Goal: Task Accomplishment & Management: Complete application form

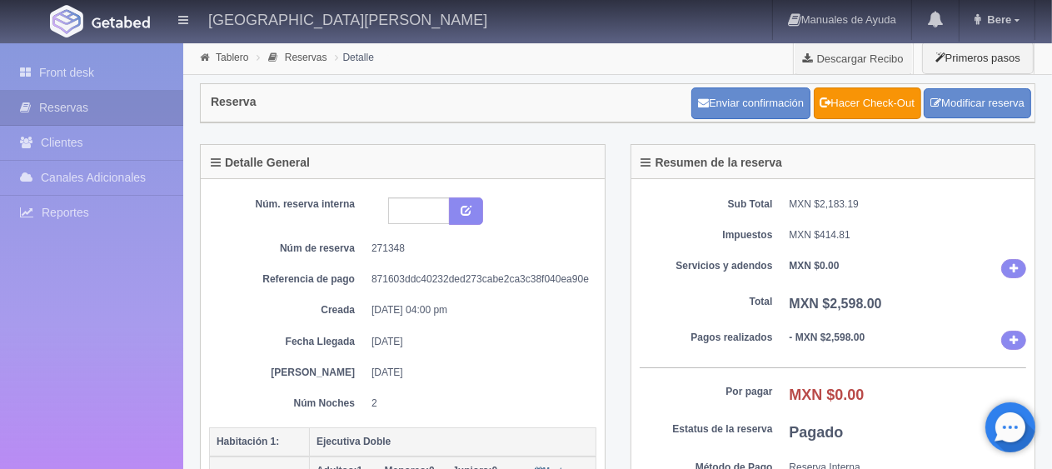
click at [853, 335] on b "- MXN $2,598.00" at bounding box center [827, 337] width 76 height 12
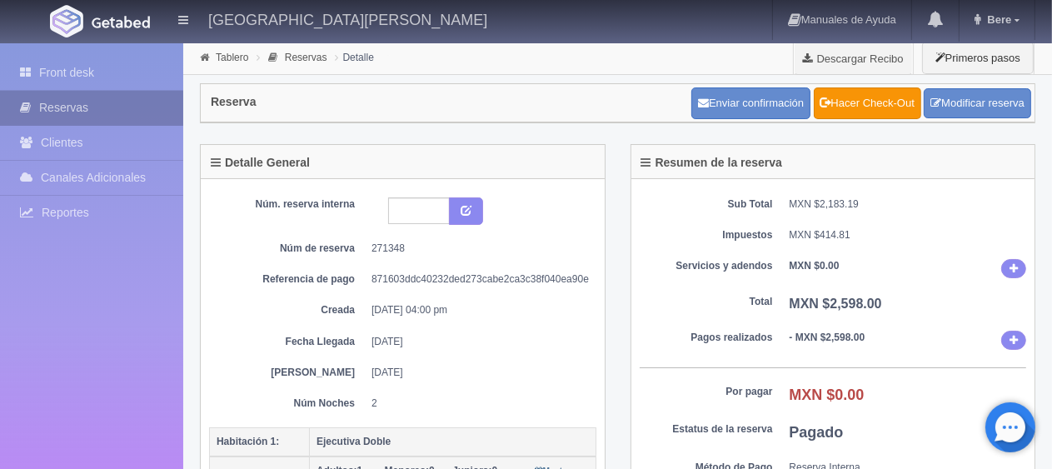
scroll to position [416, 0]
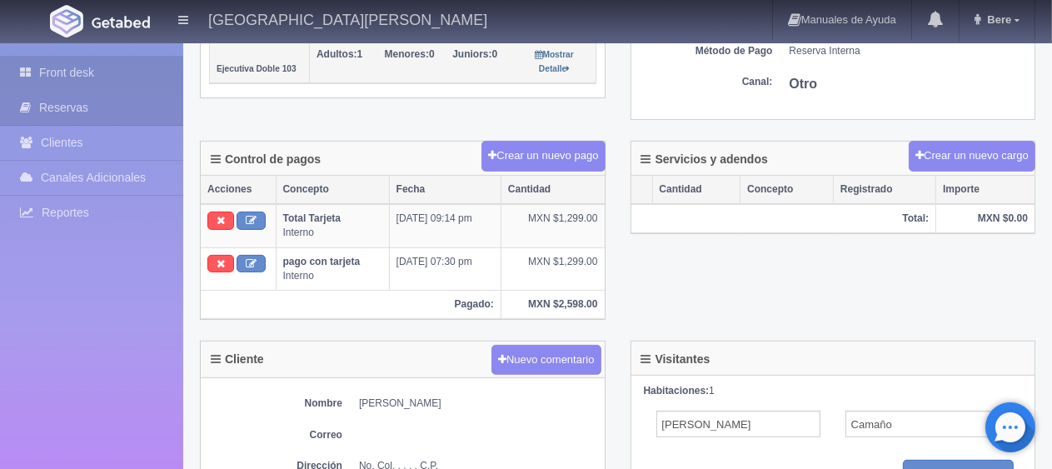
click at [50, 79] on link "Front desk" at bounding box center [91, 73] width 183 height 34
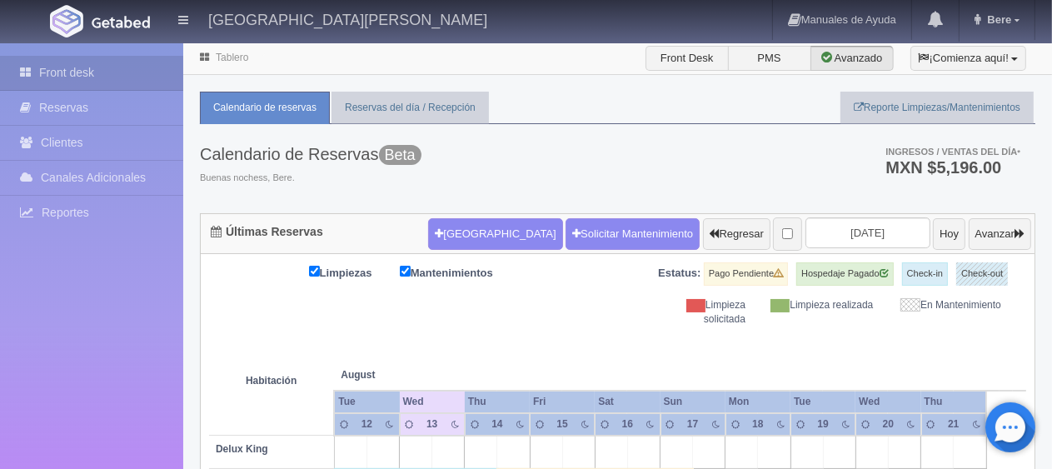
click at [481, 212] on div "Nueva Reserva Solicitar Mantenimiento Regresar 2025-08-14 Hoy Avanzar" at bounding box center [729, 233] width 611 height 43
click at [480, 222] on button "[GEOGRAPHIC_DATA]" at bounding box center [495, 234] width 134 height 32
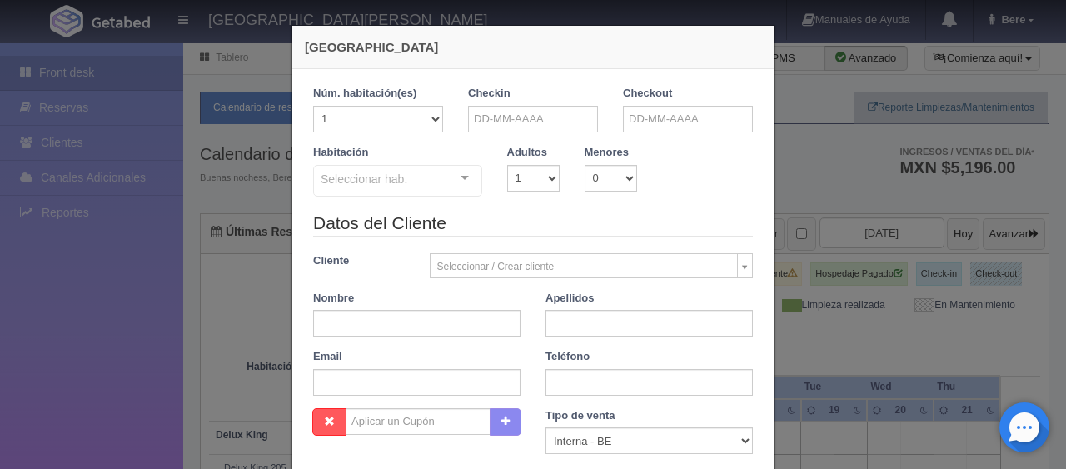
checkbox input "false"
click at [460, 308] on div "Nombre" at bounding box center [417, 314] width 232 height 47
click at [456, 319] on input "text" at bounding box center [416, 323] width 207 height 27
paste input "MODESTO CASTANEDA SANDOVAL"
click at [457, 321] on input "MODESTO CASTANEDA SANDOVAL" at bounding box center [416, 323] width 207 height 27
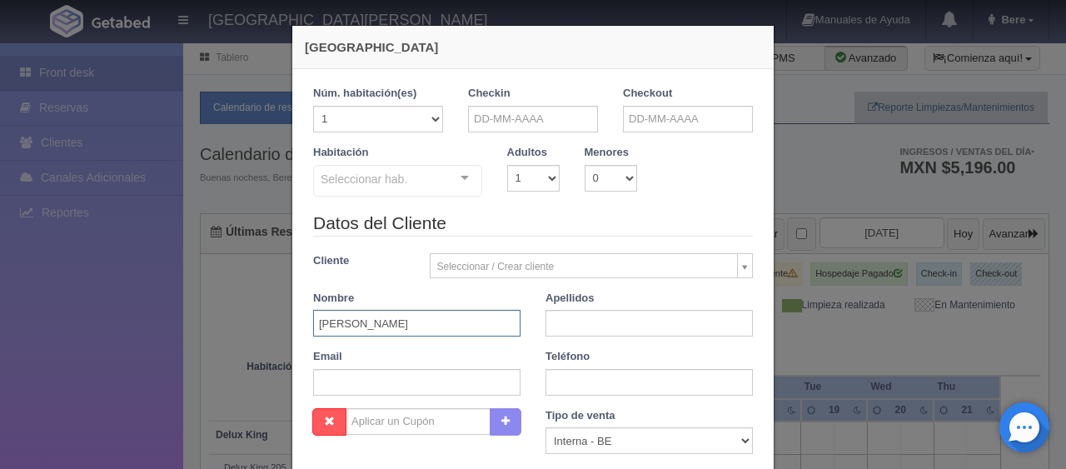
drag, startPoint x: 498, startPoint y: 324, endPoint x: 366, endPoint y: 321, distance: 131.6
click at [366, 321] on input "MODESTO CASTANEDA SANDOVAL" at bounding box center [416, 323] width 207 height 27
type input "MODESTO"
paste input "CASTANEDA SANDOVAL"
type input "CASTANEDA SANDOVAL"
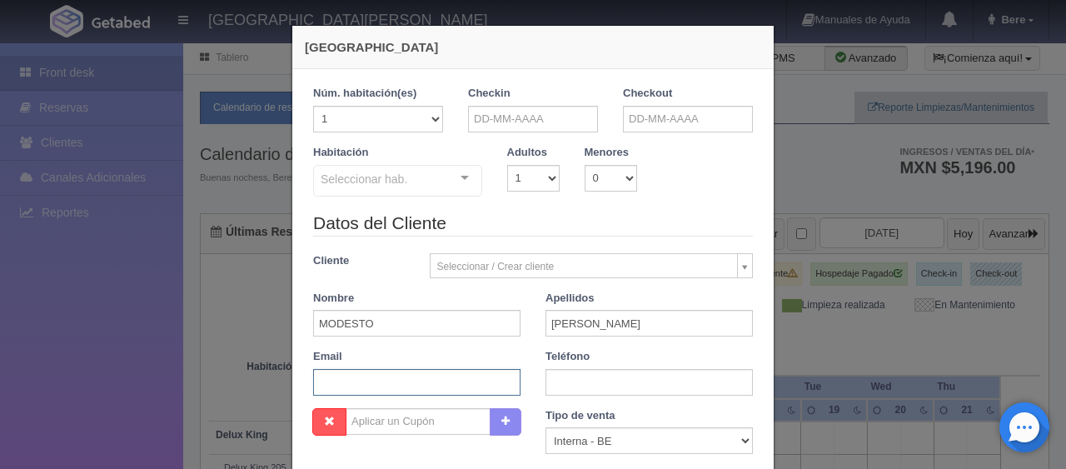
click at [396, 384] on input "text" at bounding box center [416, 382] width 207 height 27
paste input "msando.523474@guest.booking.com +1 4611261551"
drag, startPoint x: 433, startPoint y: 384, endPoint x: 659, endPoint y: 388, distance: 225.7
click at [659, 388] on div "Datos del Cliente Cliente Seleccionar / Crear cliente Nuevo Cliente Adriana Nav…" at bounding box center [533, 309] width 465 height 197
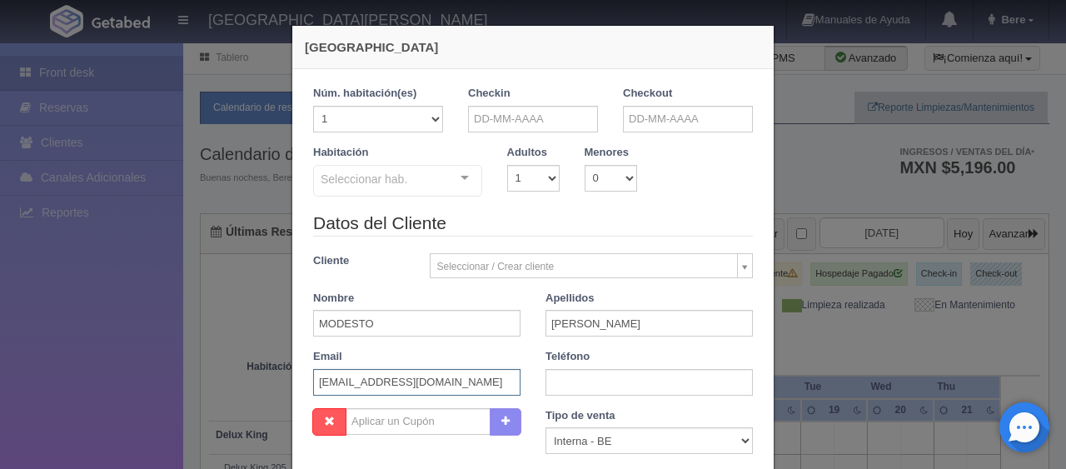
scroll to position [0, 0]
type input "msando.523474@guest.booking.com"
paste input "+1 4611261551"
type input "+1 4611261551"
click at [653, 432] on select "Correo Electronico Interna - BE Llamada OTA Externa Otro WALK IN" at bounding box center [648, 440] width 207 height 27
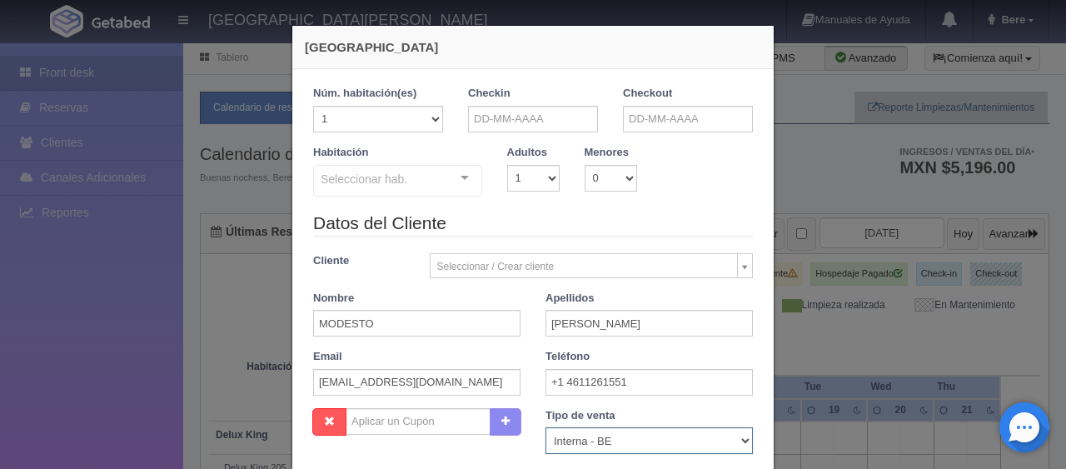
select select "extota"
click at [545, 427] on select "Correo Electronico Interna - BE Llamada OTA Externa Otro WALK IN" at bounding box center [648, 440] width 207 height 27
click at [500, 129] on input "text" at bounding box center [533, 119] width 130 height 27
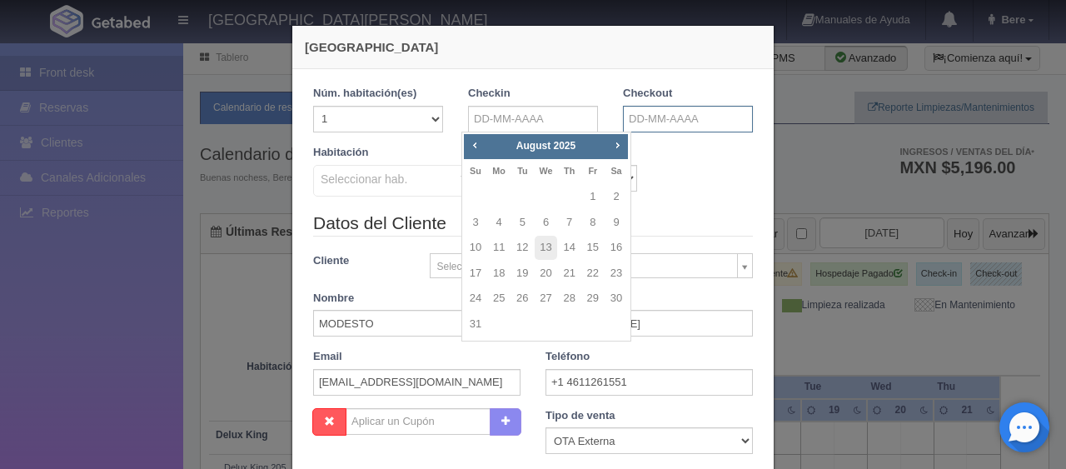
click at [661, 122] on input "text" at bounding box center [688, 119] width 130 height 27
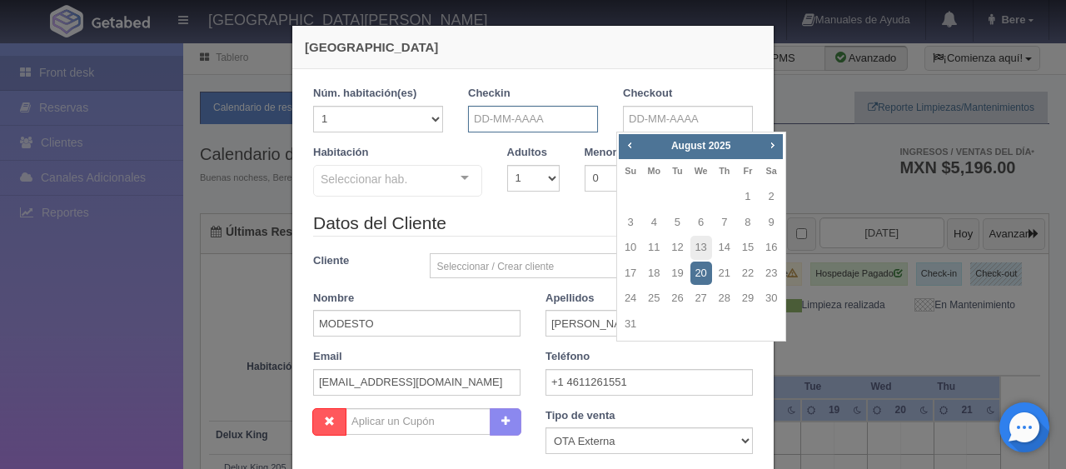
click at [505, 107] on input "text" at bounding box center [533, 119] width 130 height 27
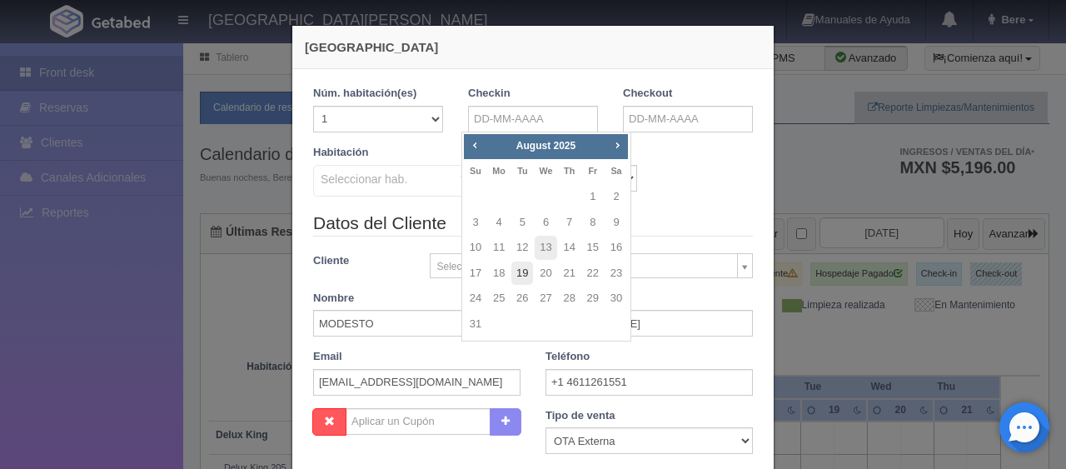
click at [521, 271] on link "19" at bounding box center [522, 273] width 22 height 24
type input "19-08-2025"
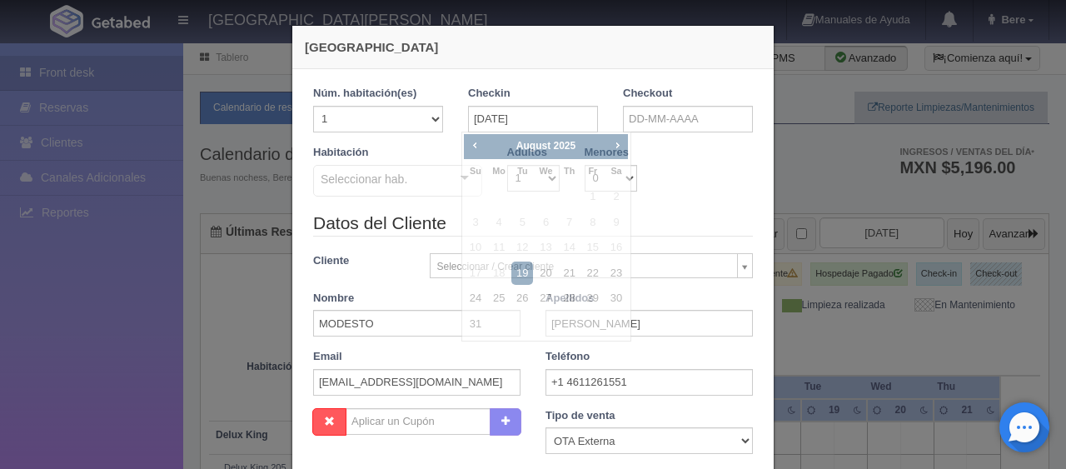
checkbox input "false"
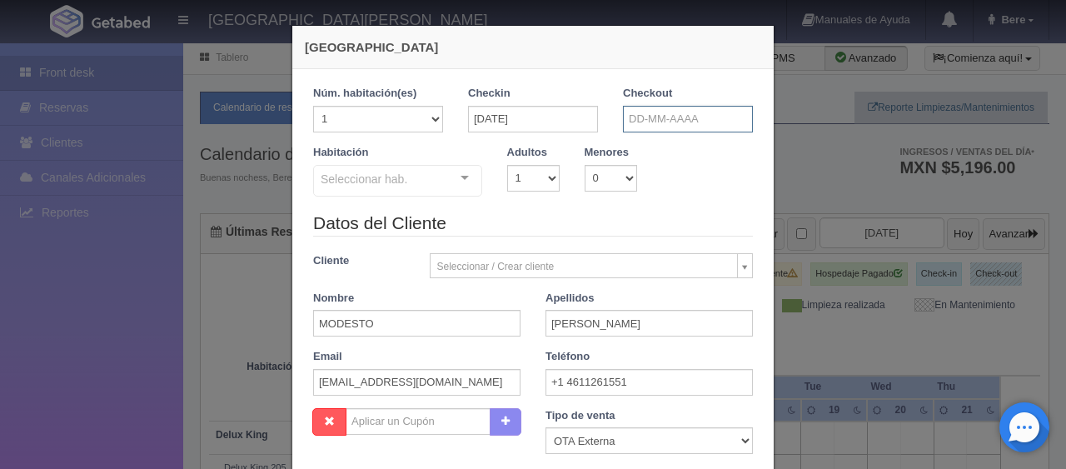
click at [652, 108] on input "text" at bounding box center [688, 119] width 130 height 27
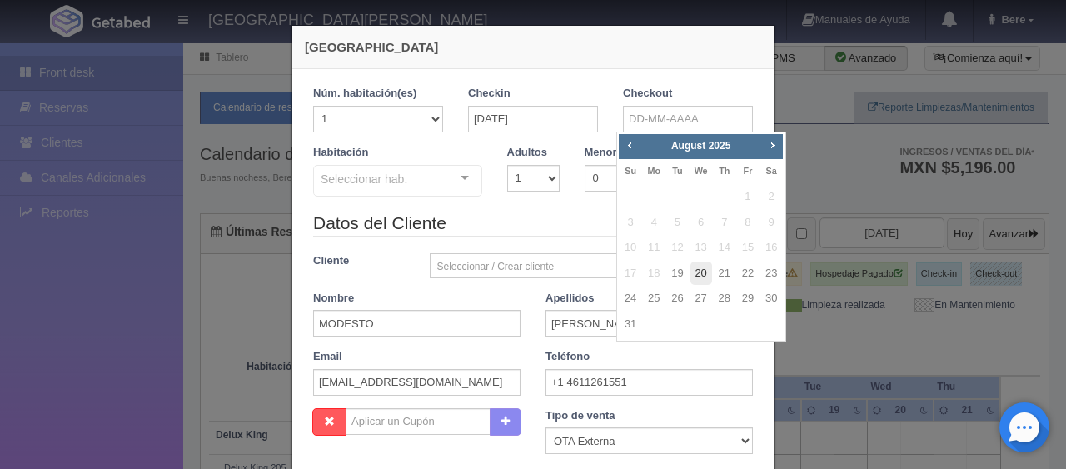
click at [699, 272] on link "20" at bounding box center [701, 273] width 22 height 24
type input "20-08-2025"
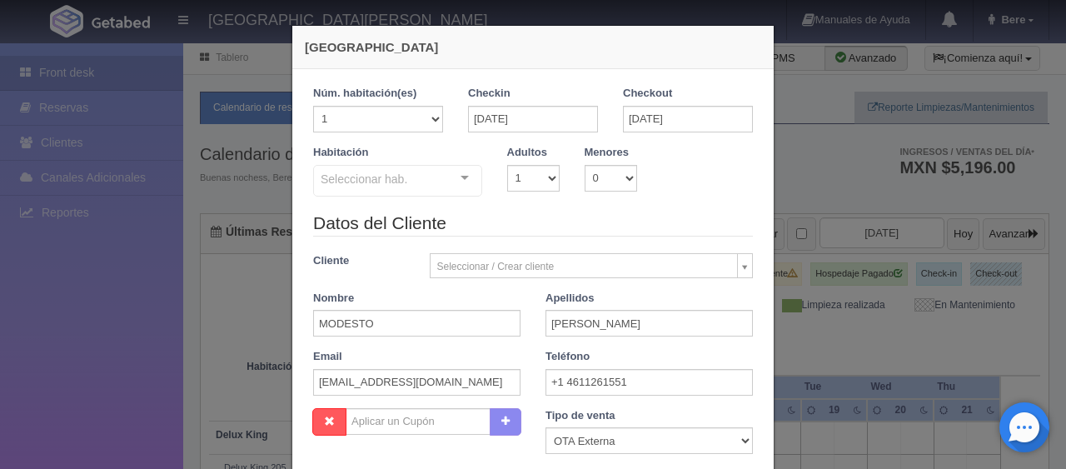
checkbox input "false"
click at [511, 175] on select "1 2 3 4 5 6 7 8 9 10" at bounding box center [533, 178] width 52 height 27
select select "2"
click at [507, 165] on select "1 2 3 4 5 6 7 8 9 10" at bounding box center [533, 178] width 52 height 27
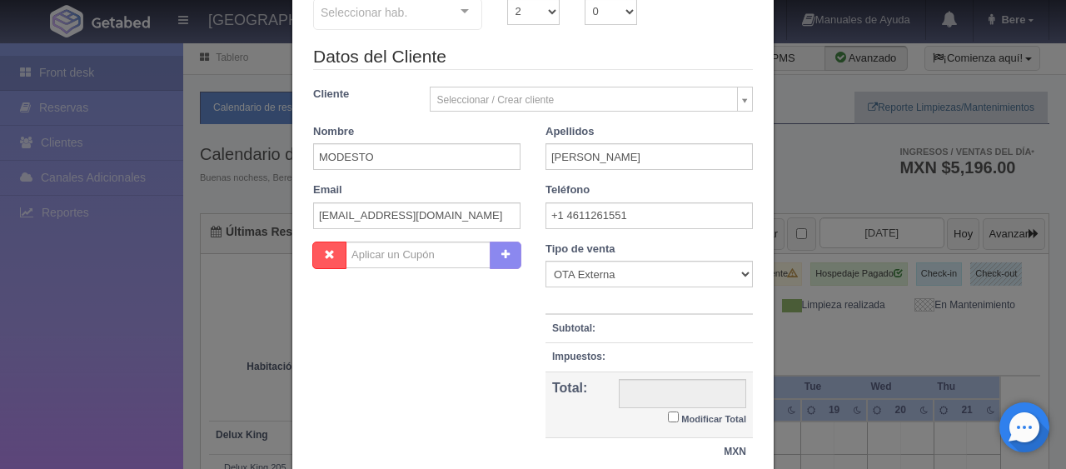
click at [681, 416] on small "Modificar Total" at bounding box center [713, 419] width 65 height 10
click at [674, 416] on input "Modificar Total" at bounding box center [673, 416] width 11 height 11
checkbox input "true"
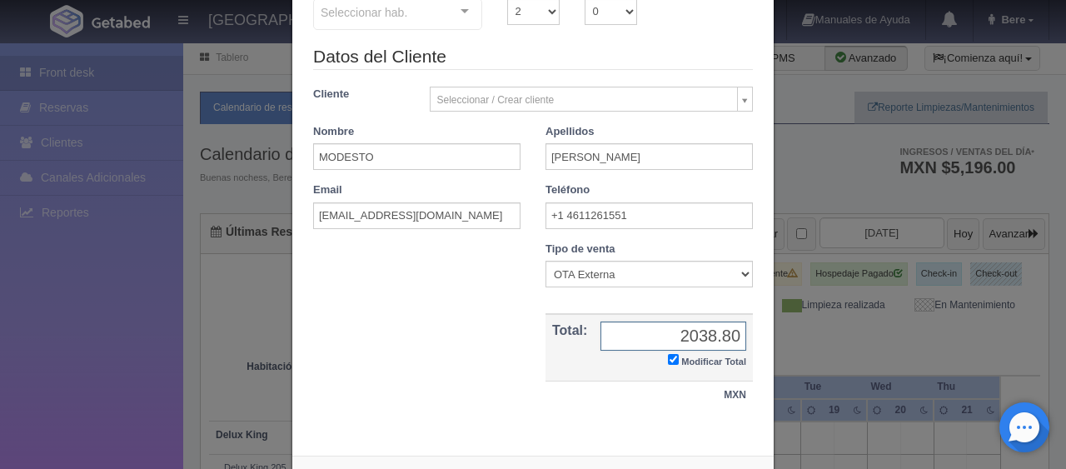
scroll to position [0, 0]
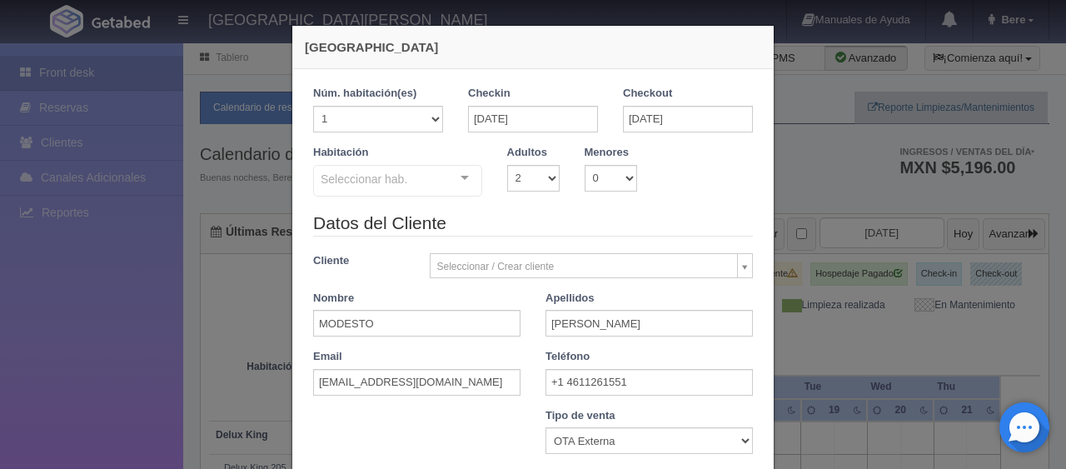
type input "2038.80"
click at [377, 195] on div "Seleccionar hab." at bounding box center [397, 181] width 169 height 32
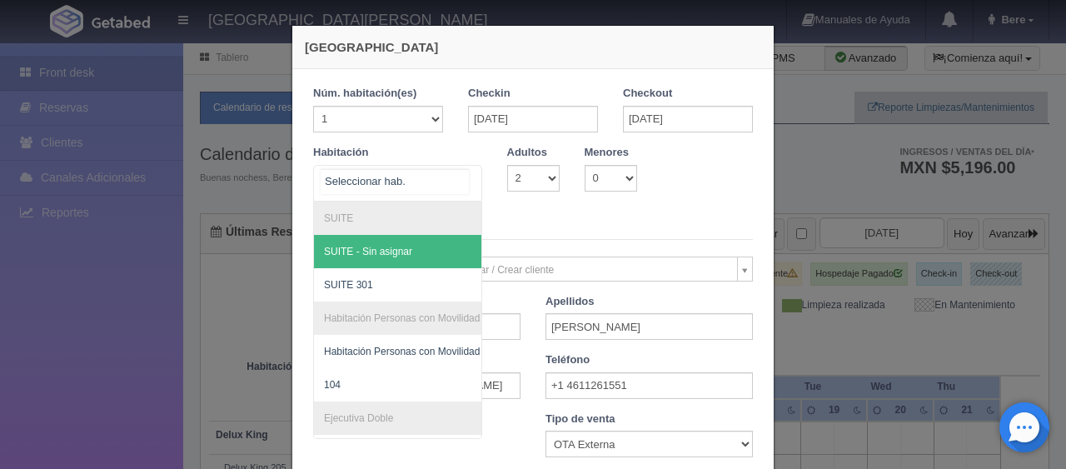
click at [378, 188] on input "text" at bounding box center [395, 181] width 148 height 25
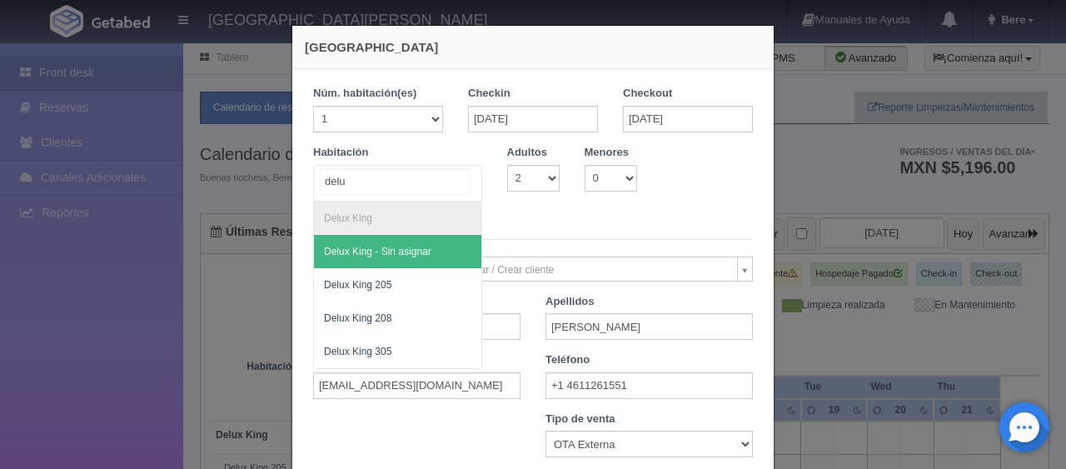
type input "delux"
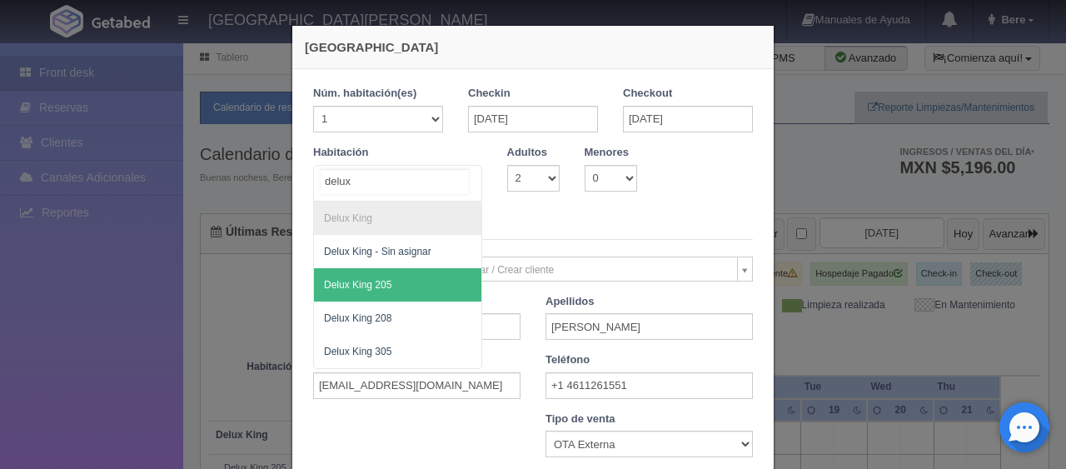
click at [370, 281] on span "Delux King 205" at bounding box center [357, 285] width 67 height 12
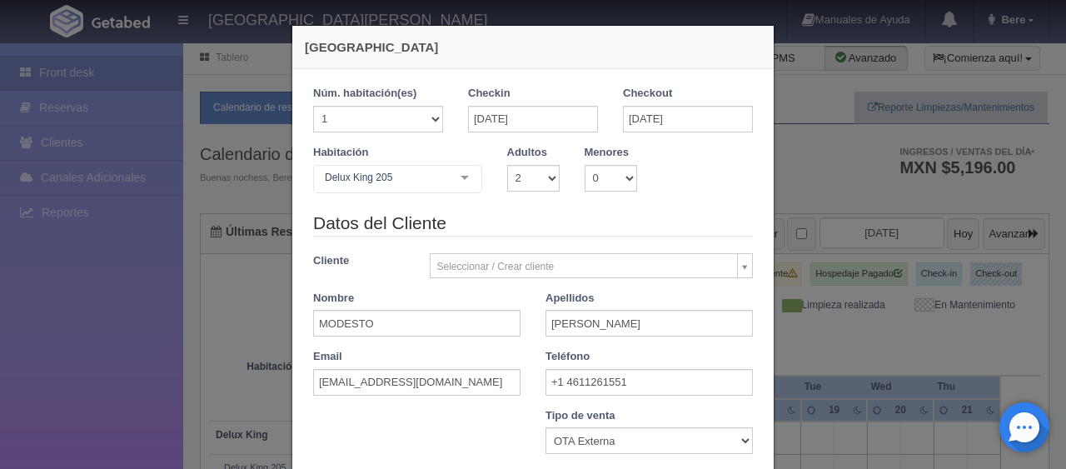
checkbox input "false"
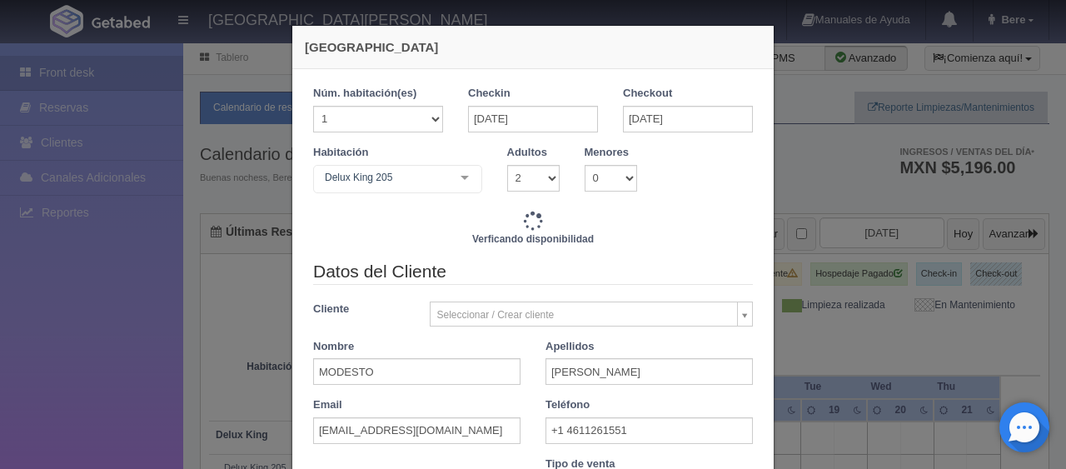
type input "1499.00"
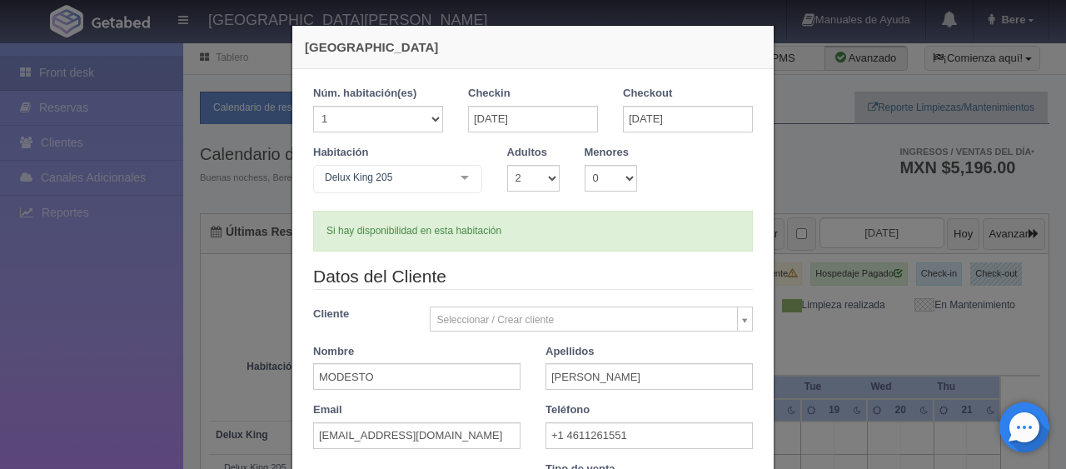
scroll to position [250, 0]
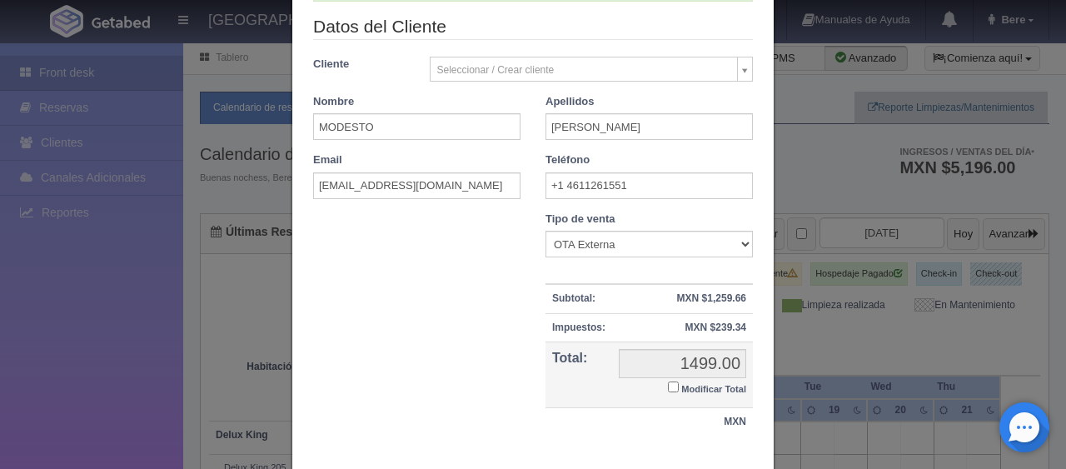
click at [691, 396] on td "1499.00 1499.00 Modificar Total" at bounding box center [682, 374] width 141 height 67
click at [712, 384] on small "Modificar Total" at bounding box center [713, 389] width 65 height 10
click at [679, 381] on input "Modificar Total" at bounding box center [673, 386] width 11 height 11
checkbox input "true"
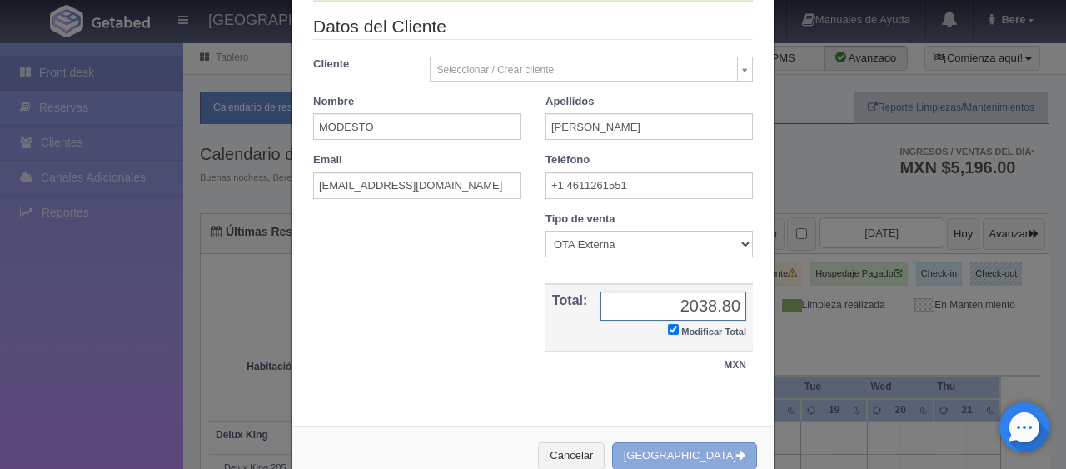
type input "2038.80"
click at [695, 451] on button "[GEOGRAPHIC_DATA]" at bounding box center [684, 455] width 145 height 27
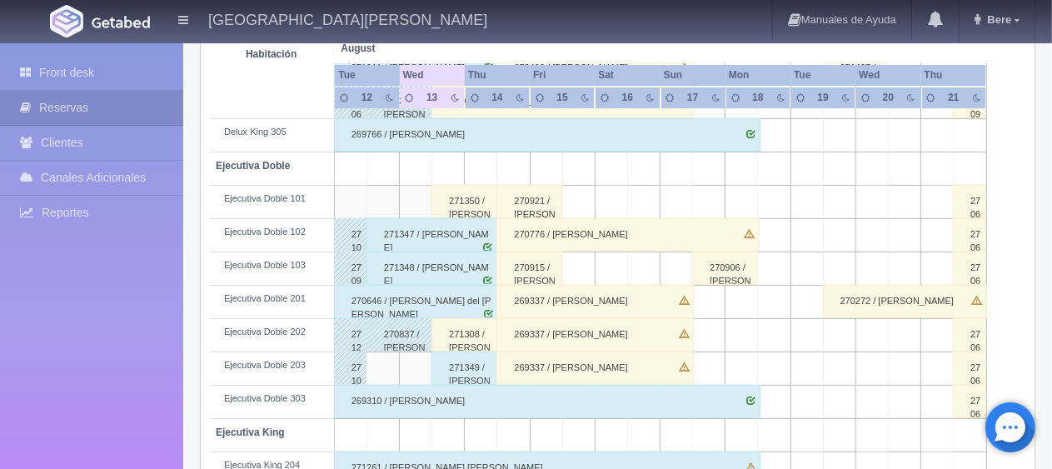
scroll to position [250, 0]
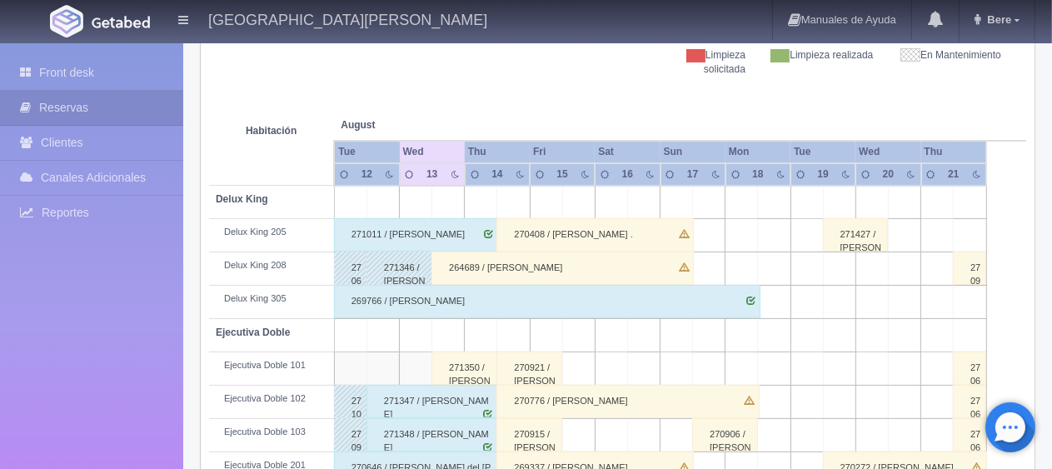
click at [855, 231] on div "271427 / [PERSON_NAME]" at bounding box center [856, 234] width 66 height 33
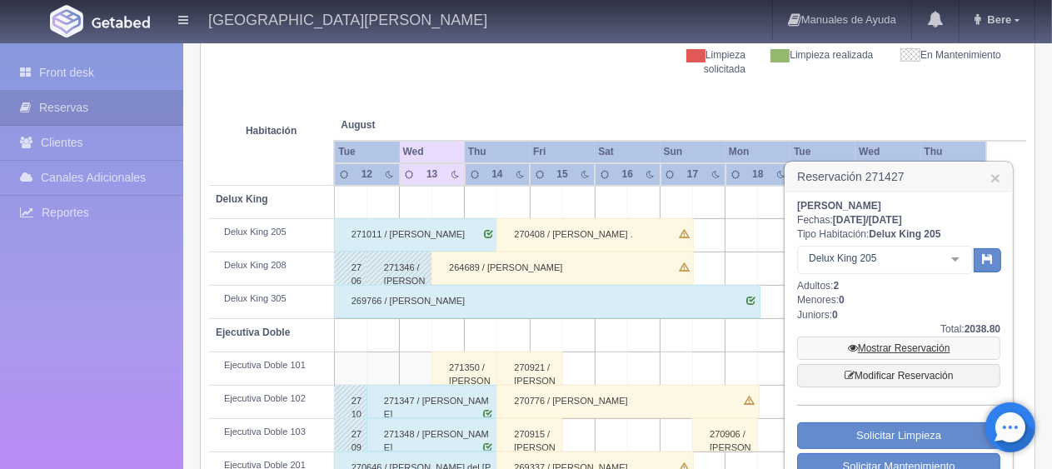
click at [897, 346] on link "Mostrar Reservación" at bounding box center [898, 347] width 203 height 23
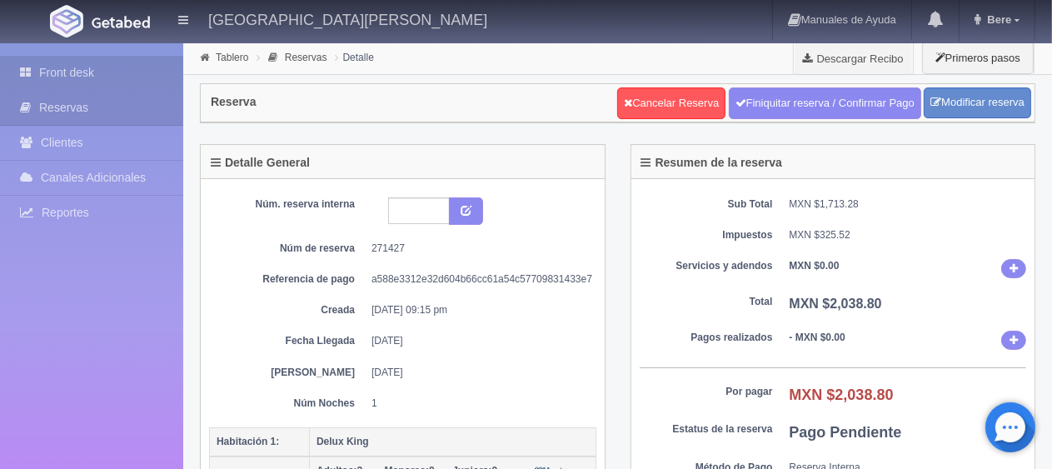
click at [33, 76] on icon at bounding box center [29, 72] width 19 height 17
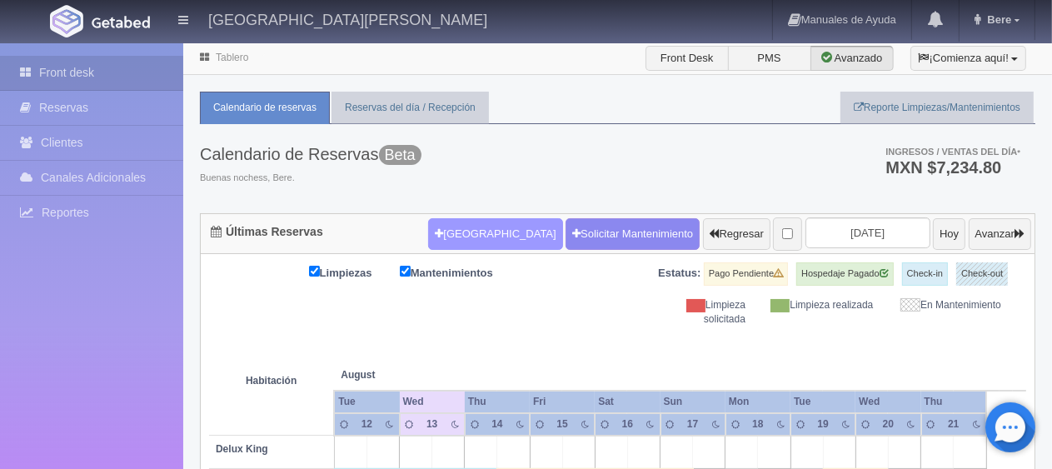
click at [483, 245] on button "Nueva Reserva" at bounding box center [495, 234] width 134 height 32
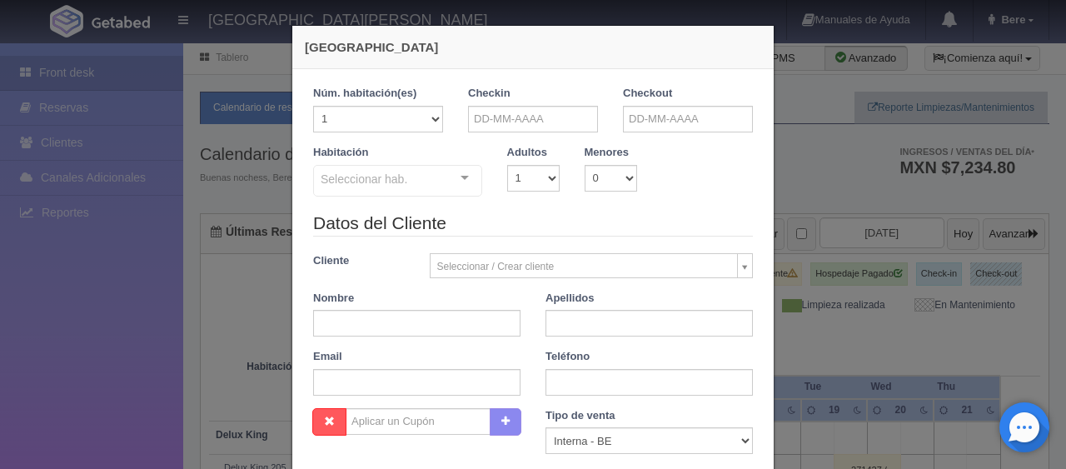
checkbox input "false"
click at [519, 118] on input "text" at bounding box center [533, 119] width 130 height 27
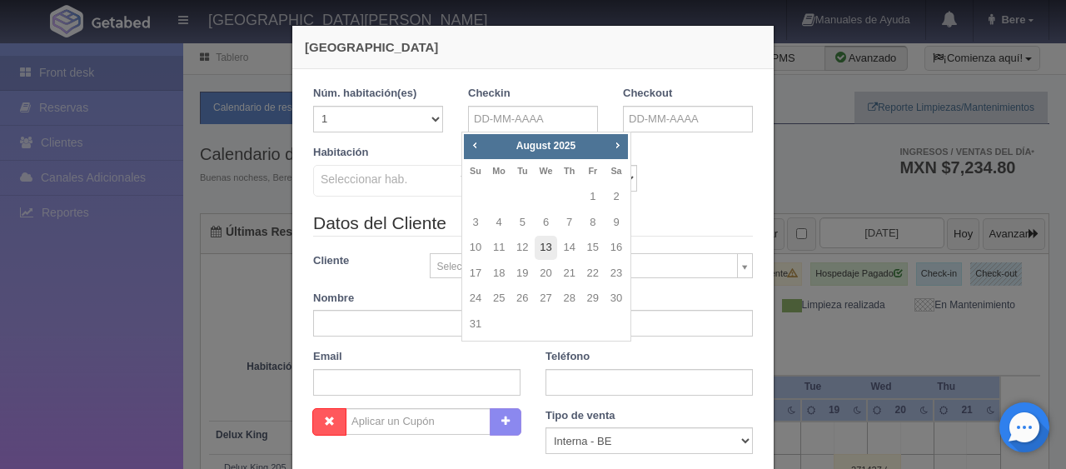
click at [545, 246] on link "13" at bounding box center [546, 248] width 22 height 24
type input "13-08-2025"
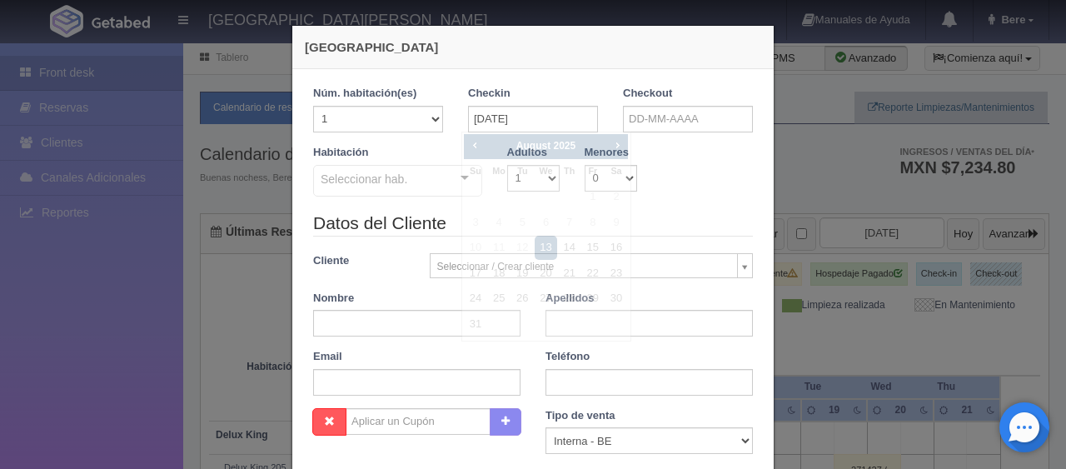
checkbox input "false"
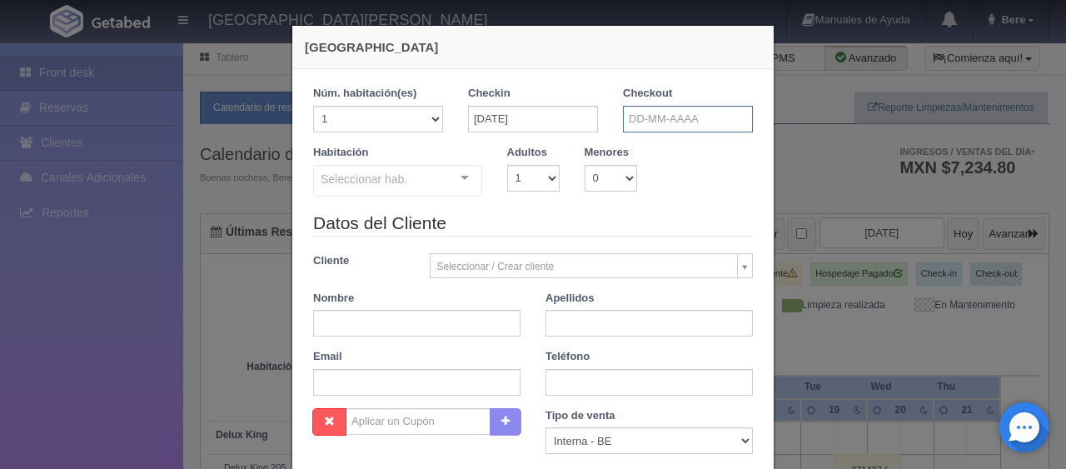
click at [653, 130] on input "text" at bounding box center [688, 119] width 130 height 27
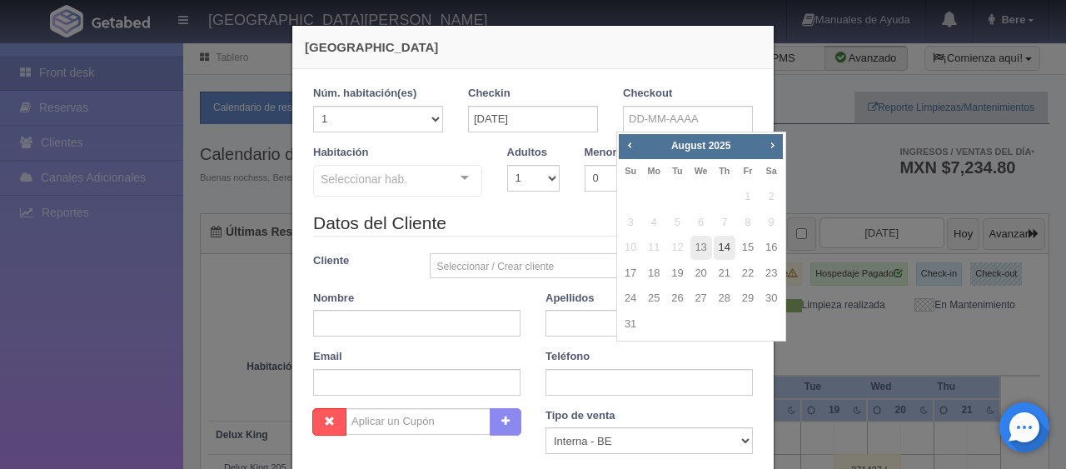
click at [729, 255] on link "14" at bounding box center [725, 248] width 22 height 24
type input "14-08-2025"
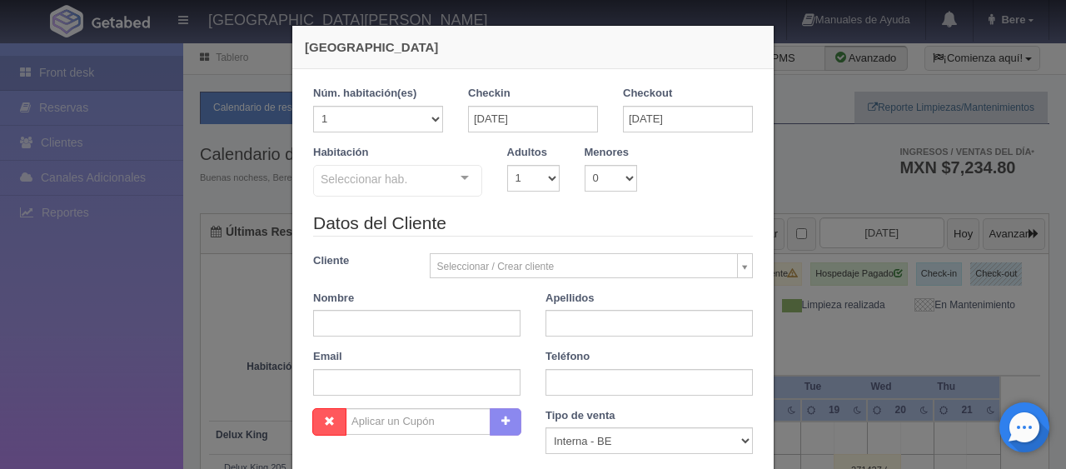
click at [425, 182] on div "Seleccionar hab." at bounding box center [397, 181] width 169 height 32
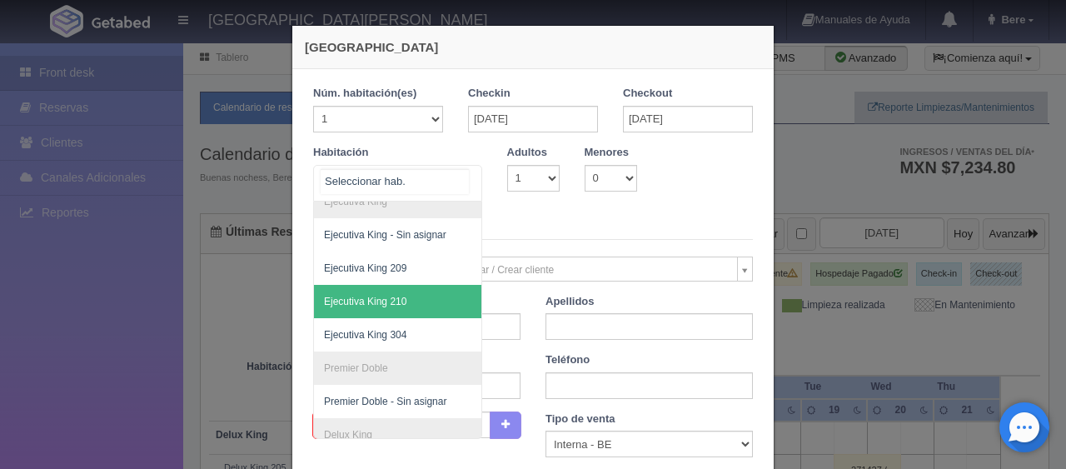
scroll to position [310, 0]
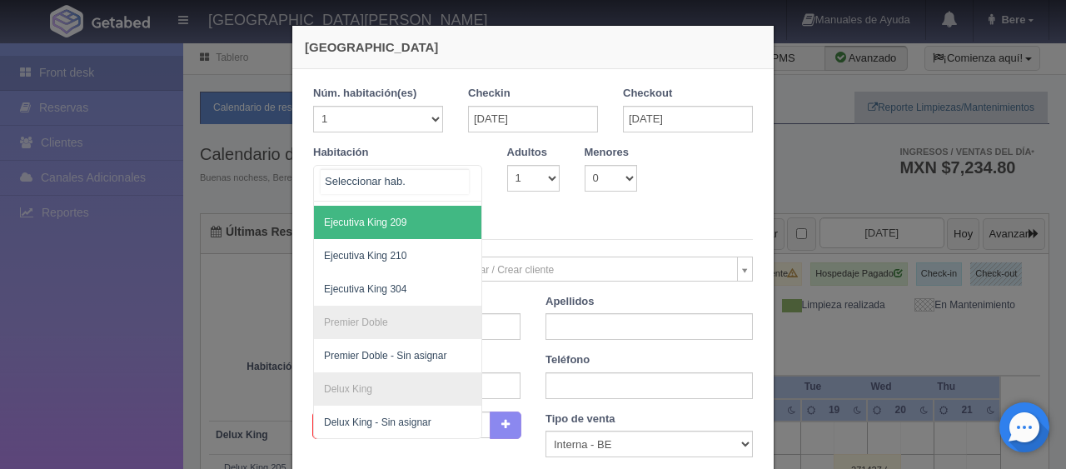
click at [407, 206] on span "Ejecutiva King 209" at bounding box center [454, 222] width 280 height 33
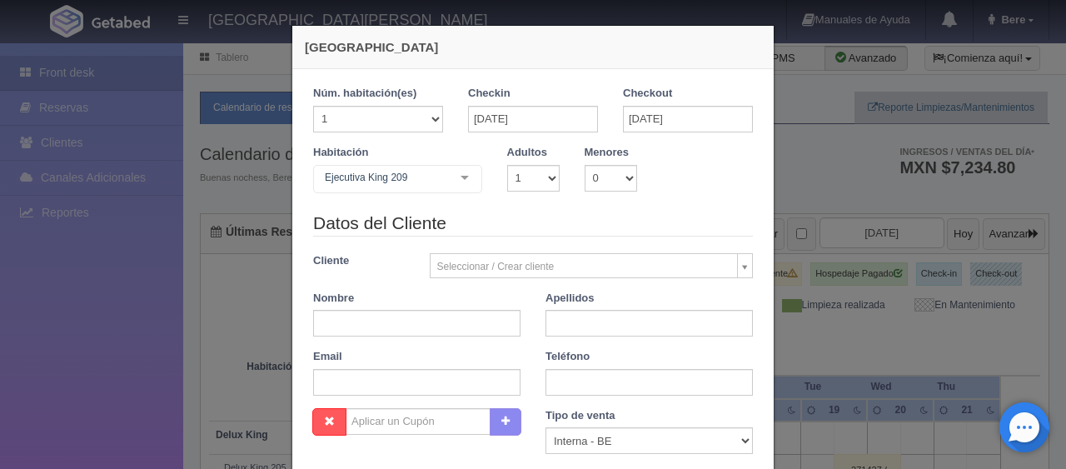
checkbox input "false"
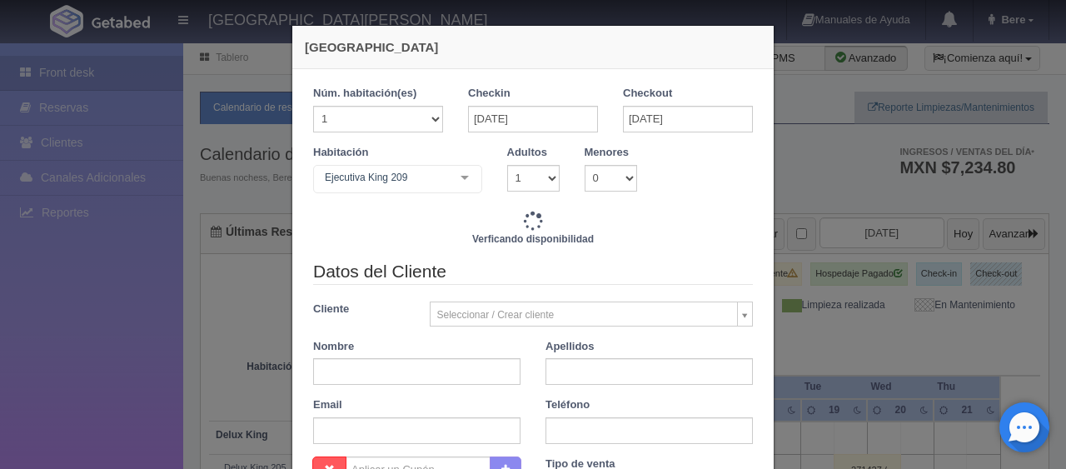
type input "1299.00"
checkbox input "false"
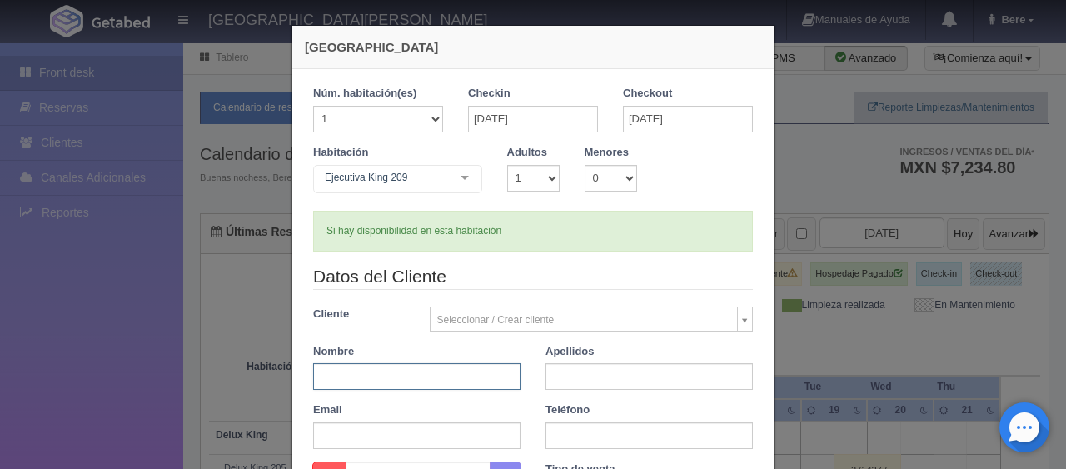
click at [430, 382] on input "text" at bounding box center [416, 376] width 207 height 27
paste input "José Martin Herrera"
type input "José Martin"
paste input "Herrera"
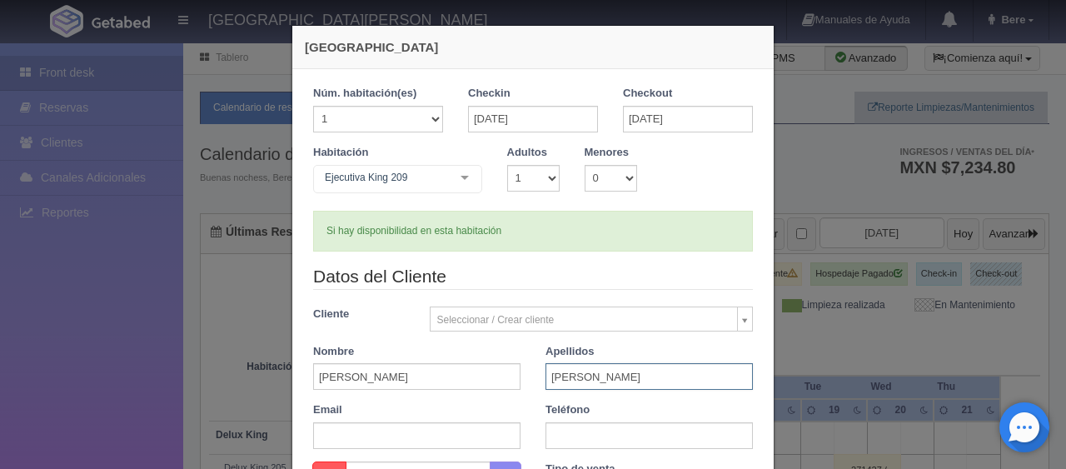
type input "Herrera"
click at [579, 429] on input "text" at bounding box center [648, 435] width 207 height 27
paste input "32277922406"
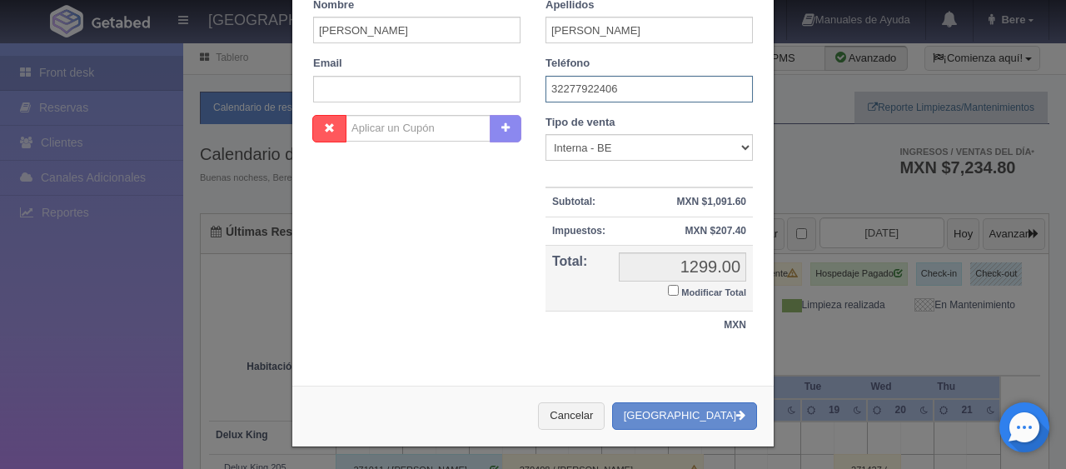
type input "32277922406"
click at [710, 290] on small "Modificar Total" at bounding box center [713, 292] width 65 height 10
click at [679, 290] on input "Modificar Total" at bounding box center [673, 290] width 11 height 11
checkbox input "true"
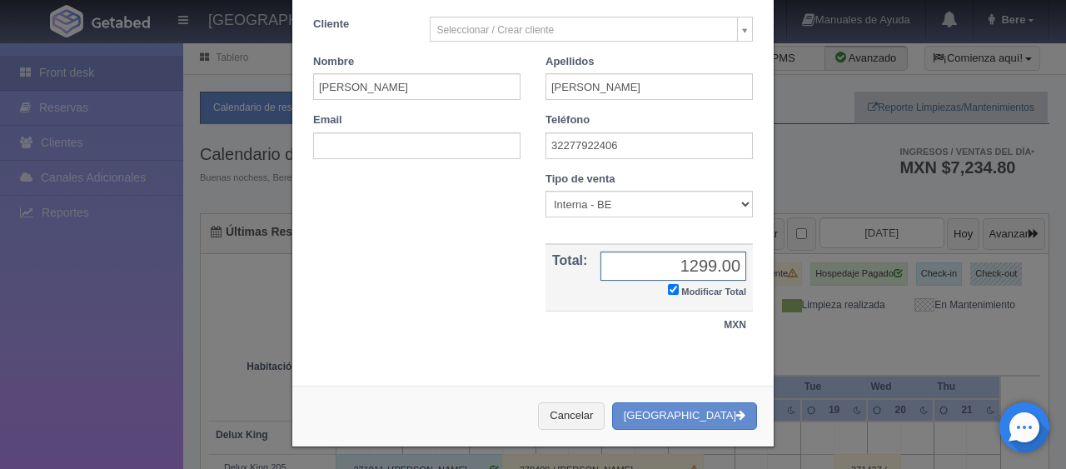
scroll to position [0, 0]
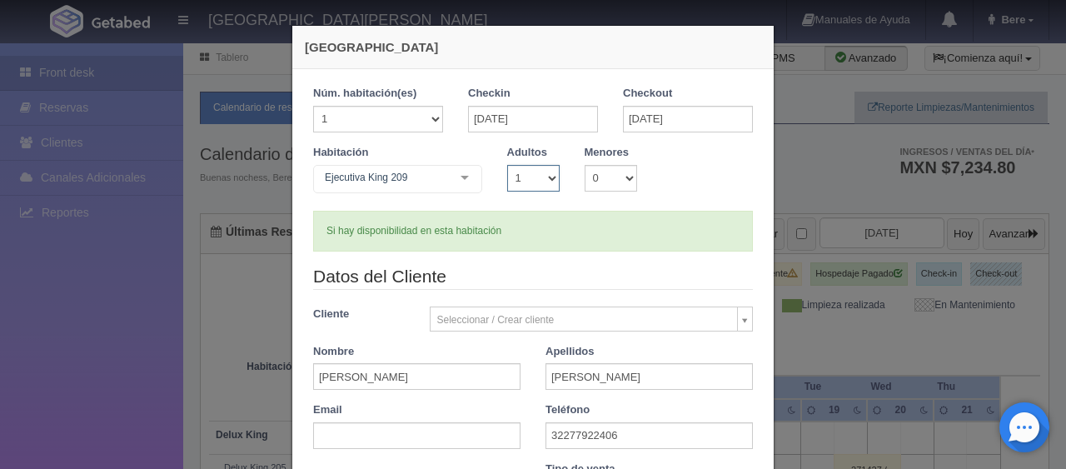
click at [535, 185] on select "1 2 3 4 5 6 7 8 9 10" at bounding box center [533, 178] width 52 height 27
select select "2"
click at [507, 165] on select "1 2 3 4 5 6 7 8 9 10" at bounding box center [533, 178] width 52 height 27
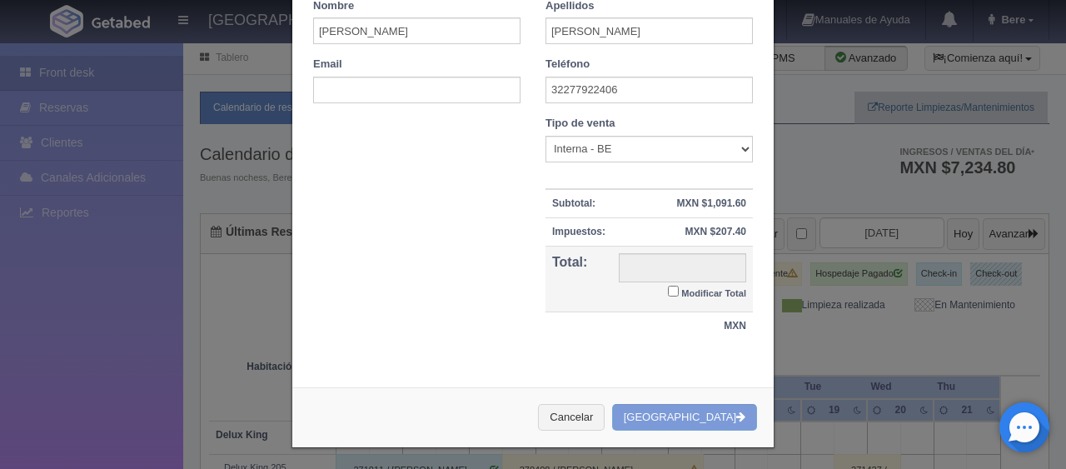
click at [714, 283] on label "Modificar Total" at bounding box center [707, 291] width 78 height 19
click at [679, 286] on input "Modificar Total" at bounding box center [673, 291] width 11 height 11
checkbox input "true"
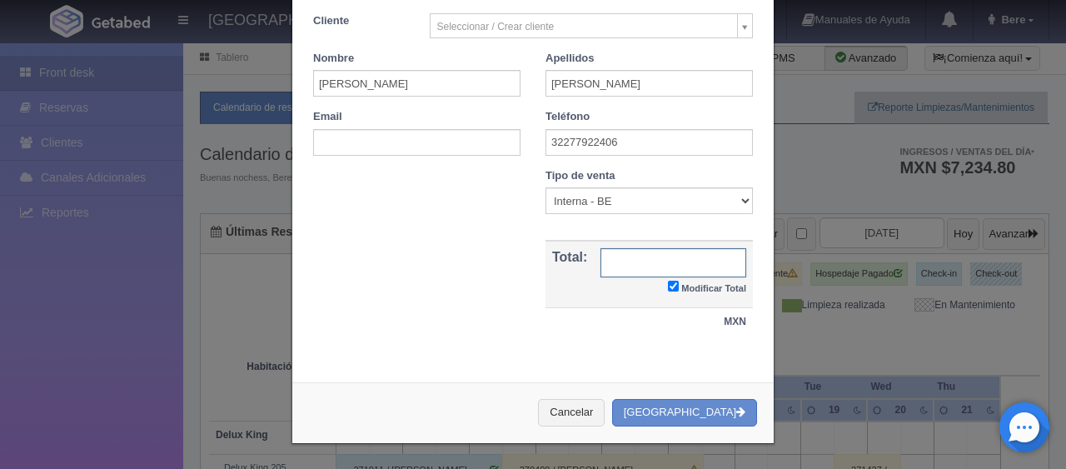
type input "1549.00"
checkbox input "true"
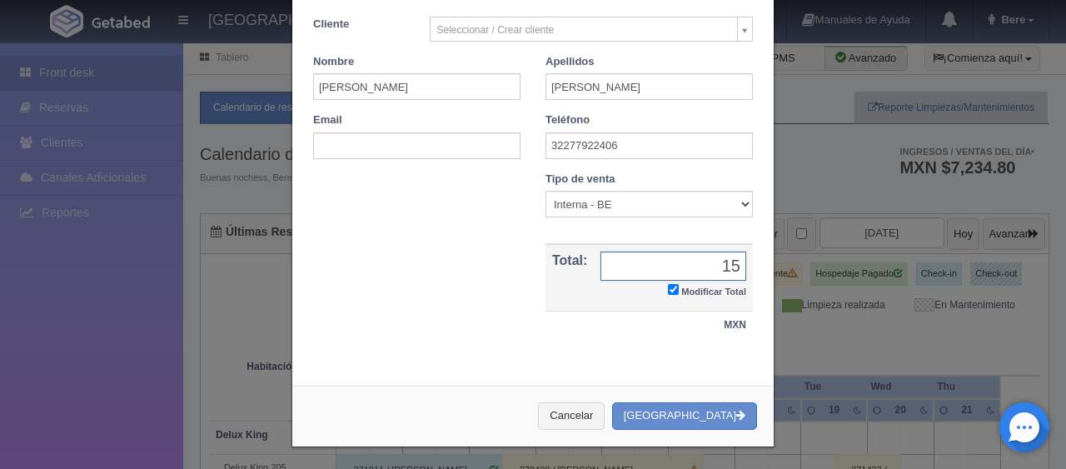
type input "1"
type input "1499"
click at [566, 213] on select "Correo Electronico Interna - BE Llamada OTA Externa Otro WALK IN" at bounding box center [648, 204] width 207 height 27
select select "phone"
click at [545, 191] on select "Correo Electronico Interna - BE Llamada OTA Externa Otro WALK IN" at bounding box center [648, 204] width 207 height 27
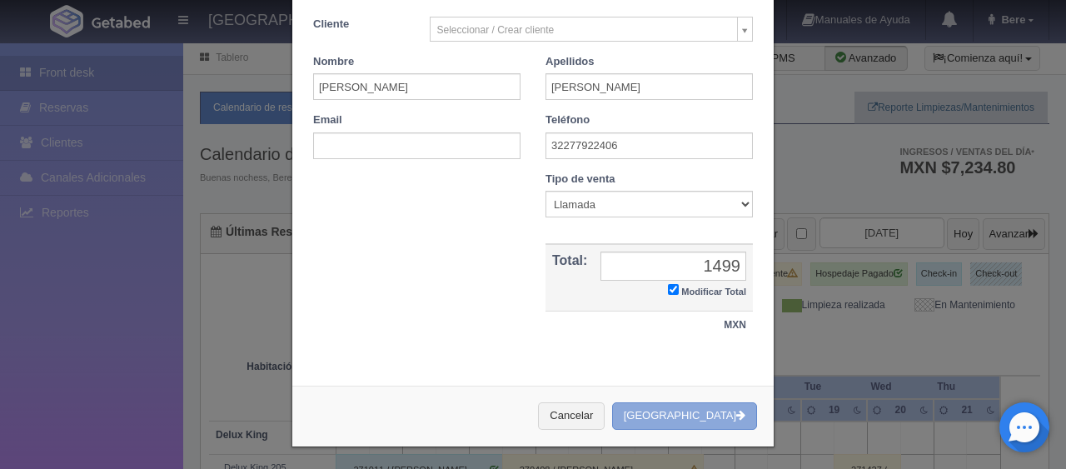
click at [724, 414] on button "[GEOGRAPHIC_DATA]" at bounding box center [684, 415] width 145 height 27
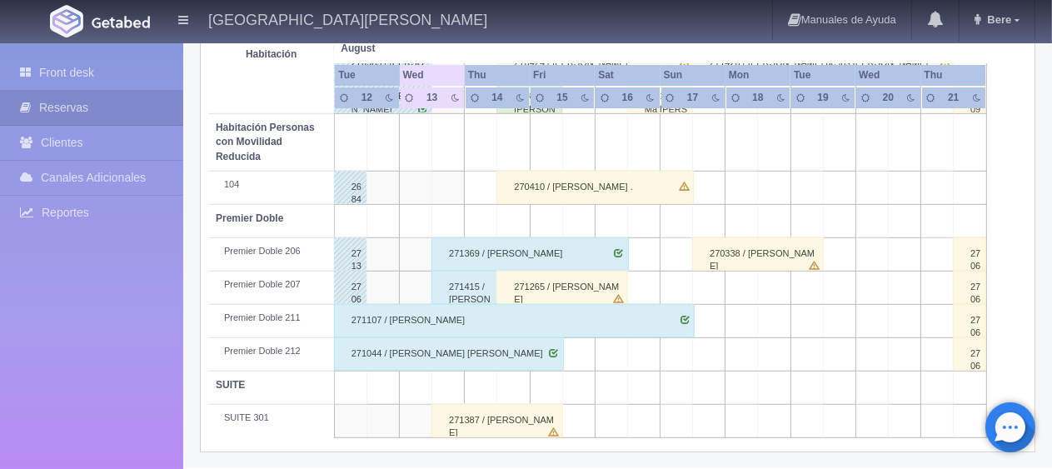
scroll to position [638, 0]
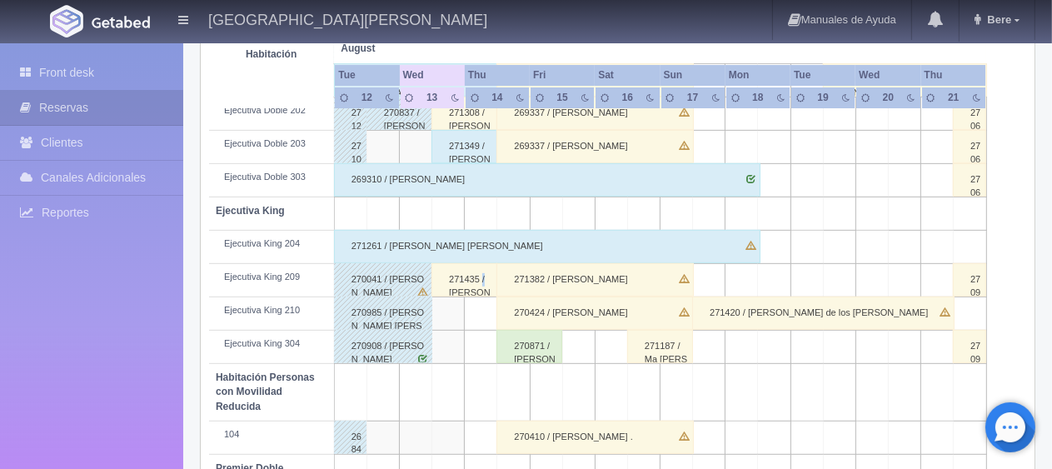
click at [483, 278] on div "271435 / José Martin Herrera" at bounding box center [464, 279] width 66 height 33
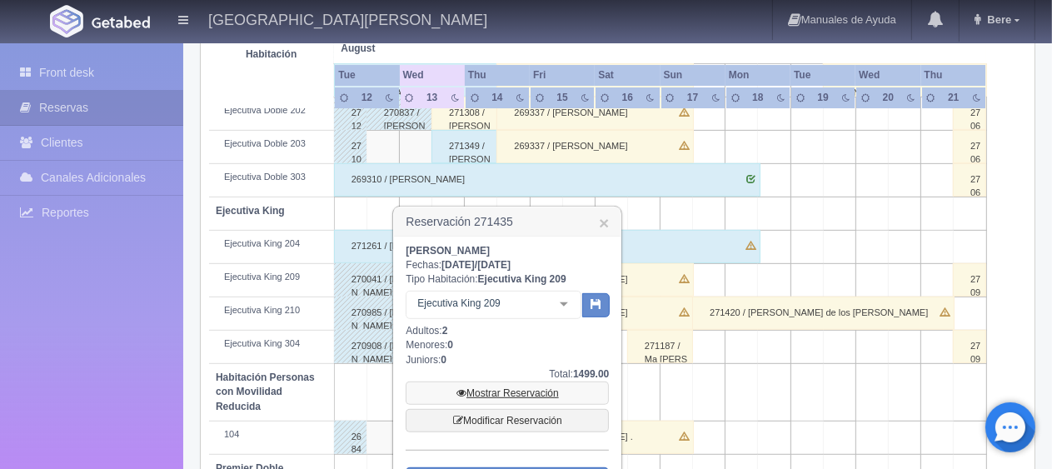
click at [524, 389] on link "Mostrar Reservación" at bounding box center [506, 392] width 203 height 23
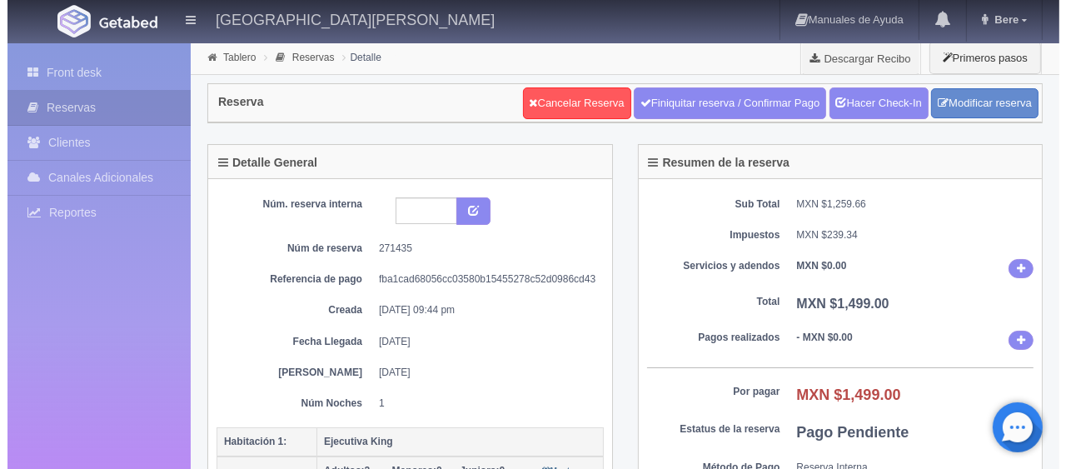
scroll to position [250, 0]
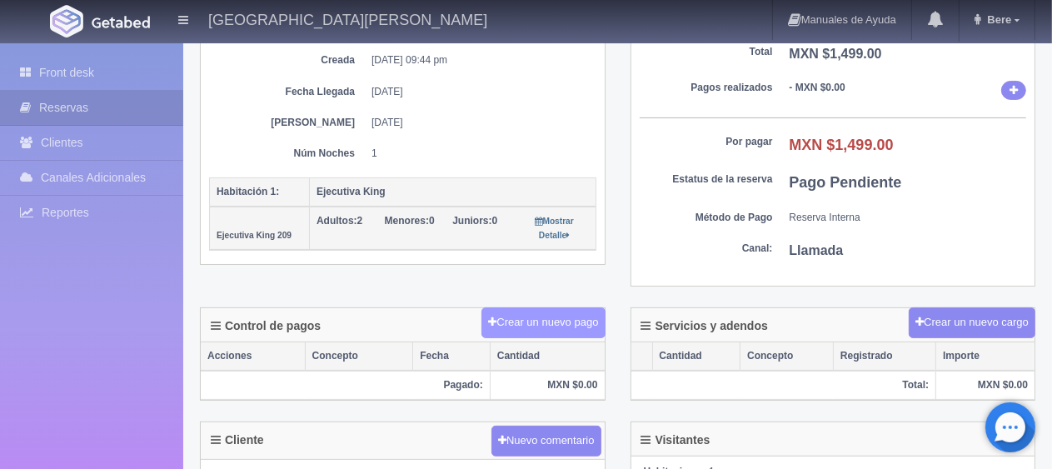
click at [536, 316] on button "Crear un nuevo pago" at bounding box center [542, 322] width 123 height 31
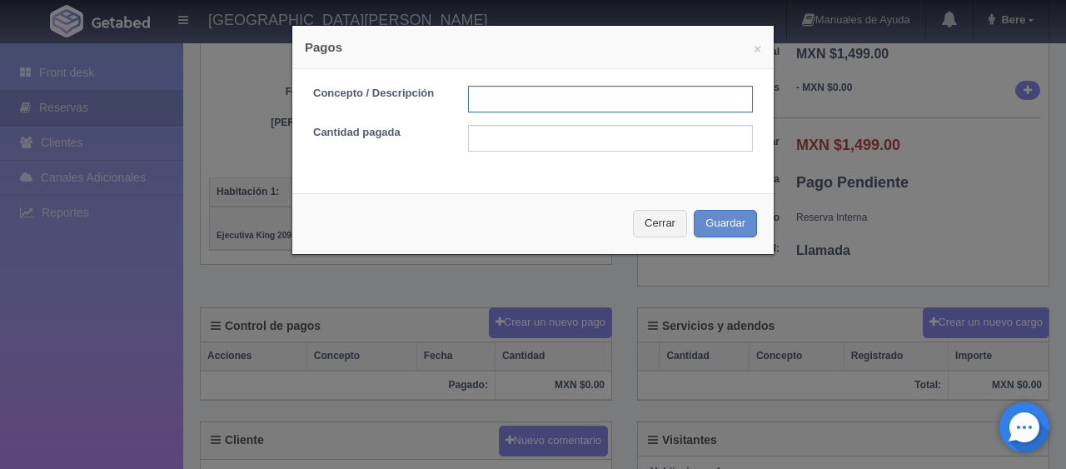
click at [560, 102] on input "text" at bounding box center [610, 99] width 285 height 27
type input "Total Tarjeta"
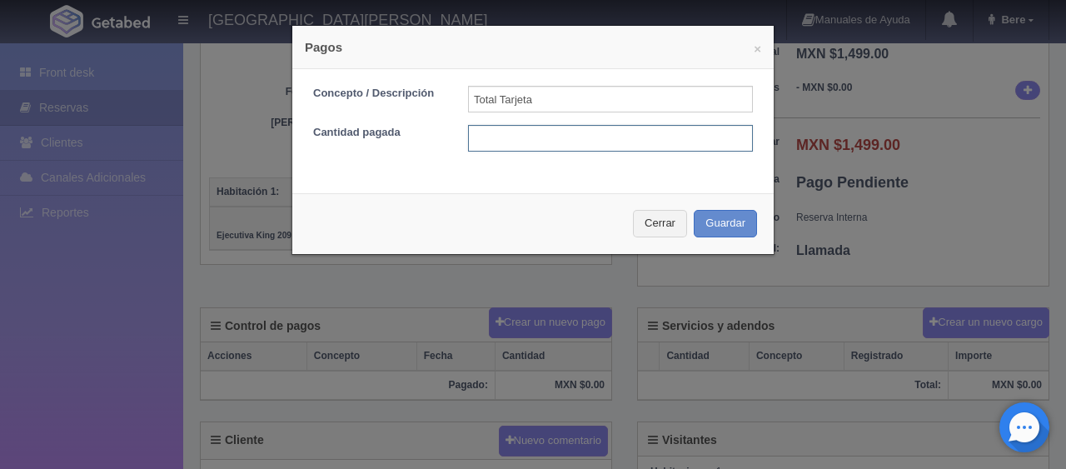
click at [564, 132] on input "text" at bounding box center [610, 138] width 285 height 27
type input "1499"
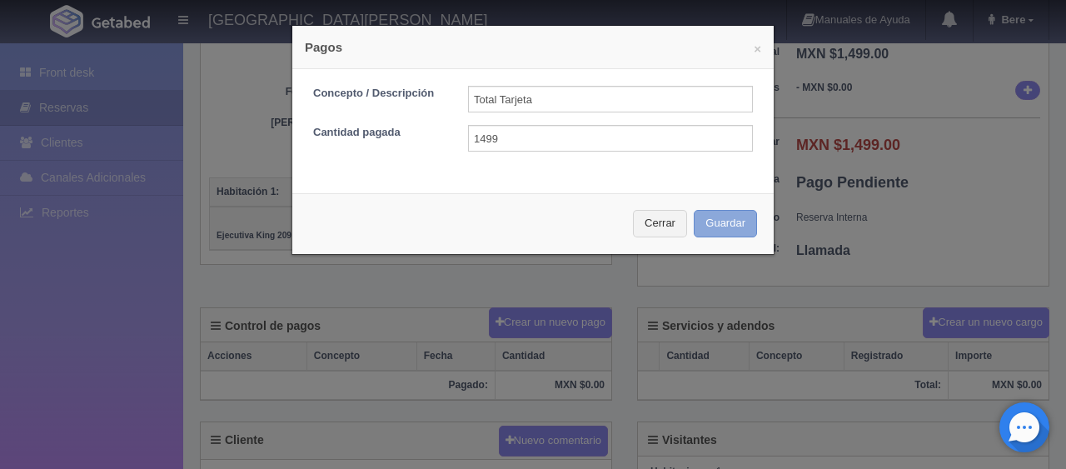
click at [694, 210] on button "Guardar" at bounding box center [725, 223] width 63 height 27
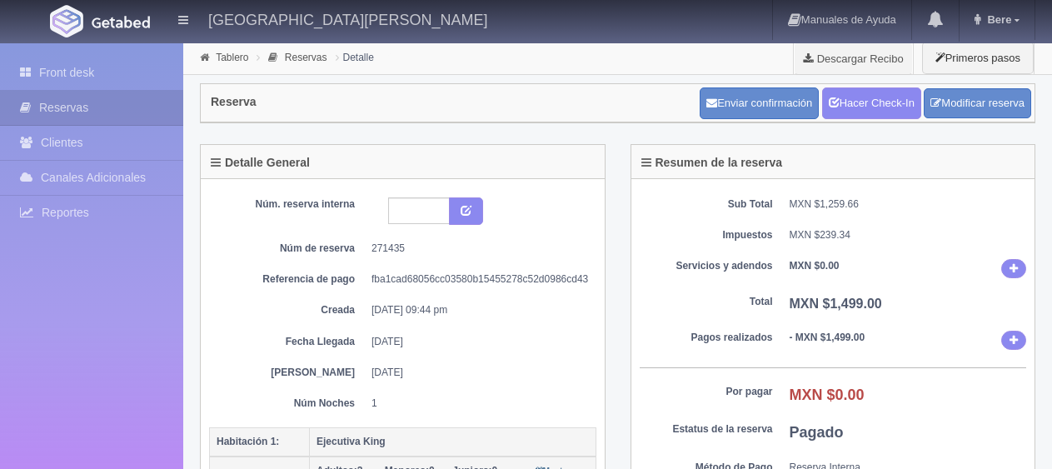
scroll to position [250, 0]
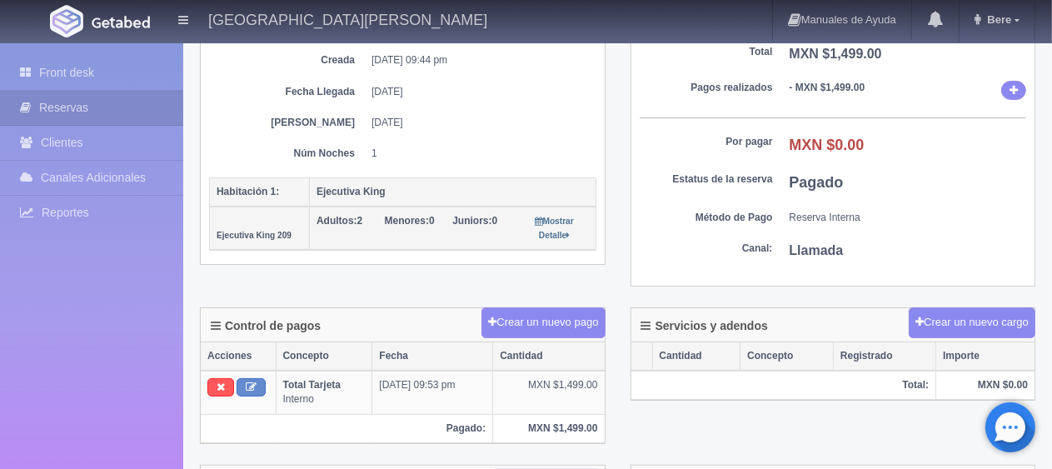
click at [474, 258] on div "Núm. reserva interna Núm de reserva 271435 Referencia de pago fba1cad68056cc035…" at bounding box center [403, 97] width 404 height 336
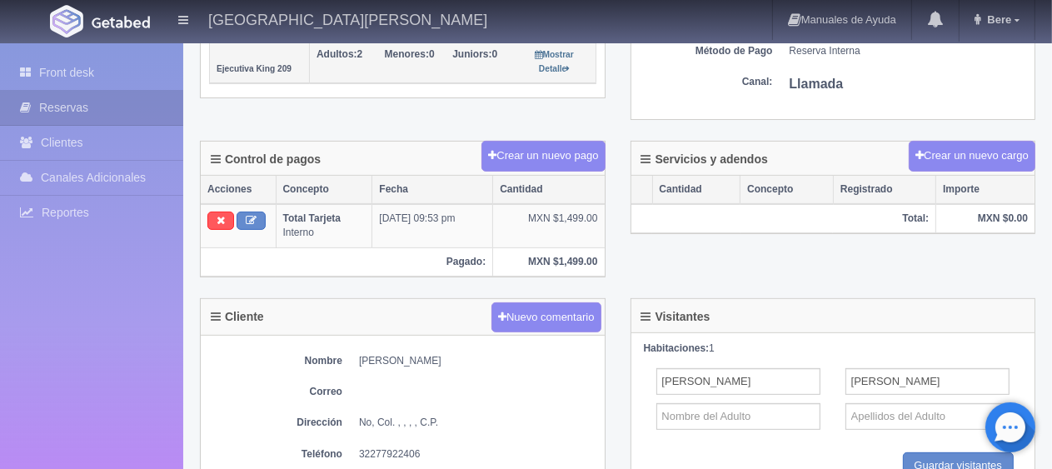
scroll to position [0, 0]
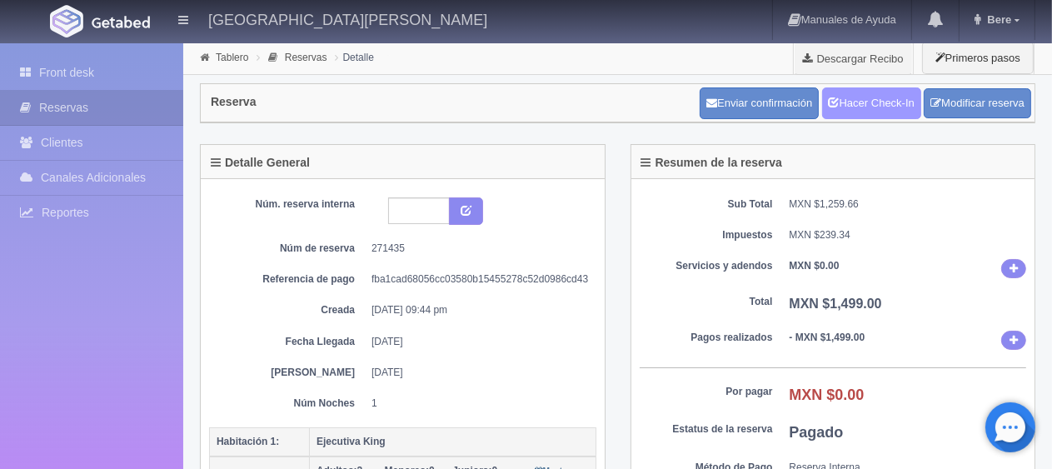
click at [848, 100] on link "Hacer Check-In" at bounding box center [871, 103] width 99 height 32
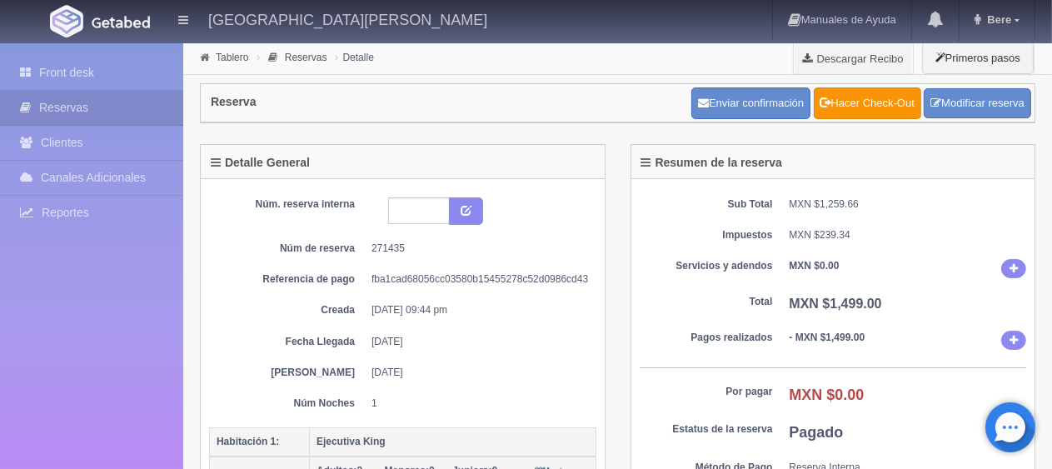
click at [498, 308] on dd "[DATE] 09:44 pm" at bounding box center [477, 310] width 212 height 14
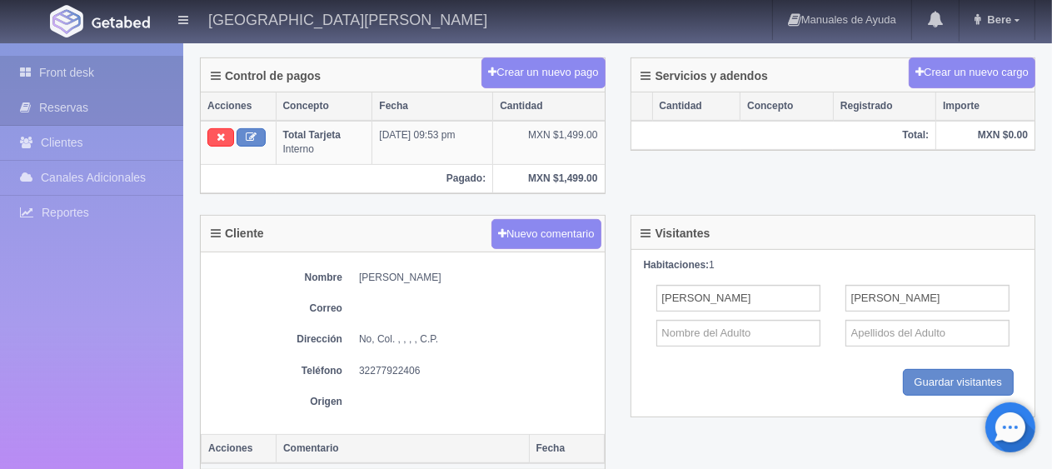
click at [152, 81] on link "Front desk" at bounding box center [91, 73] width 183 height 34
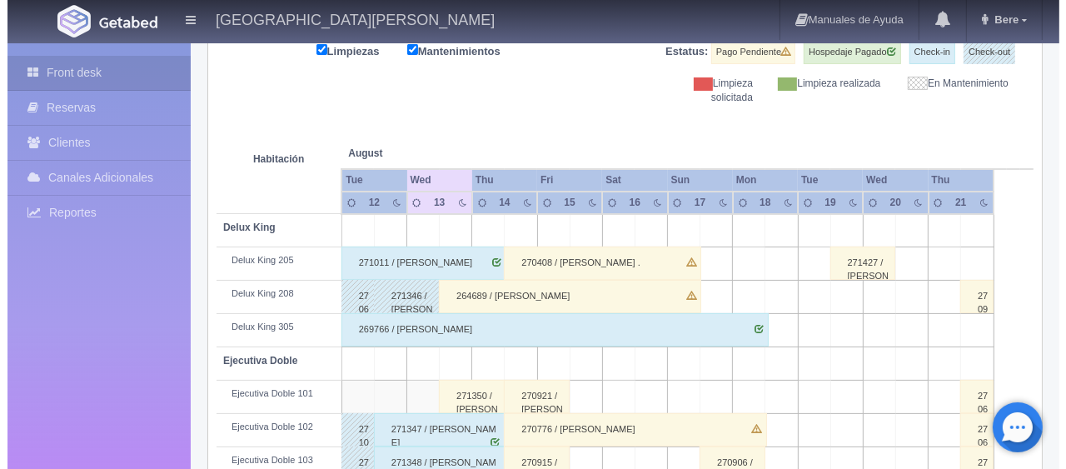
scroll to position [138, 0]
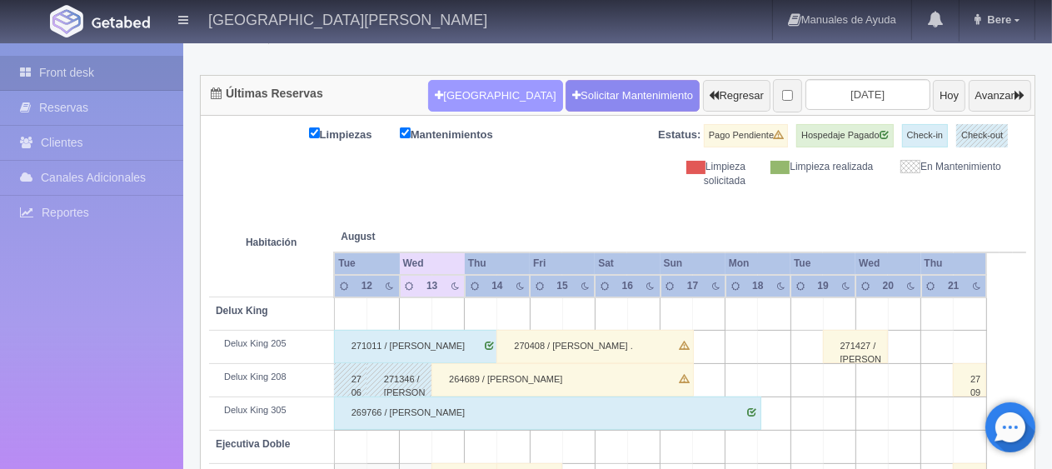
click at [460, 88] on button "[GEOGRAPHIC_DATA]" at bounding box center [495, 96] width 134 height 32
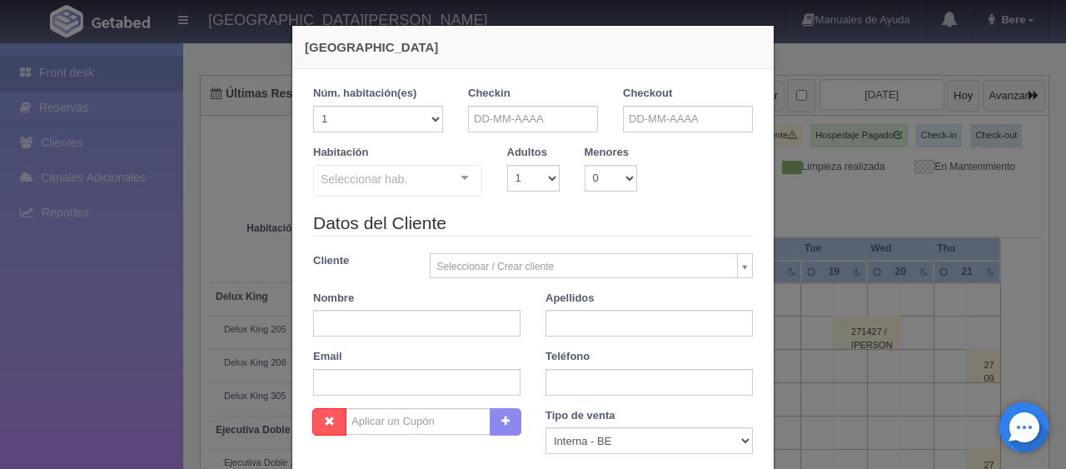
checkbox input "false"
click at [563, 106] on input "text" at bounding box center [533, 119] width 130 height 27
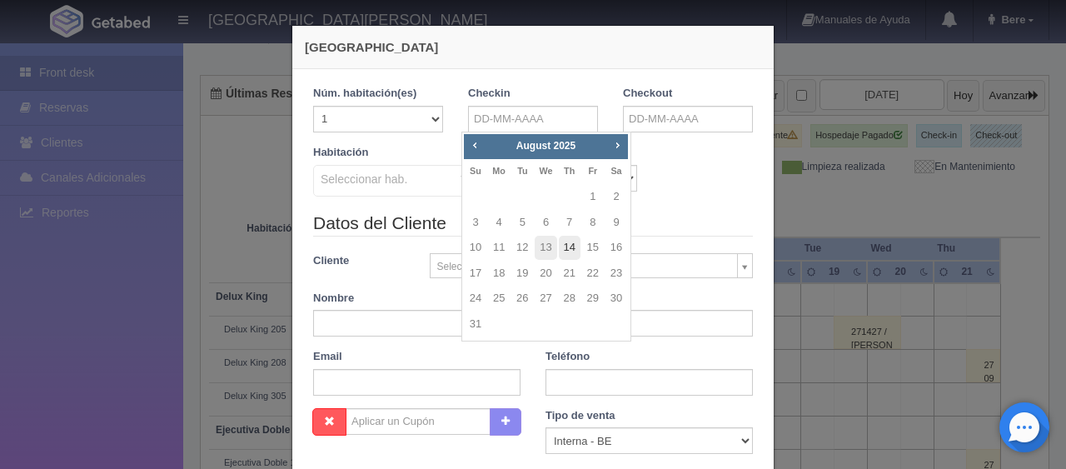
click at [566, 243] on link "14" at bounding box center [570, 248] width 22 height 24
type input "14-08-2025"
checkbox input "false"
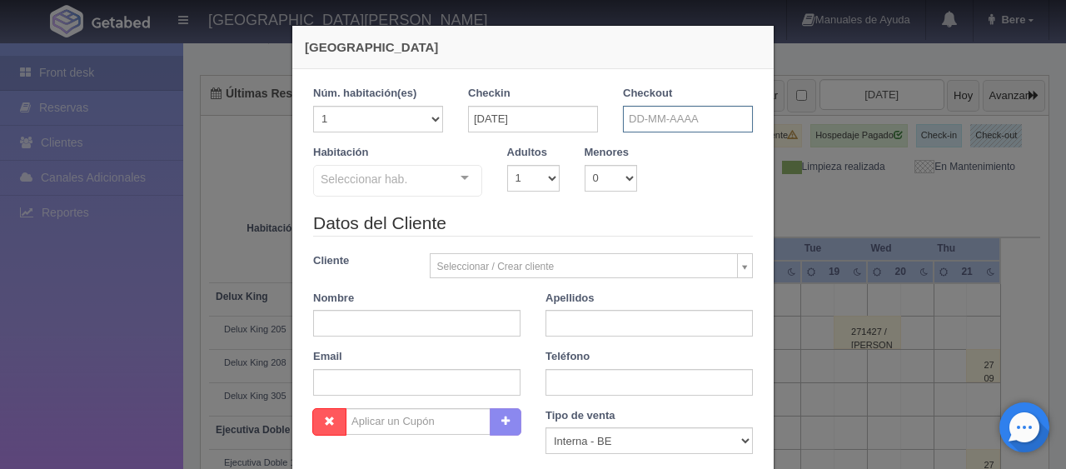
click at [710, 126] on input "text" at bounding box center [688, 119] width 130 height 27
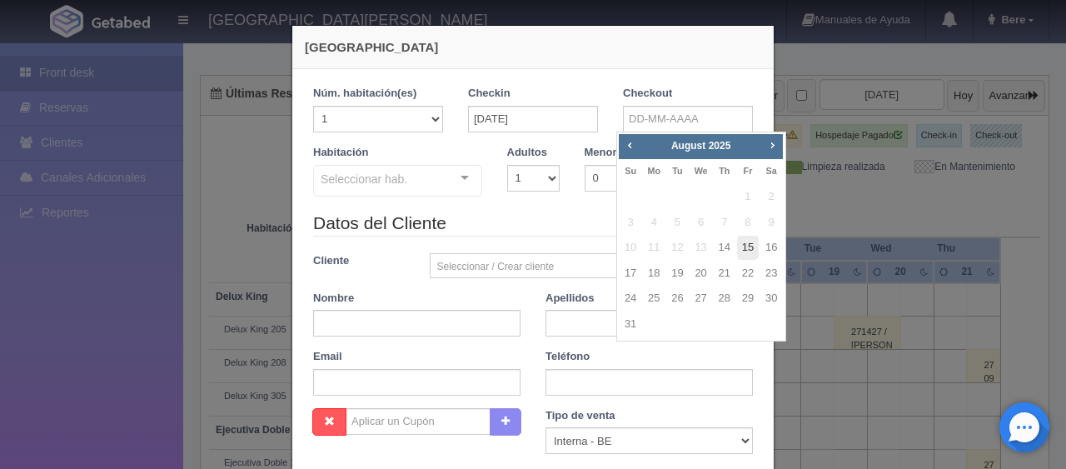
click at [744, 252] on link "15" at bounding box center [748, 248] width 22 height 24
type input "15-08-2025"
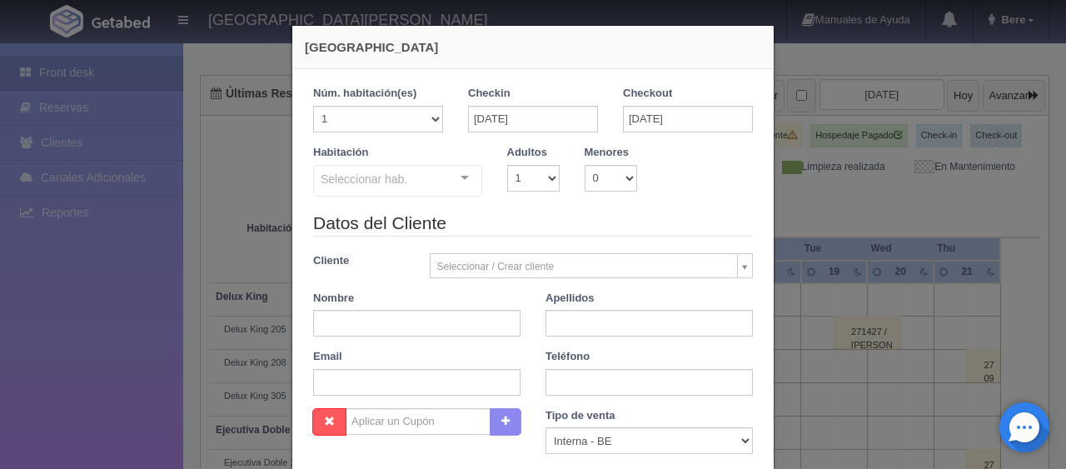
checkbox input "false"
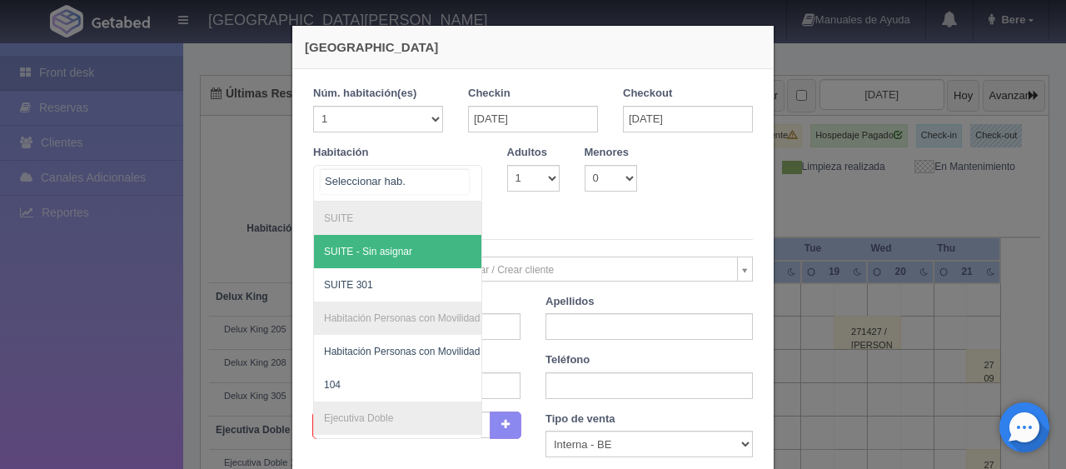
click at [462, 186] on div at bounding box center [464, 178] width 33 height 25
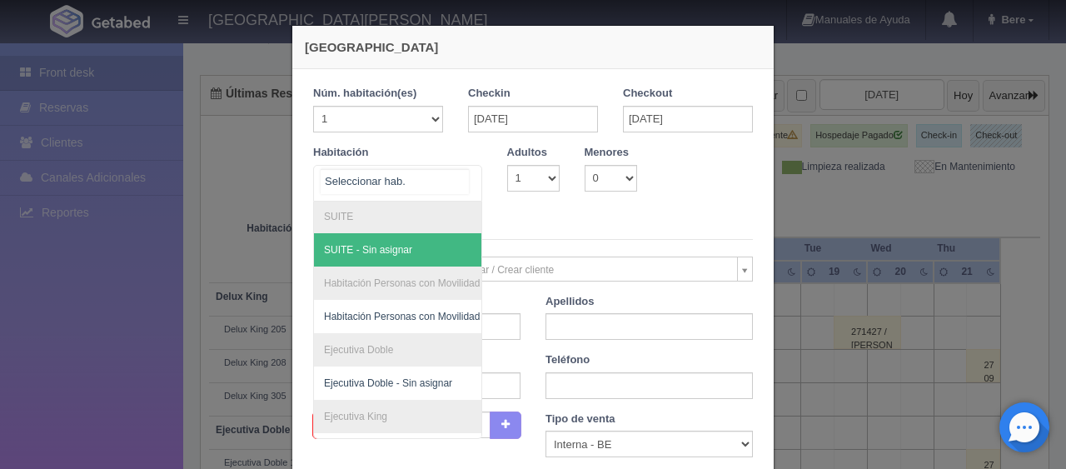
scroll to position [0, 0]
click at [475, 247] on div "Datos del Cliente Cliente Seleccionar / Crear cliente Nuevo Cliente Adriana Nav…" at bounding box center [533, 312] width 465 height 197
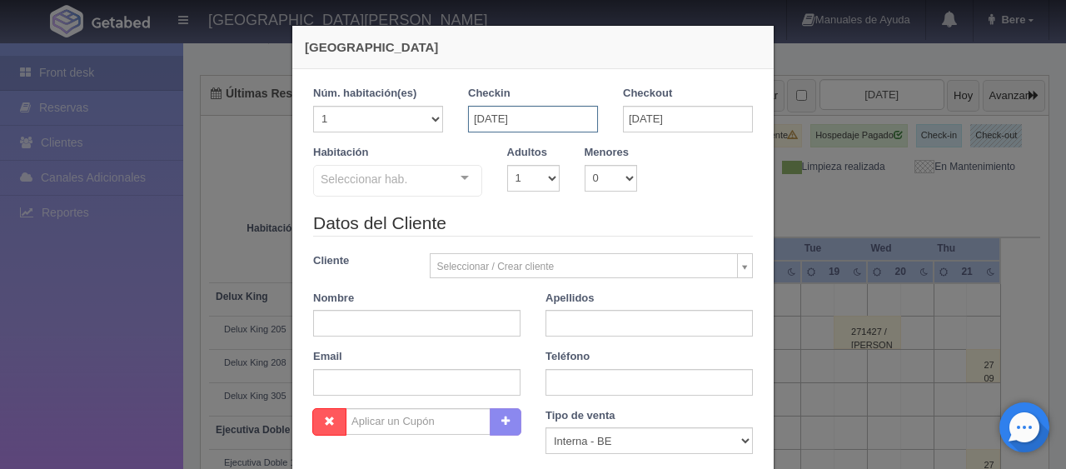
click at [489, 122] on input "[DATE]" at bounding box center [533, 119] width 130 height 27
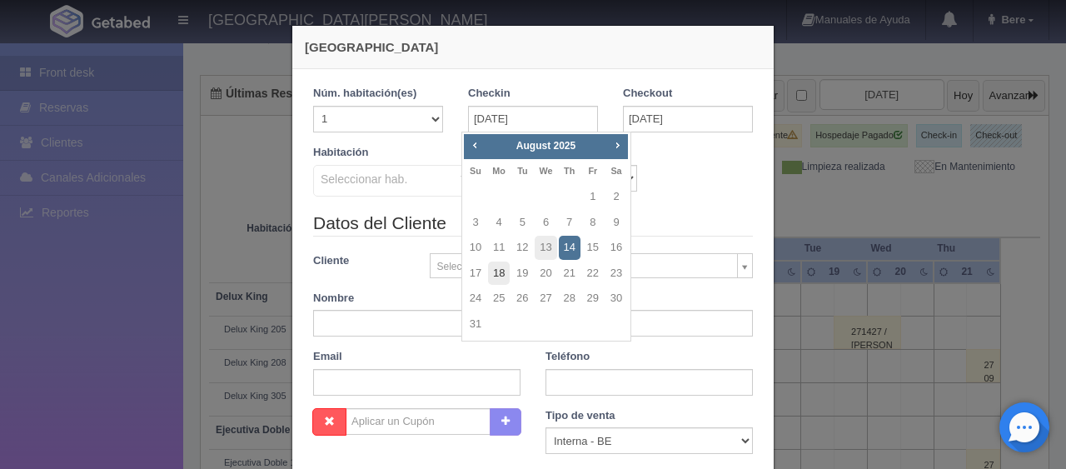
click at [490, 278] on link "18" at bounding box center [499, 273] width 22 height 24
type input "18-08-2025"
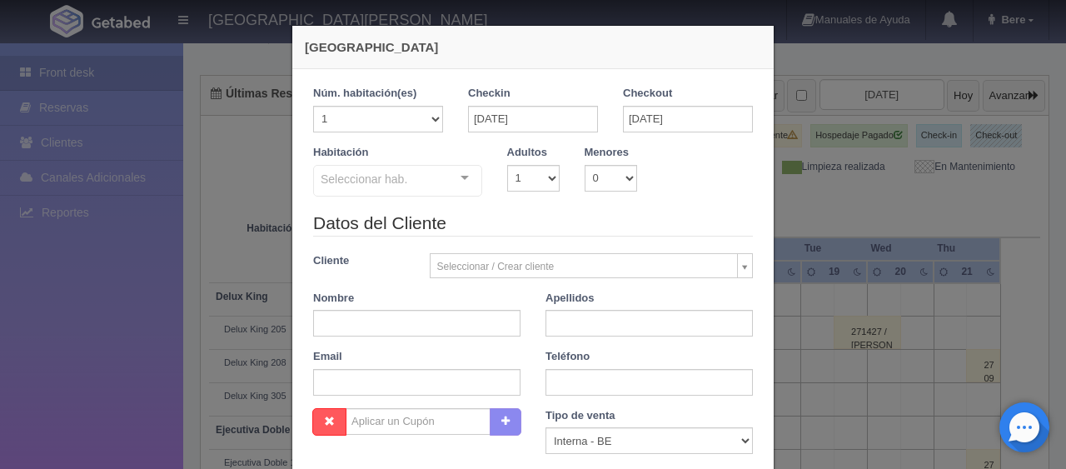
checkbox input "false"
click at [637, 121] on input "18-08-2025" at bounding box center [688, 119] width 130 height 27
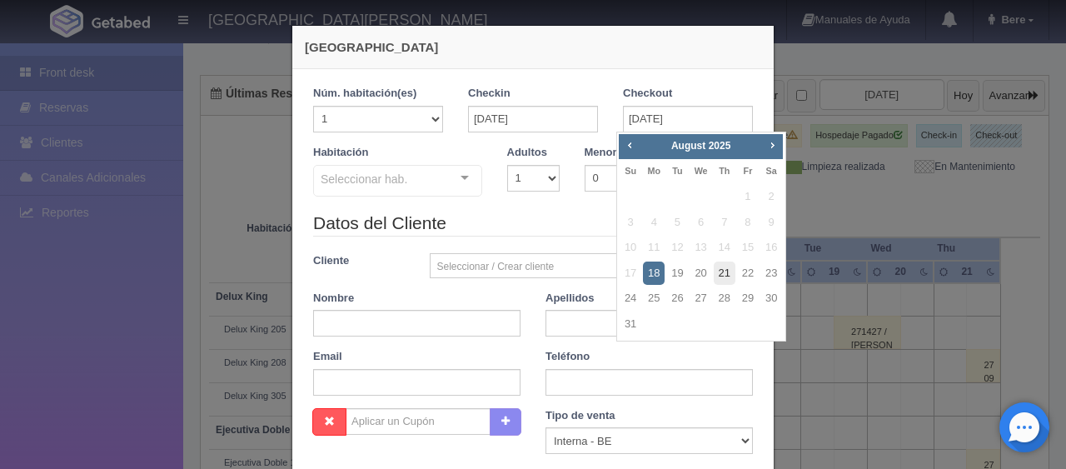
click at [718, 276] on link "21" at bounding box center [725, 273] width 22 height 24
type input "21-08-2025"
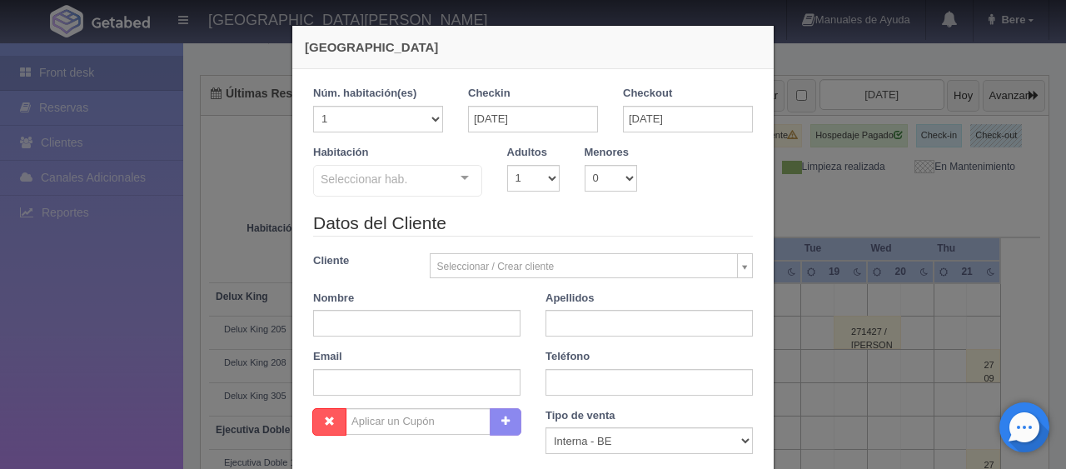
checkbox input "false"
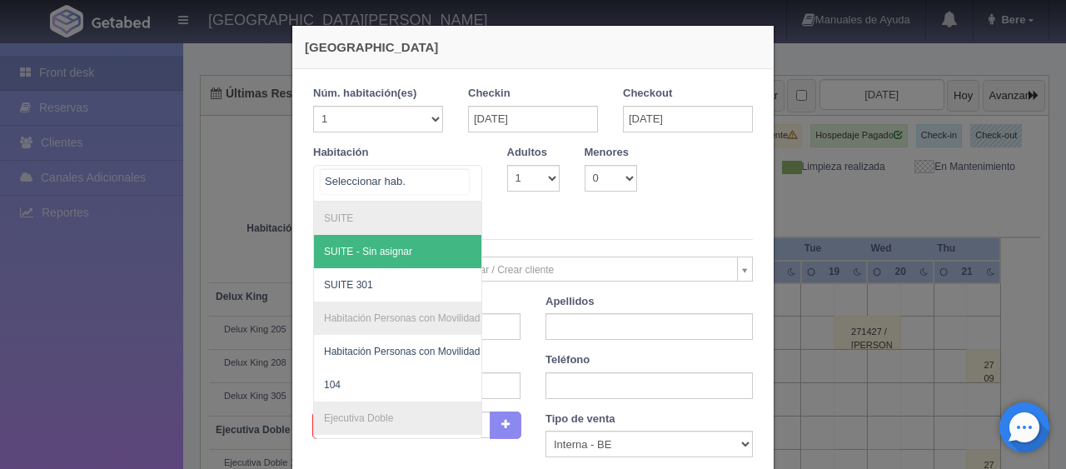
click at [463, 178] on div at bounding box center [464, 178] width 33 height 25
click at [523, 221] on legend "Datos del Cliente" at bounding box center [533, 227] width 440 height 26
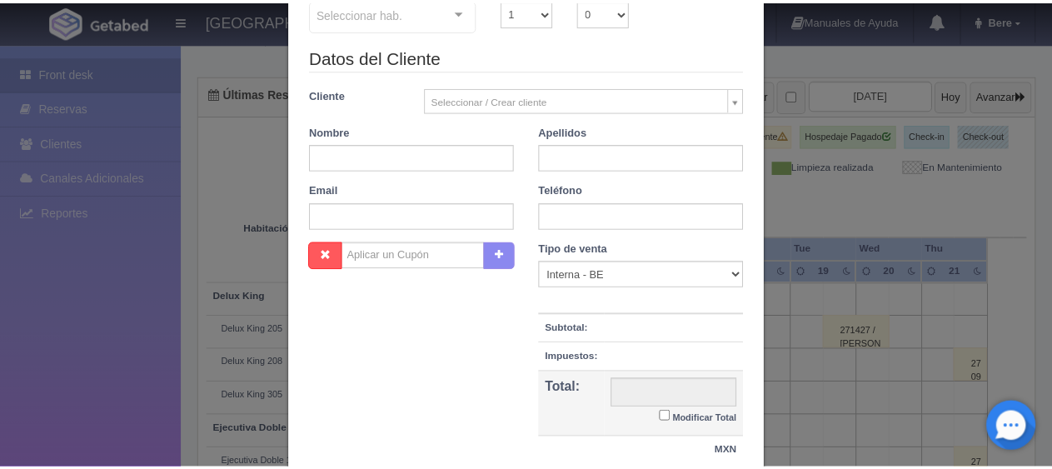
scroll to position [293, 0]
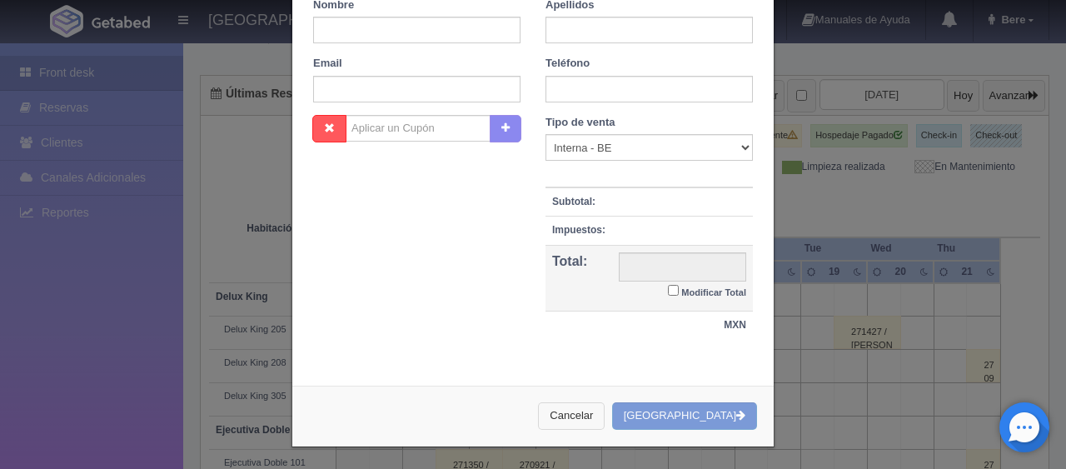
click at [604, 418] on button "Cancelar" at bounding box center [571, 415] width 67 height 27
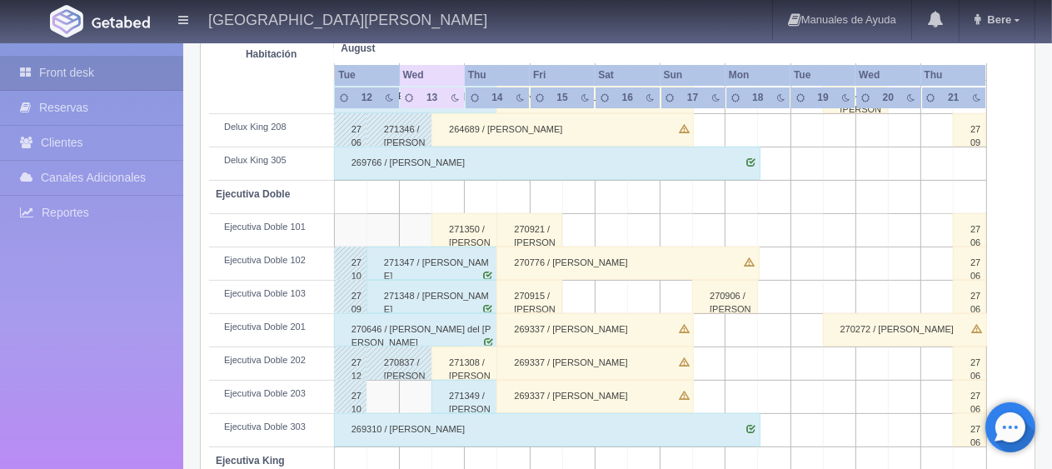
scroll to position [305, 0]
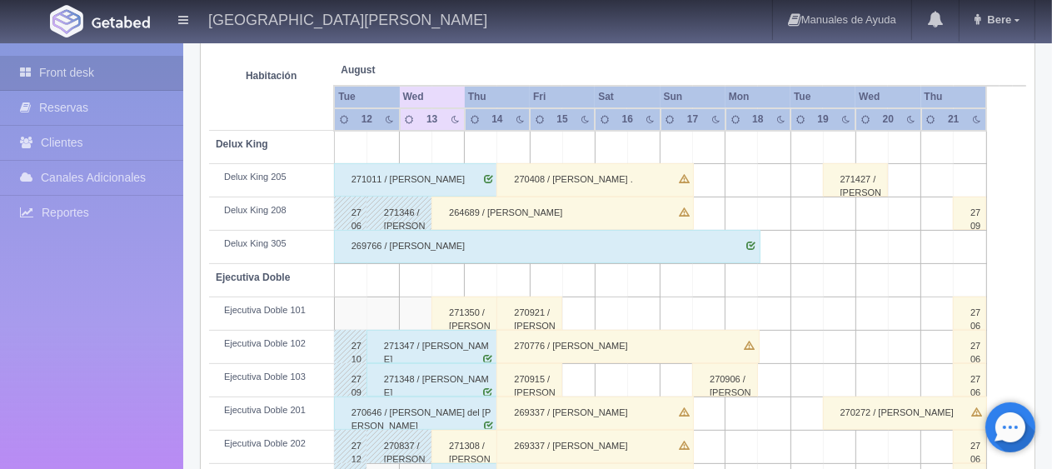
click at [547, 172] on div "270408 / Liz Benítez ." at bounding box center [594, 179] width 196 height 33
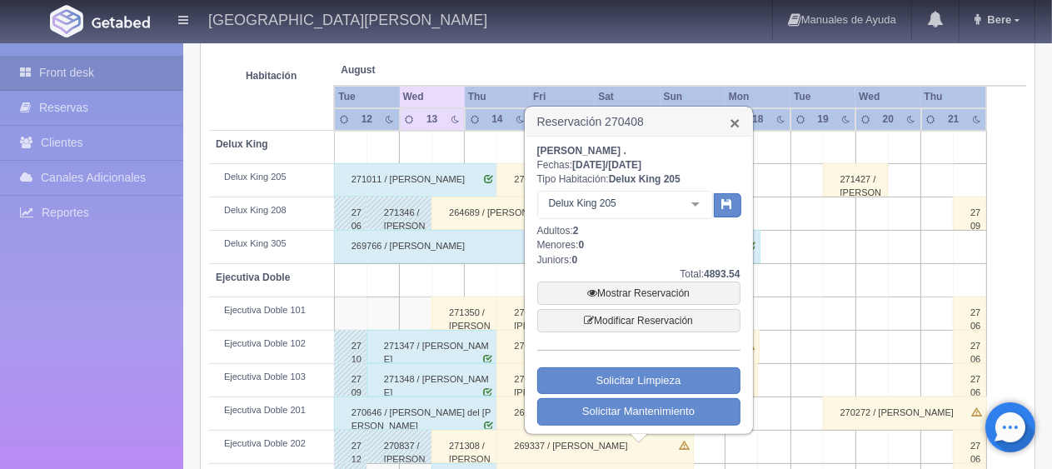
click at [736, 120] on link "×" at bounding box center [734, 122] width 10 height 17
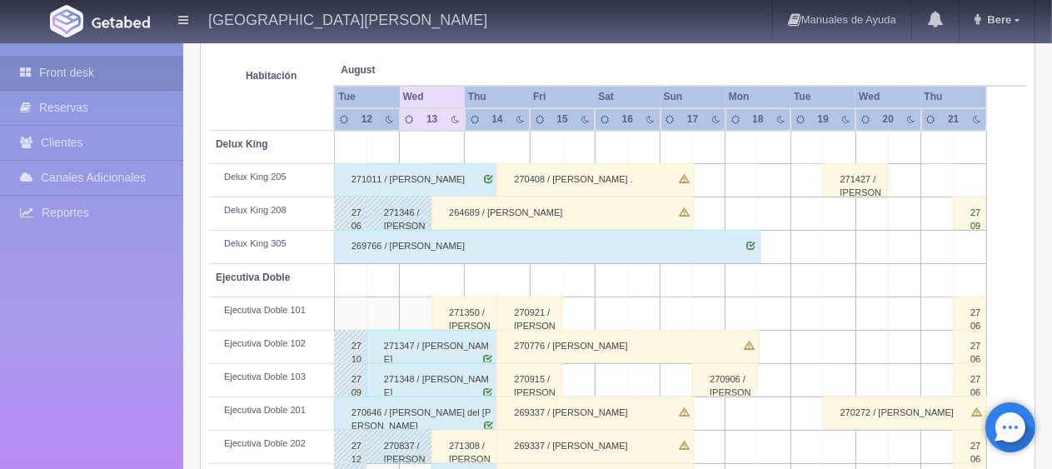
click at [488, 218] on div "264689 / [PERSON_NAME]" at bounding box center [562, 212] width 262 height 33
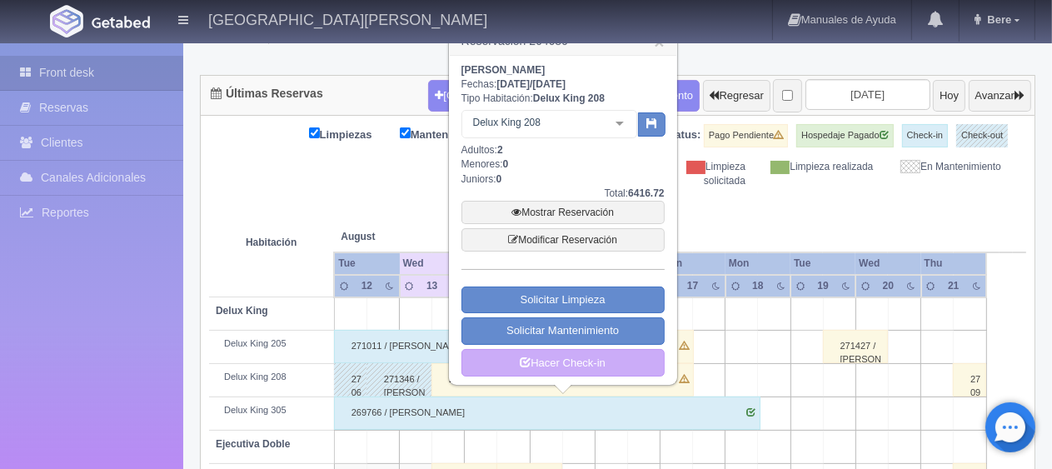
scroll to position [55, 0]
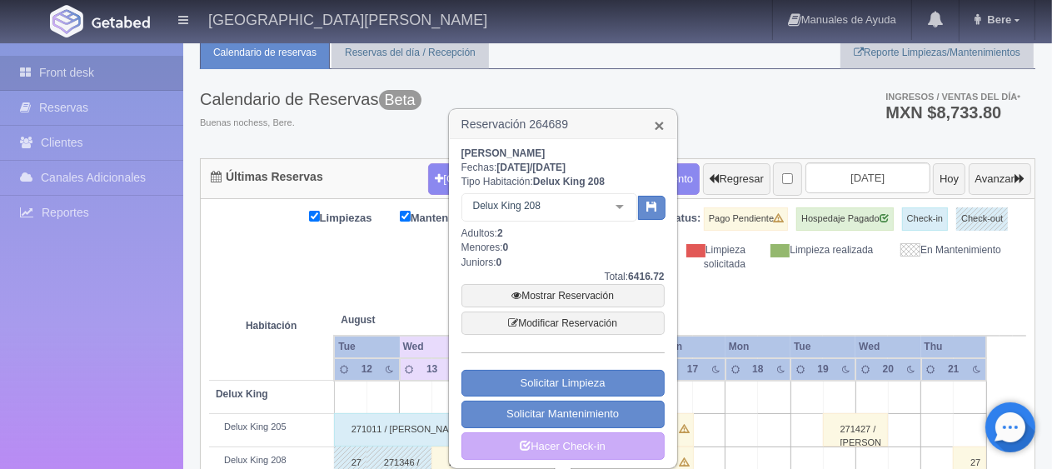
click at [660, 125] on link "×" at bounding box center [659, 125] width 10 height 17
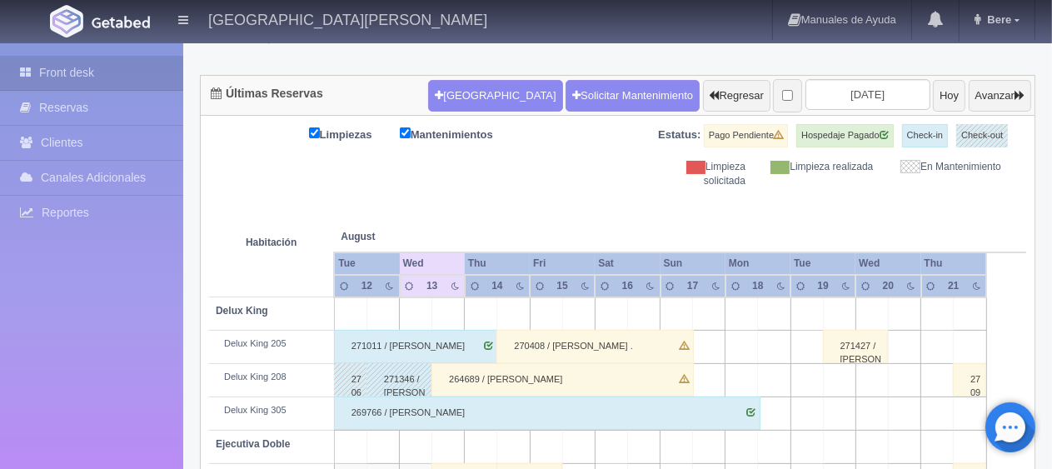
scroll to position [221, 0]
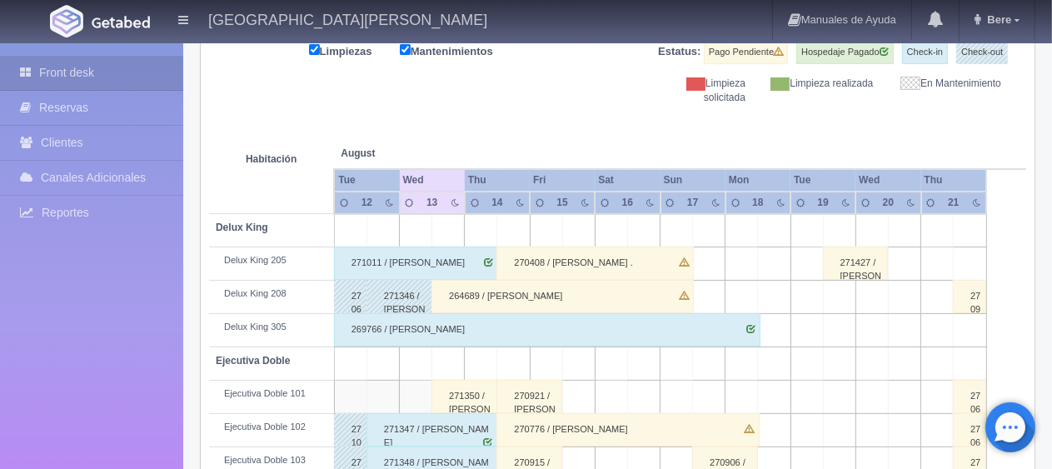
click at [571, 260] on div "270408 / [PERSON_NAME] ." at bounding box center [594, 262] width 196 height 33
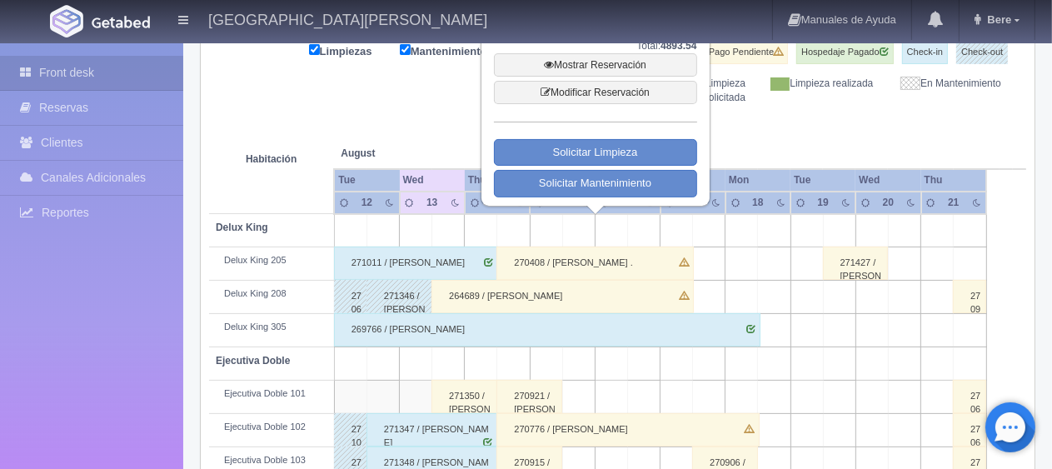
scroll to position [138, 0]
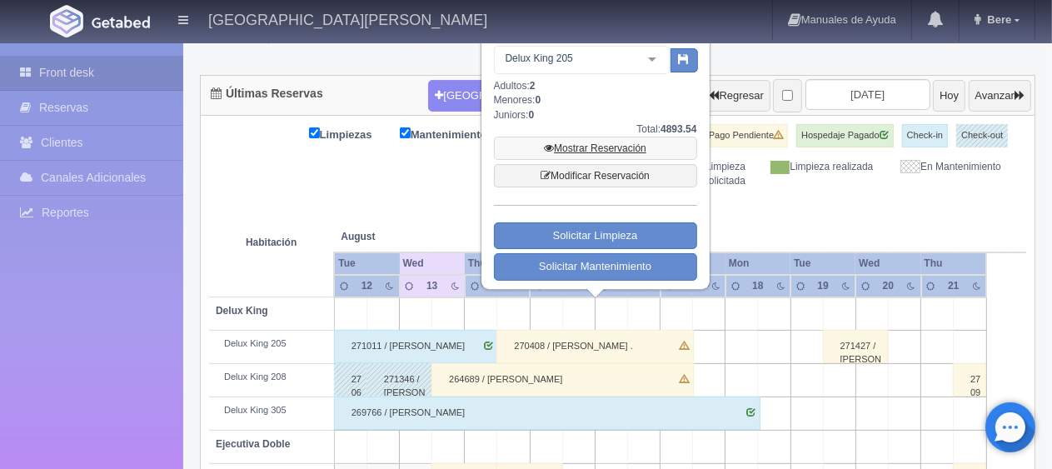
click at [594, 145] on link "Mostrar Reservación" at bounding box center [595, 148] width 203 height 23
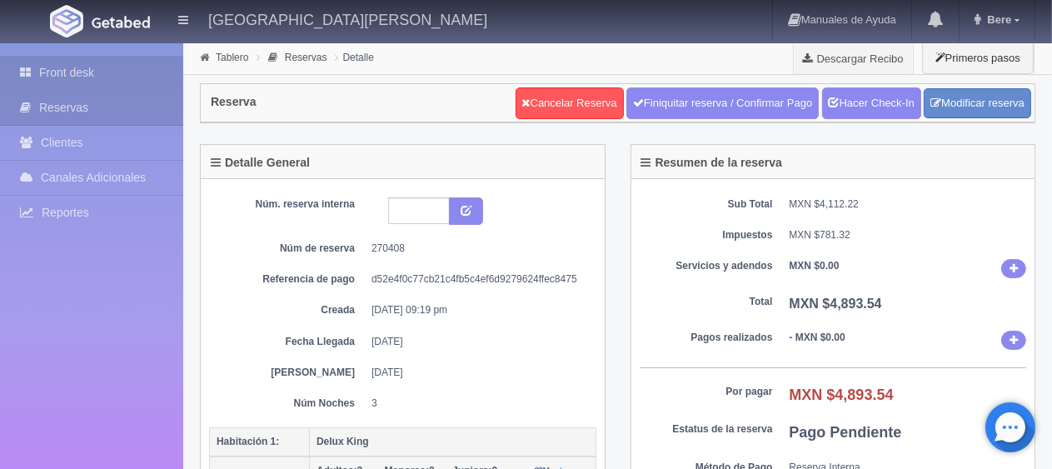
click at [40, 74] on link "Front desk" at bounding box center [91, 73] width 183 height 34
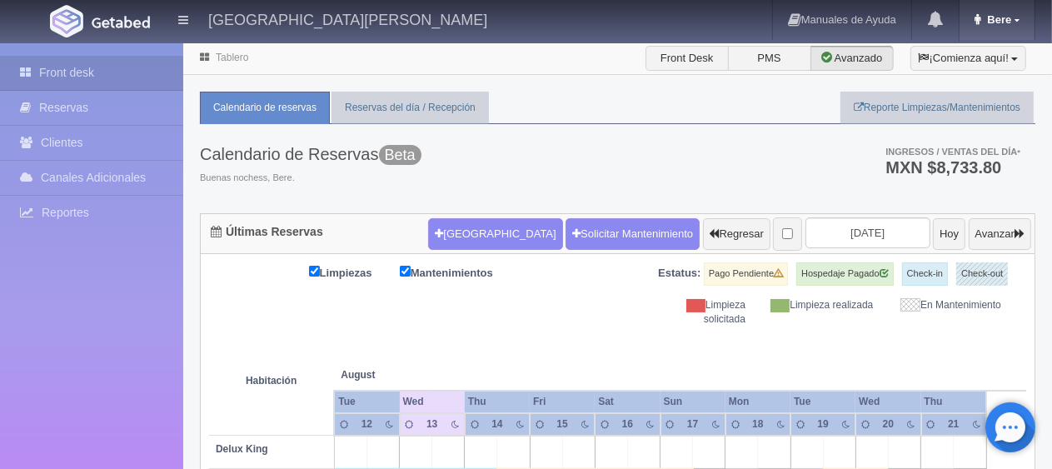
click at [1011, 14] on span "Bere" at bounding box center [996, 19] width 28 height 12
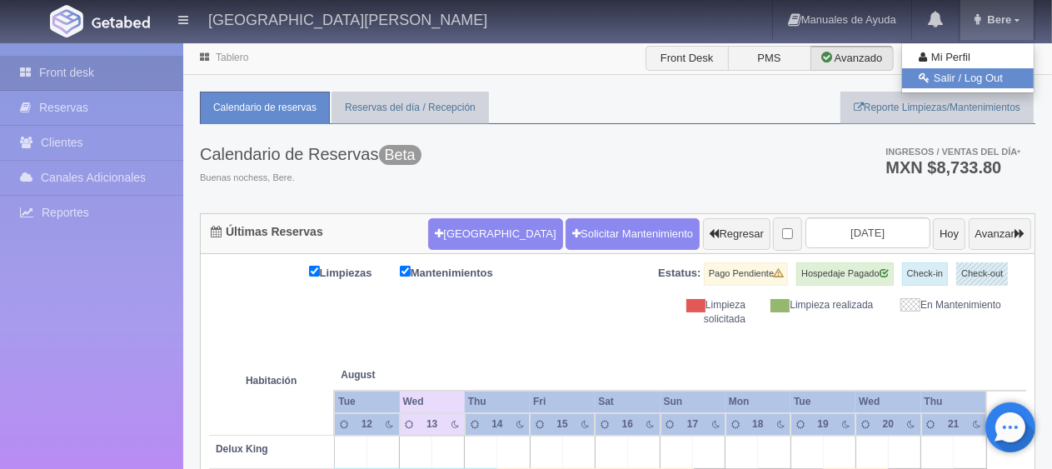
click at [943, 78] on link "Salir / Log Out" at bounding box center [968, 78] width 132 height 21
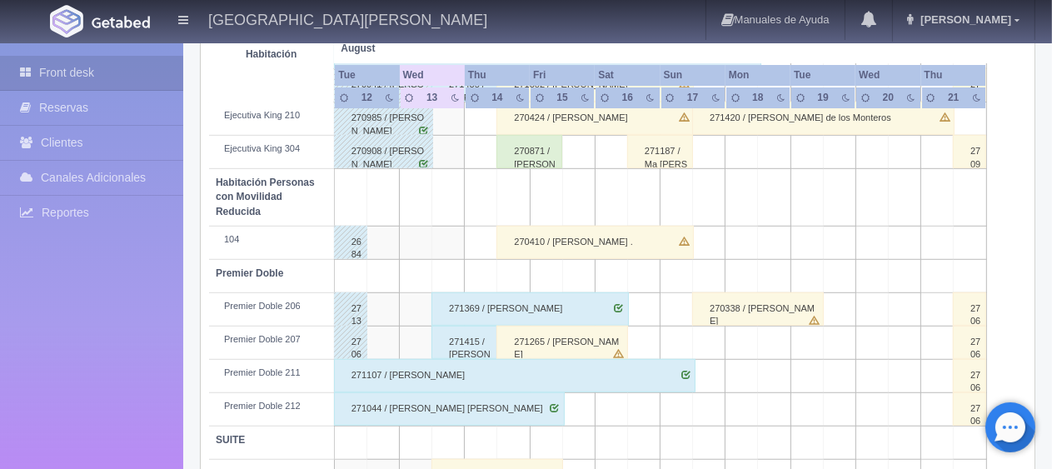
scroll to position [888, 0]
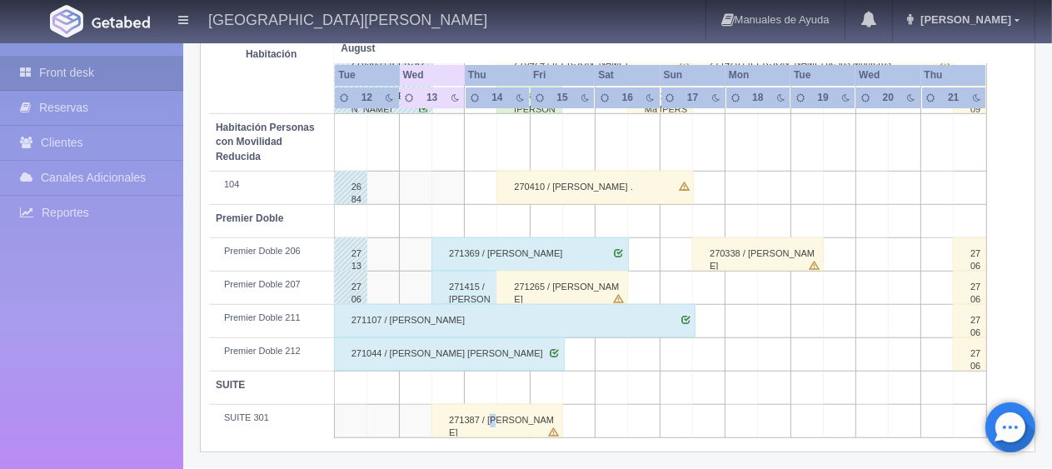
click at [495, 418] on div "271387 / [PERSON_NAME]" at bounding box center [497, 420] width 132 height 33
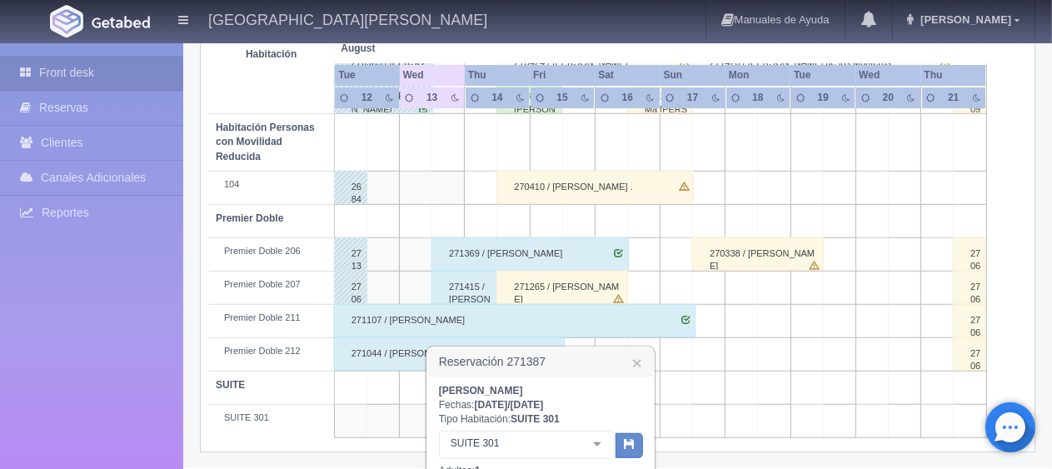
scroll to position [1054, 0]
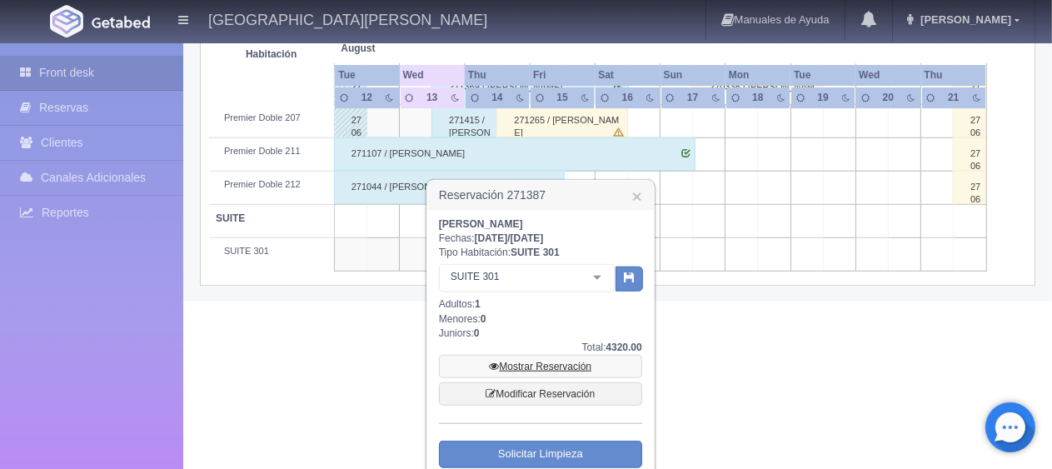
click at [526, 371] on link "Mostrar Reservación" at bounding box center [540, 366] width 203 height 23
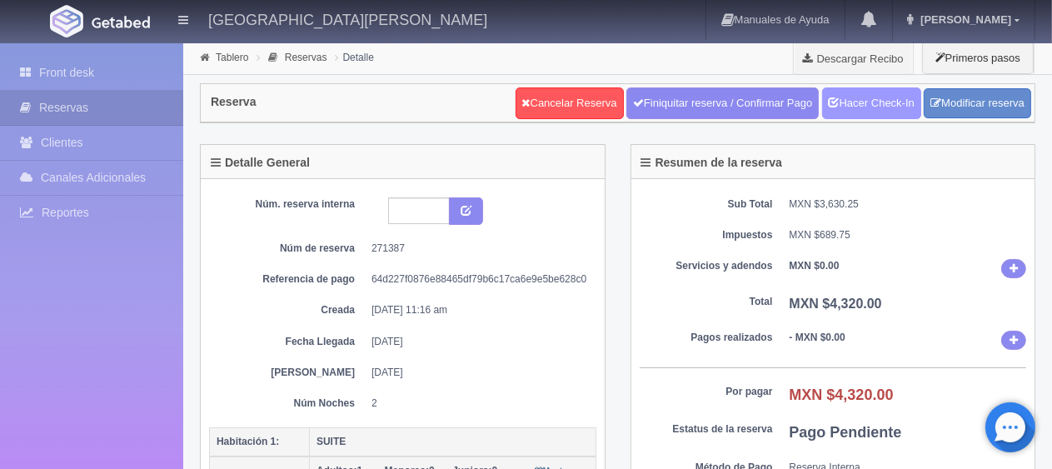
click at [878, 105] on link "Hacer Check-In" at bounding box center [871, 103] width 99 height 32
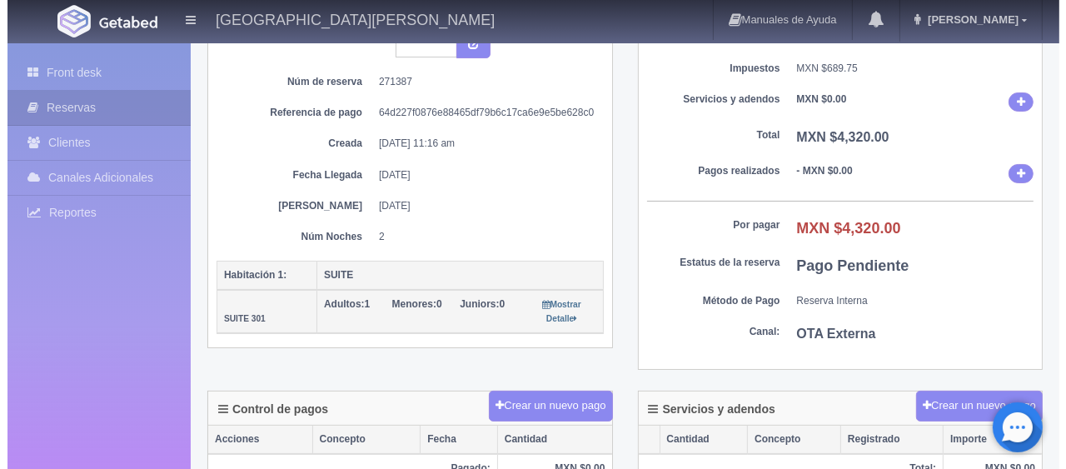
scroll to position [250, 0]
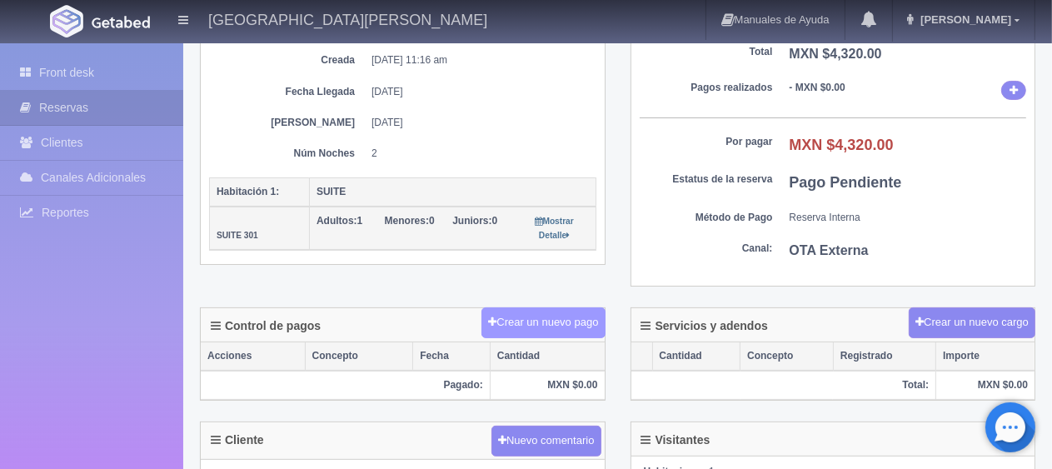
click at [554, 325] on button "Crear un nuevo pago" at bounding box center [542, 322] width 123 height 31
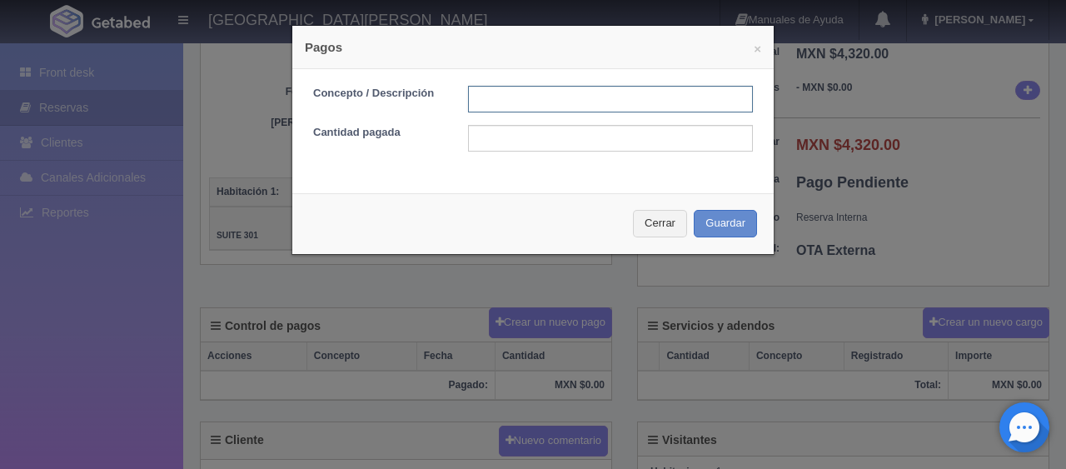
click at [516, 101] on input "text" at bounding box center [610, 99] width 285 height 27
type input "Total Tarjeta"
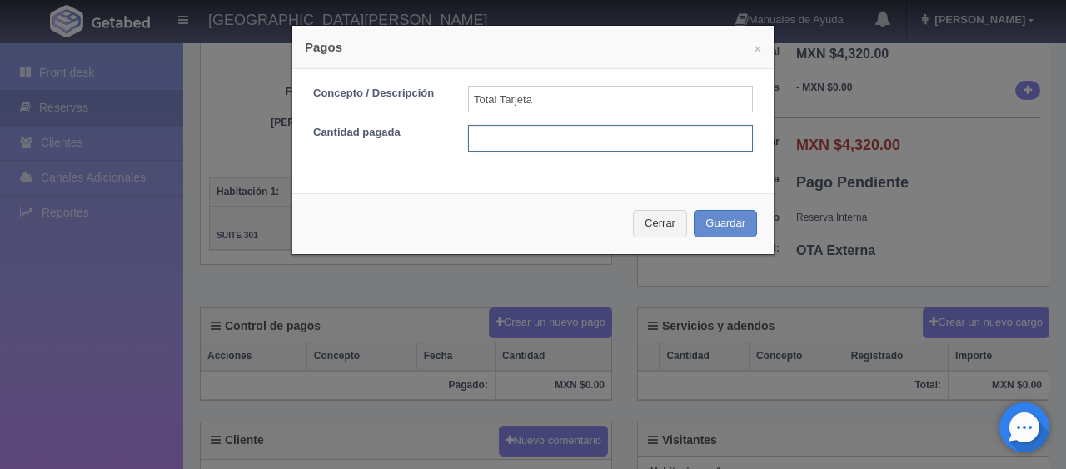
click at [556, 143] on input "text" at bounding box center [610, 138] width 285 height 27
type input "4320"
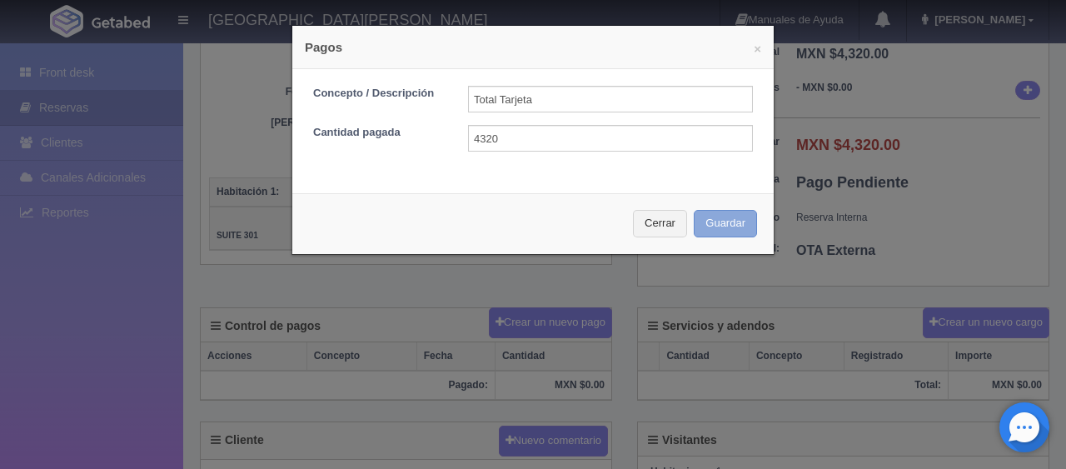
click at [707, 213] on button "Guardar" at bounding box center [725, 223] width 63 height 27
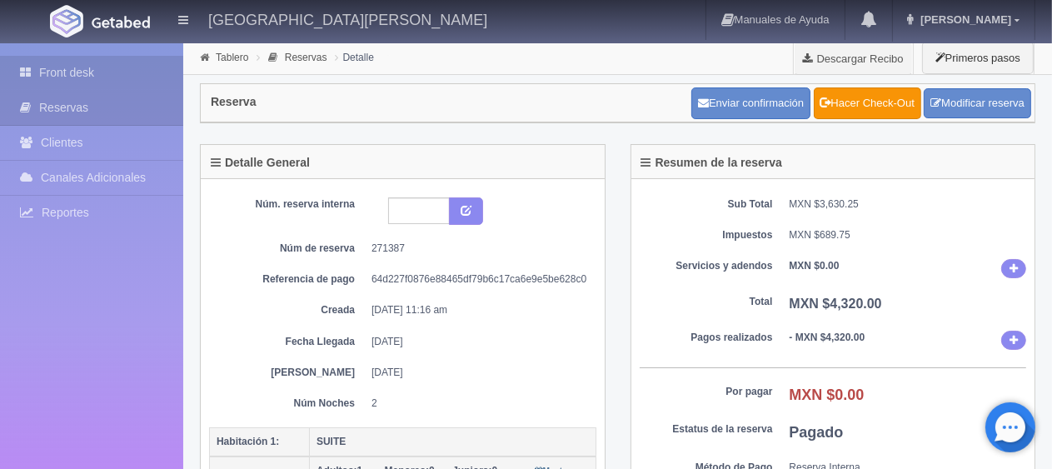
click at [136, 72] on link "Front desk" at bounding box center [91, 73] width 183 height 34
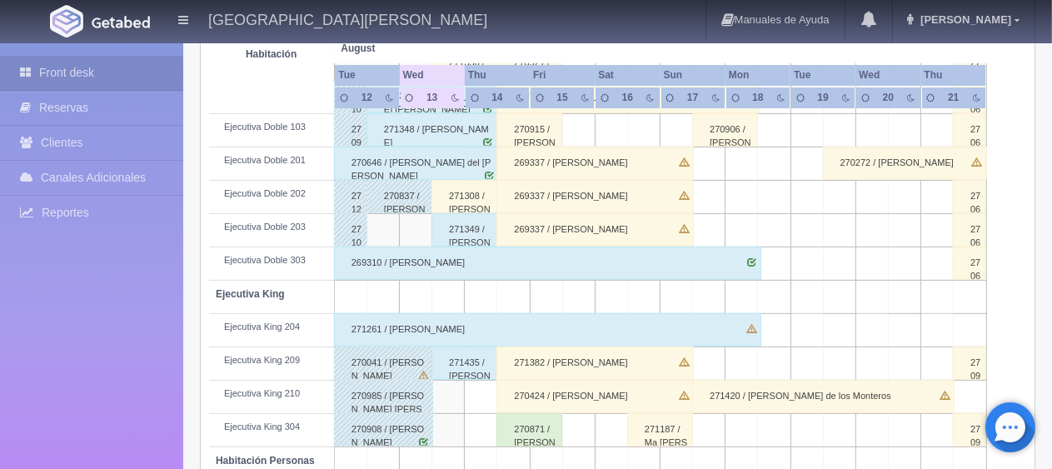
scroll to position [471, 0]
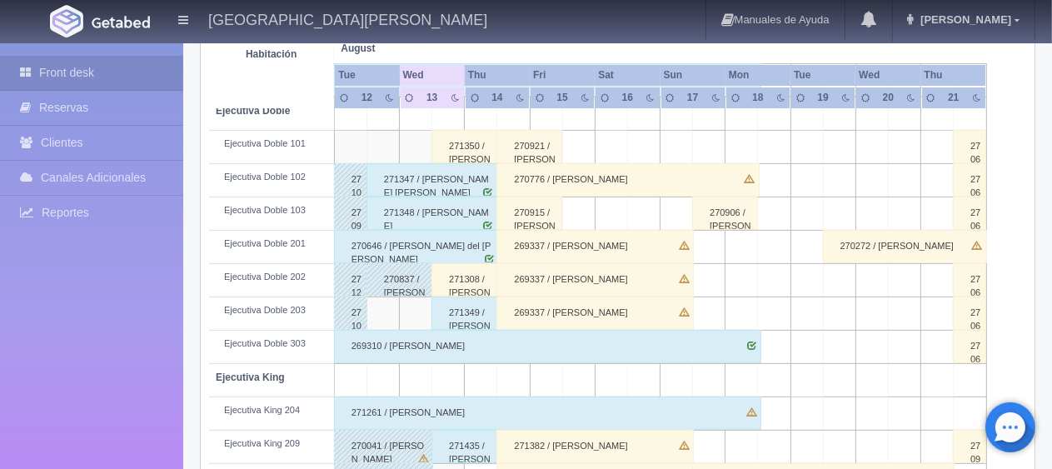
click at [448, 213] on div "271348 / [PERSON_NAME]" at bounding box center [432, 212] width 132 height 33
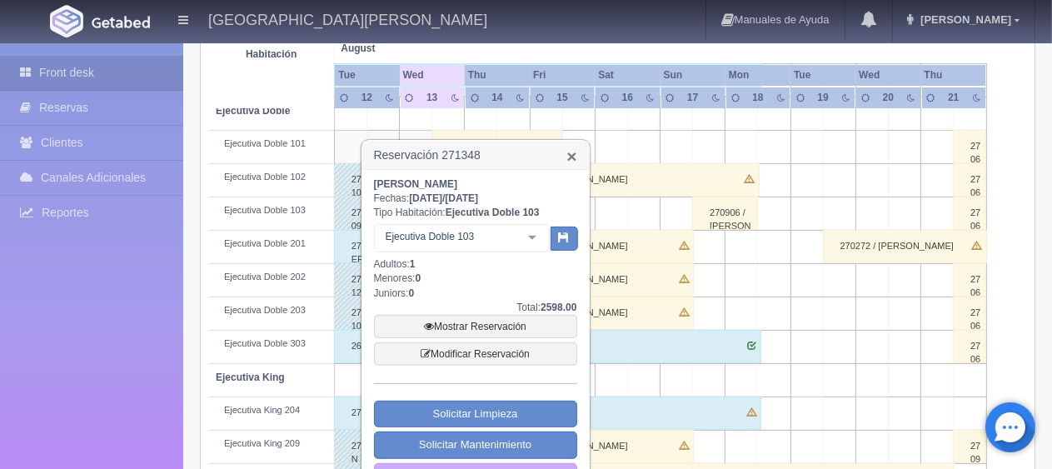
click at [570, 159] on link "×" at bounding box center [571, 155] width 10 height 17
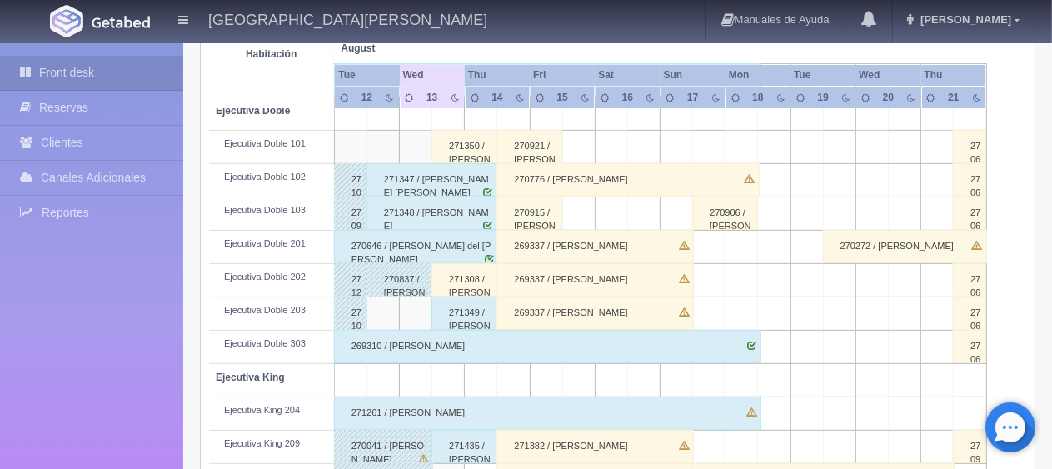
click at [474, 144] on div "271350 / [PERSON_NAME] [PERSON_NAME]" at bounding box center [464, 146] width 66 height 33
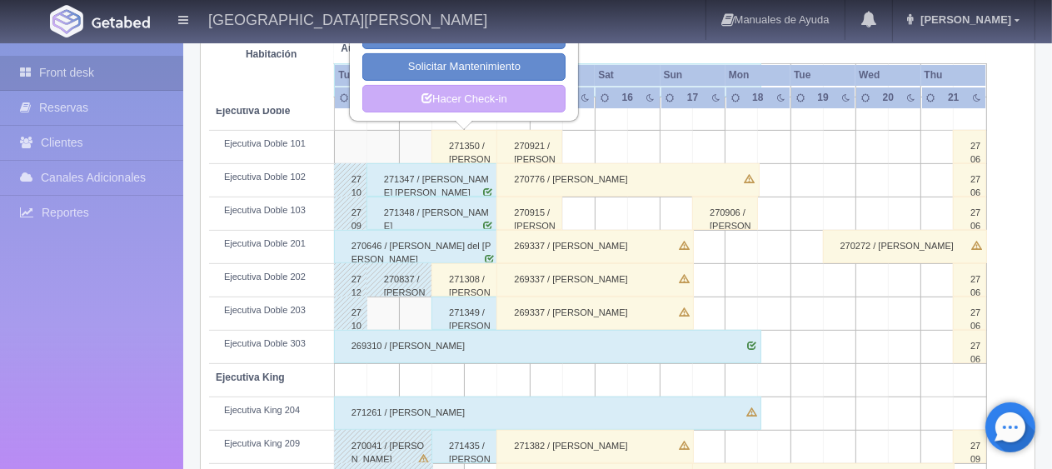
scroll to position [305, 0]
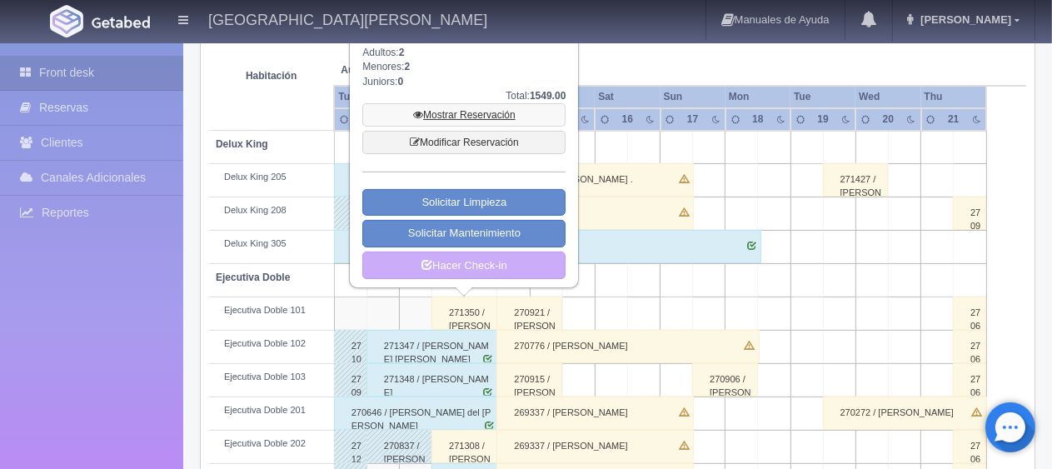
click at [480, 120] on link "Mostrar Reservación" at bounding box center [463, 114] width 203 height 23
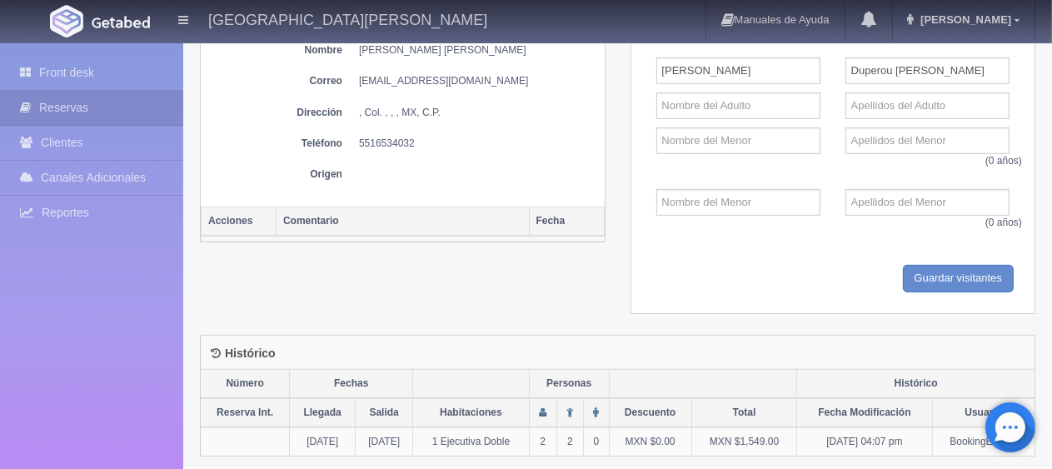
scroll to position [496, 0]
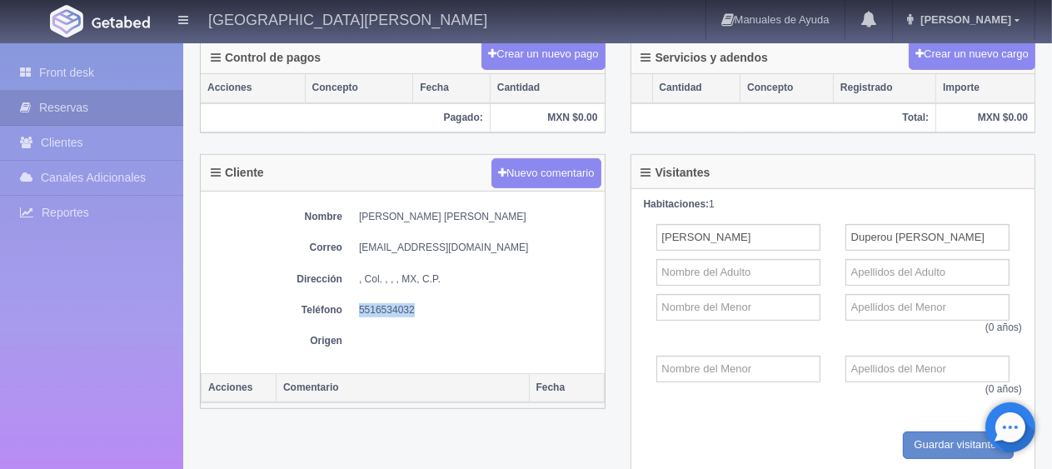
drag, startPoint x: 414, startPoint y: 302, endPoint x: 356, endPoint y: 306, distance: 57.5
click at [356, 303] on dl "Teléfono [PHONE_NUMBER]" at bounding box center [402, 310] width 387 height 14
copy dd "5516534032"
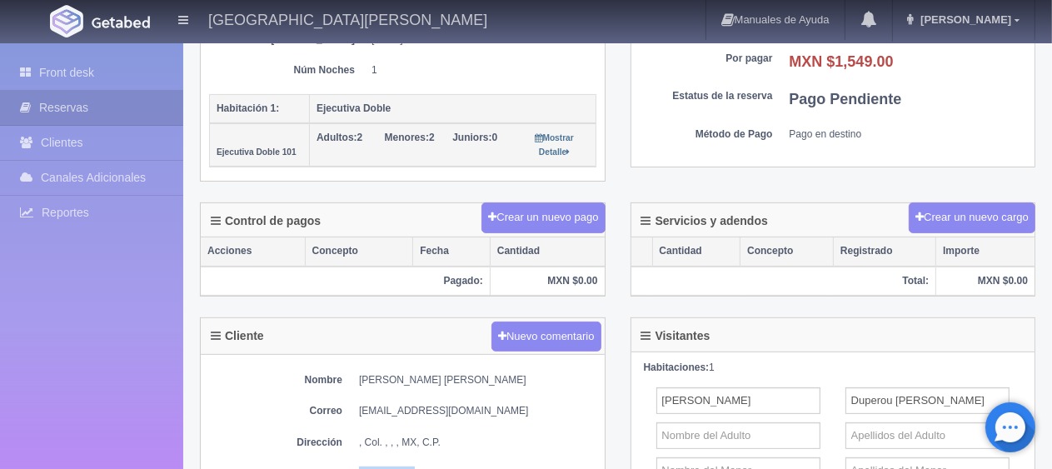
scroll to position [0, 0]
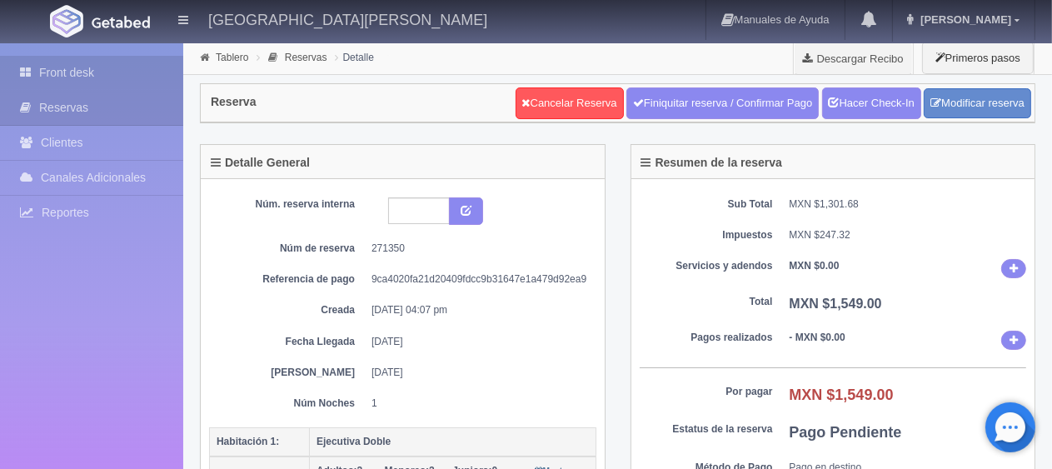
click at [112, 68] on link "Front desk" at bounding box center [91, 73] width 183 height 34
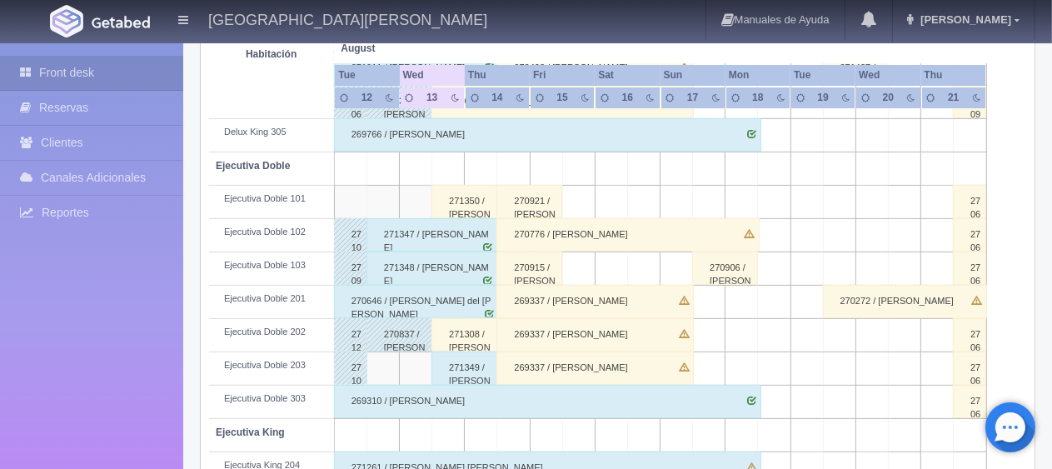
scroll to position [416, 0]
click at [435, 356] on div "271349 / [PERSON_NAME]" at bounding box center [464, 367] width 66 height 33
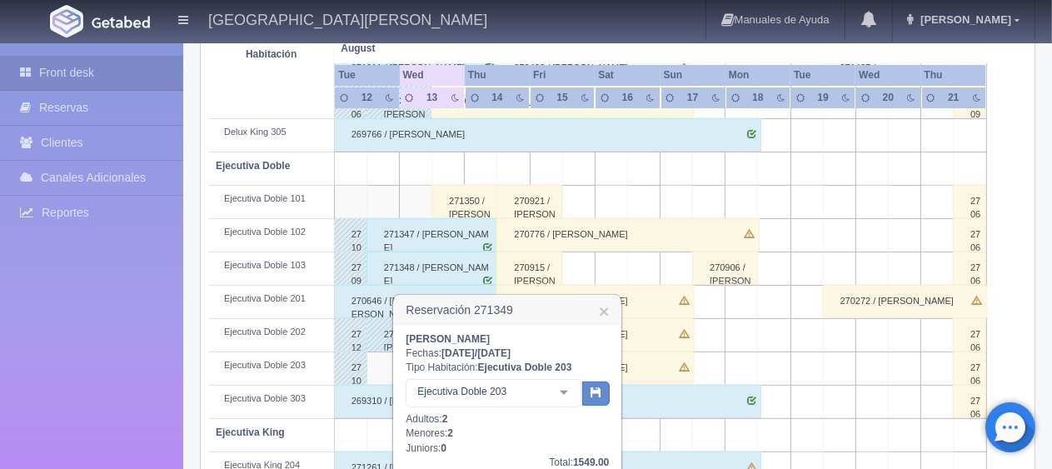
click at [476, 200] on div "271350 / Paul Duperou Aguayo" at bounding box center [464, 201] width 66 height 33
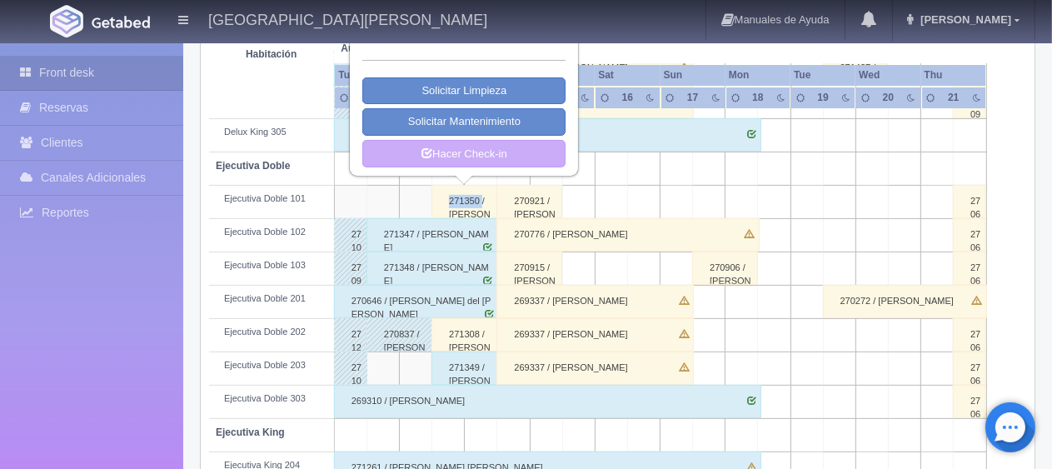
click at [476, 199] on div "271350 / Paul Duperou Aguayo" at bounding box center [464, 201] width 66 height 33
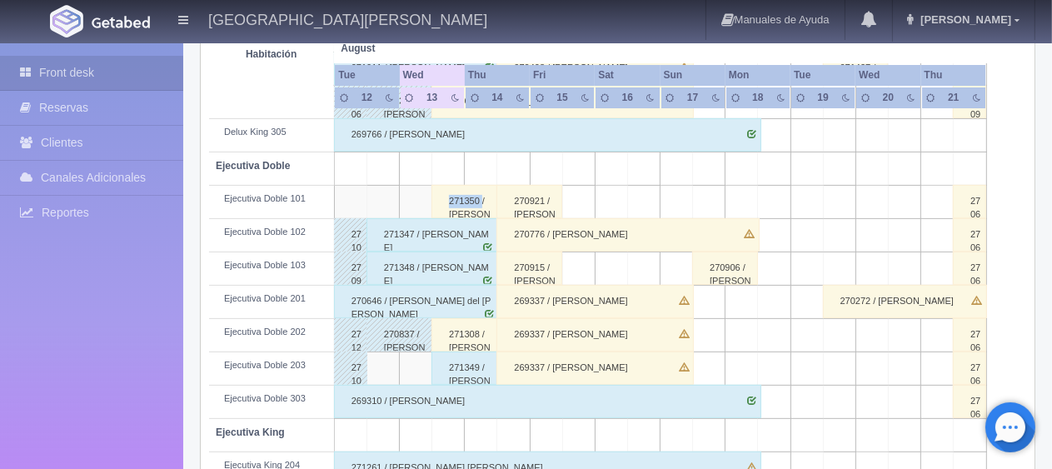
click at [403, 186] on td at bounding box center [416, 202] width 32 height 33
click at [444, 200] on div "271350 / Paul Duperou Aguayo" at bounding box center [464, 201] width 66 height 33
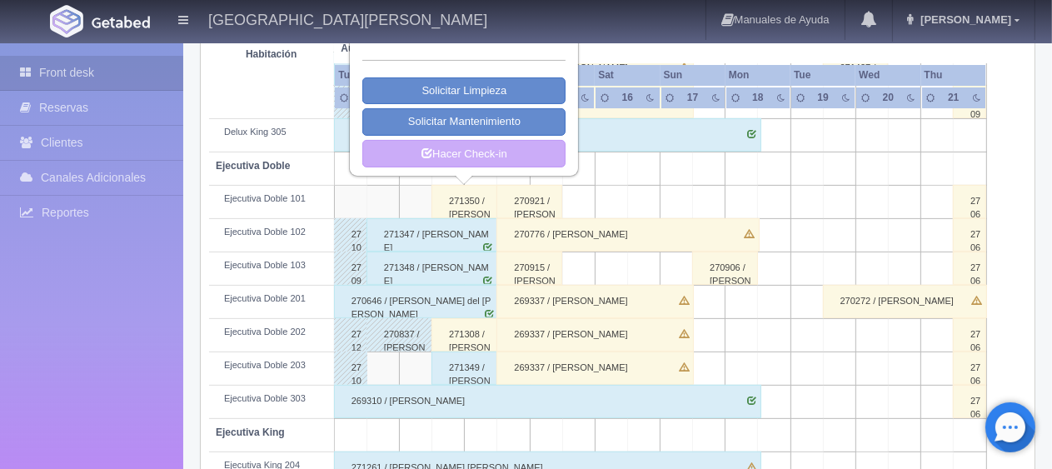
scroll to position [333, 0]
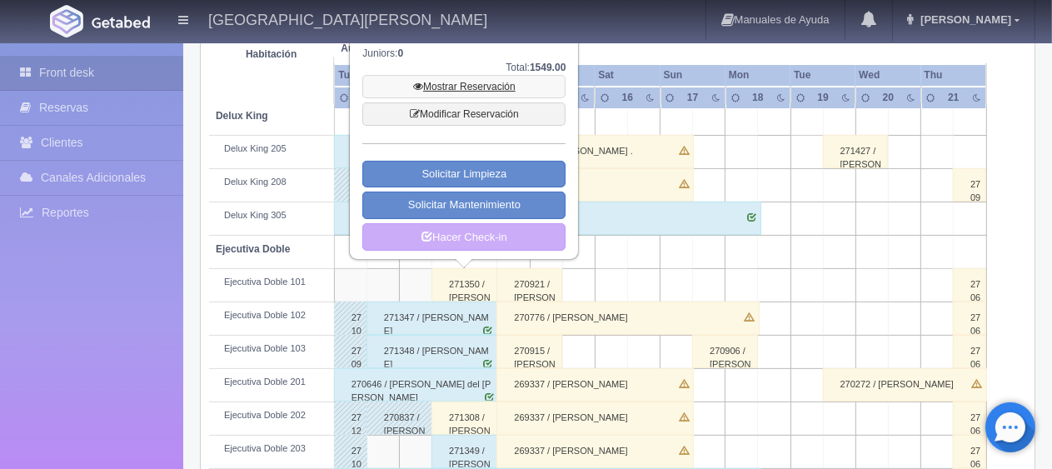
click at [480, 85] on link "Mostrar Reservación" at bounding box center [463, 86] width 203 height 23
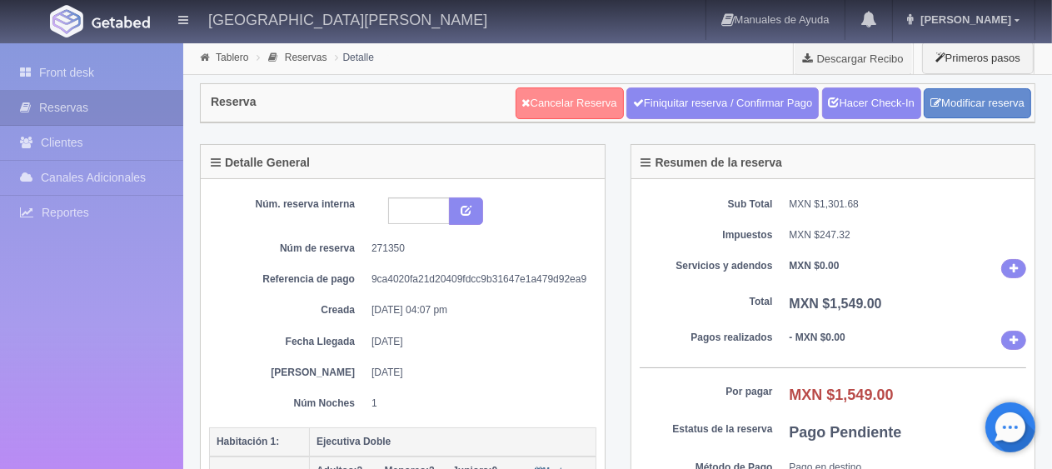
click at [567, 93] on link "Cancelar Reserva" at bounding box center [569, 103] width 108 height 32
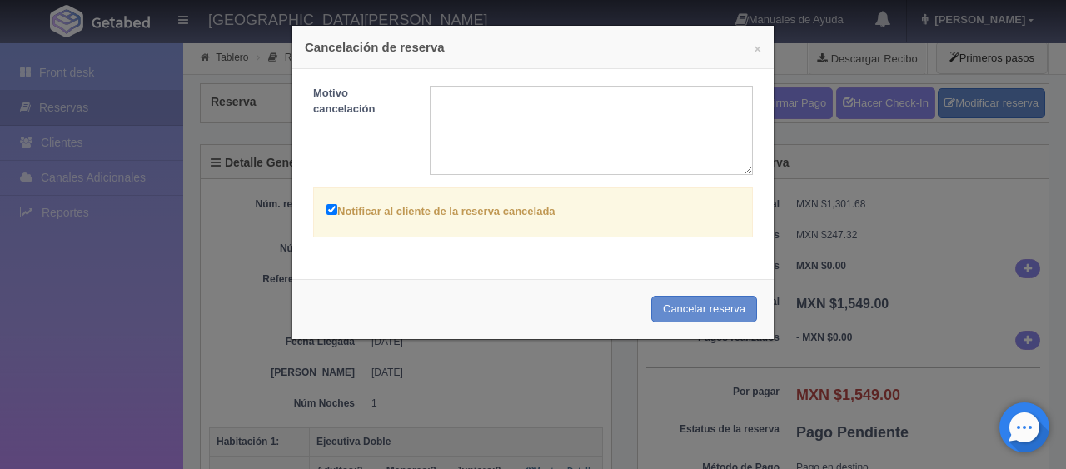
click at [350, 212] on label "Notificar al cliente de la reserva cancelada" at bounding box center [440, 210] width 229 height 19
click at [337, 212] on input "Notificar al cliente de la reserva cancelada" at bounding box center [331, 209] width 11 height 11
checkbox input "false"
click at [663, 307] on button "Cancelar reserva" at bounding box center [704, 309] width 106 height 27
click at [754, 49] on button "×" at bounding box center [757, 48] width 7 height 12
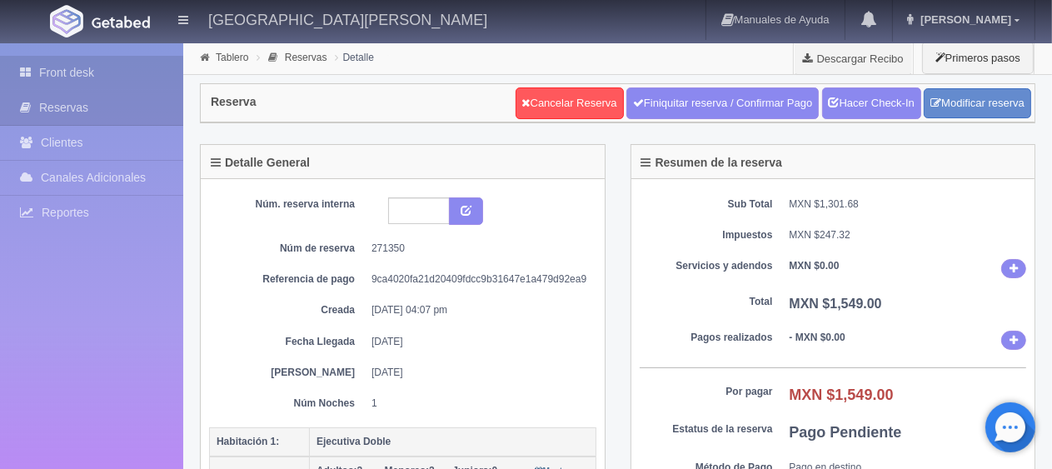
click at [95, 74] on link "Front desk" at bounding box center [91, 73] width 183 height 34
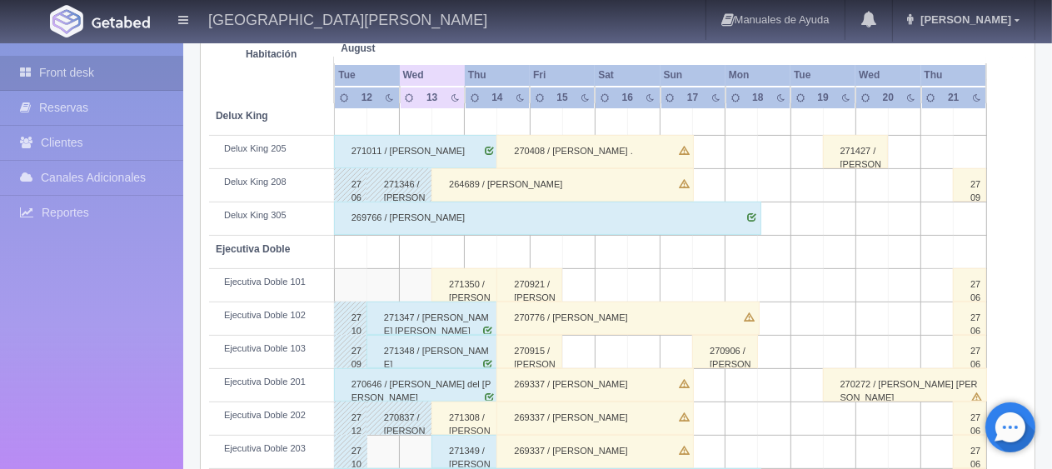
scroll to position [416, 0]
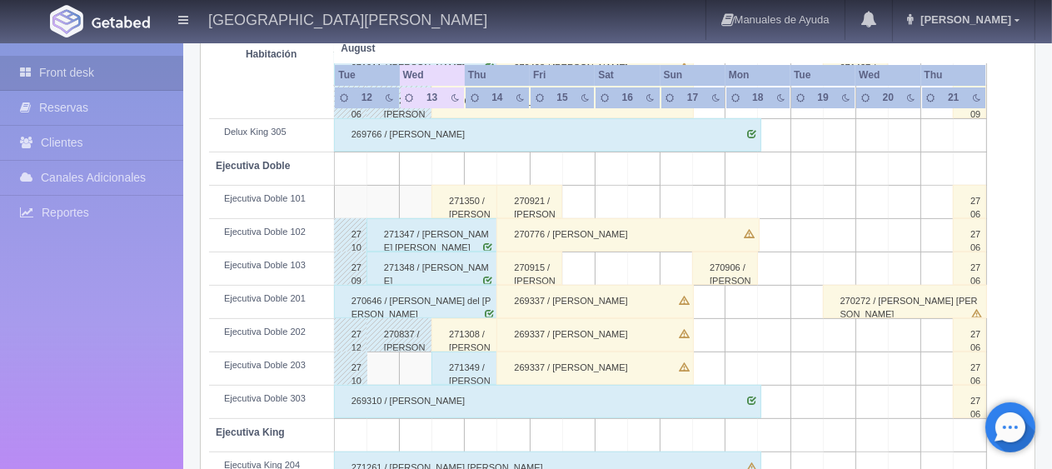
click at [473, 365] on div "271349 / [PERSON_NAME]" at bounding box center [464, 367] width 66 height 33
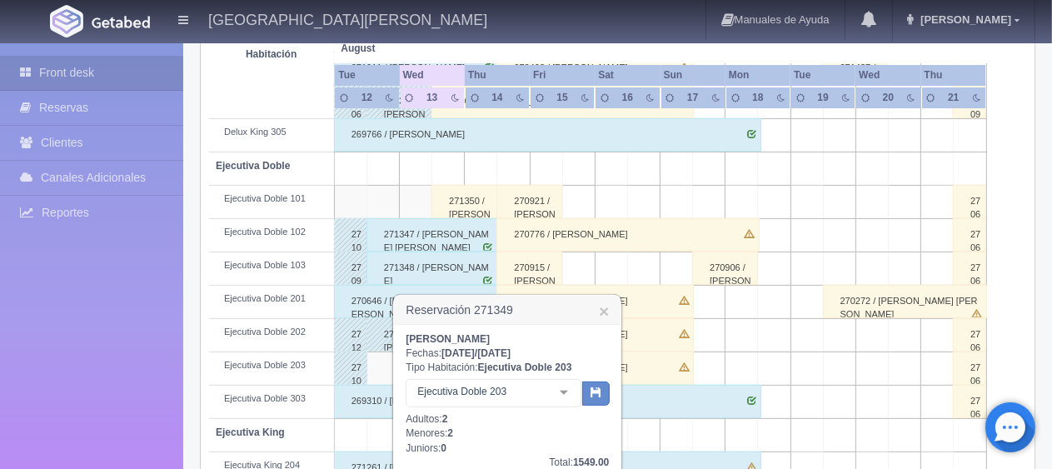
scroll to position [500, 0]
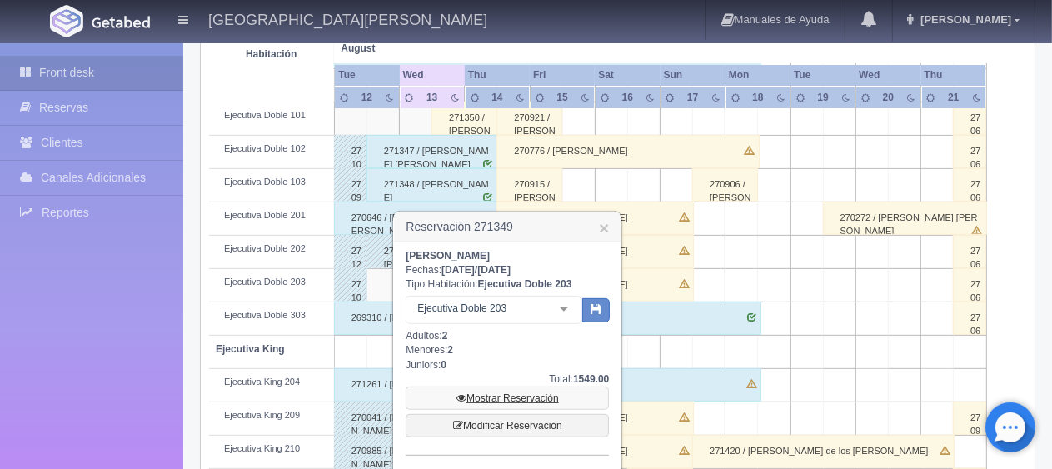
click at [496, 395] on link "Mostrar Reservación" at bounding box center [506, 397] width 203 height 23
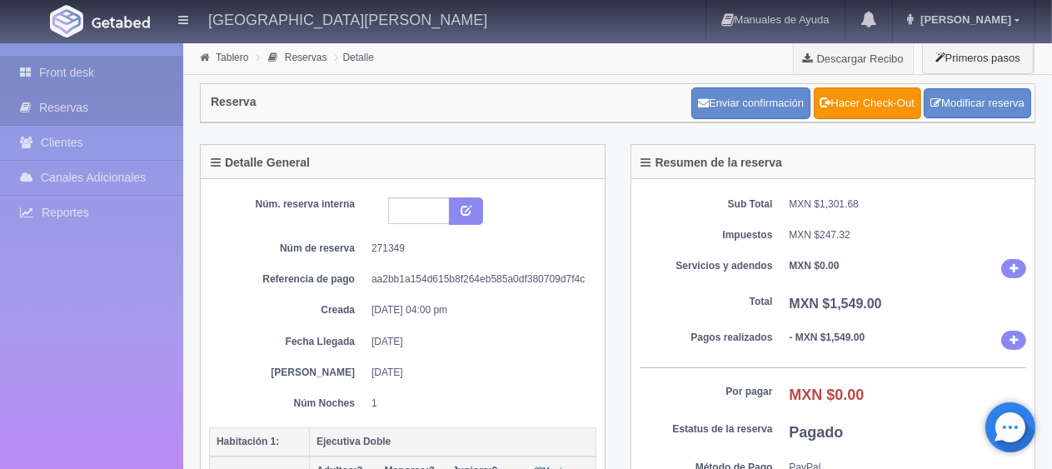
click at [37, 61] on link "Front desk" at bounding box center [91, 73] width 183 height 34
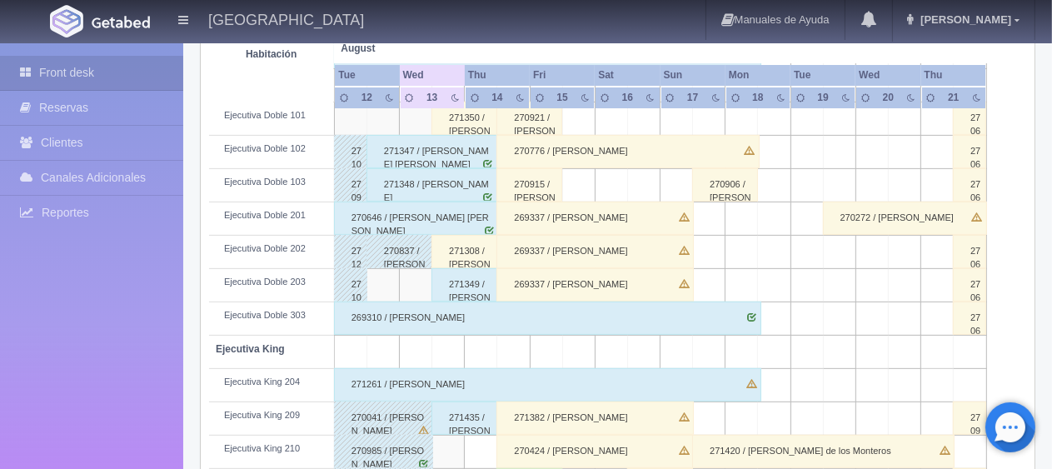
scroll to position [500, 0]
click at [458, 120] on div "271350 / [PERSON_NAME]" at bounding box center [464, 118] width 66 height 33
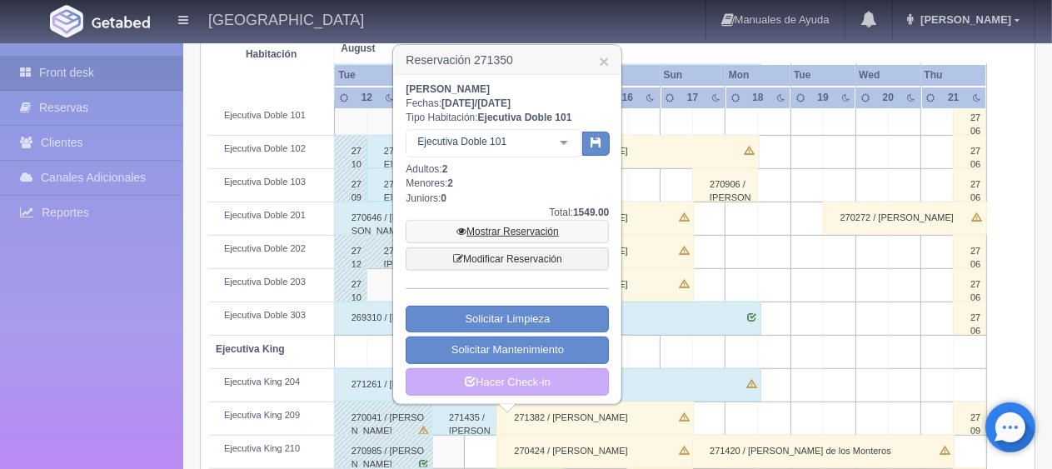
click at [506, 228] on link "Mostrar Reservación" at bounding box center [506, 231] width 203 height 23
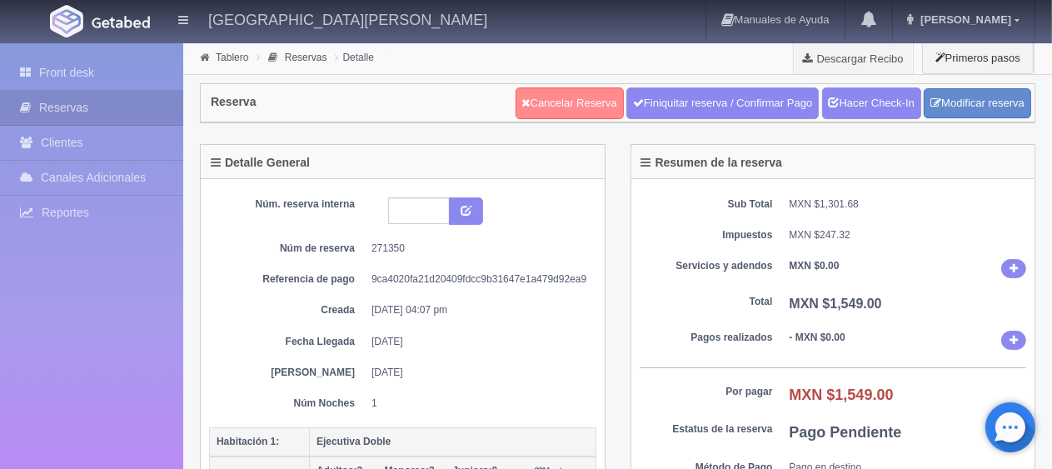
click at [575, 112] on link "Cancelar Reserva" at bounding box center [569, 103] width 108 height 32
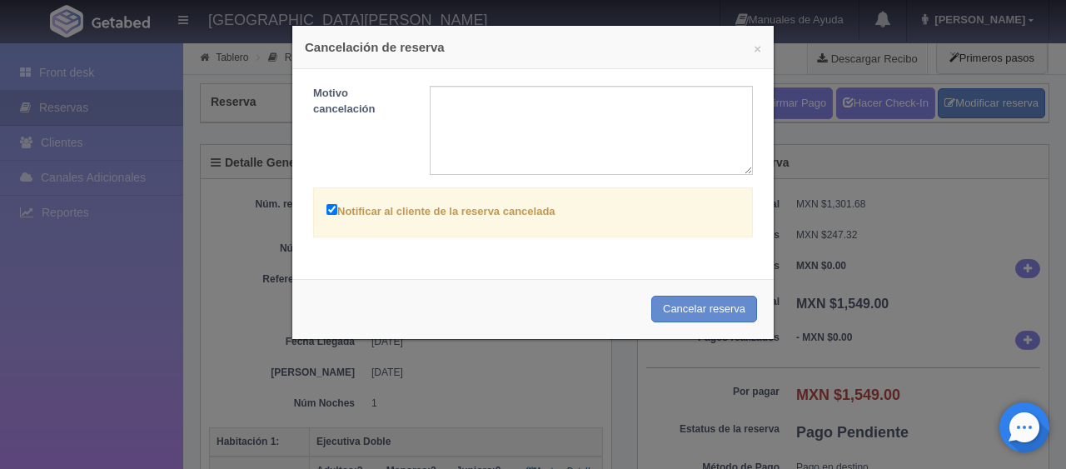
click at [455, 211] on label "Notificar al cliente de la reserva cancelada" at bounding box center [440, 210] width 229 height 19
click at [337, 211] on input "Notificar al cliente de la reserva cancelada" at bounding box center [331, 209] width 11 height 11
checkbox input "false"
click at [702, 307] on button "Cancelar reserva" at bounding box center [704, 309] width 106 height 27
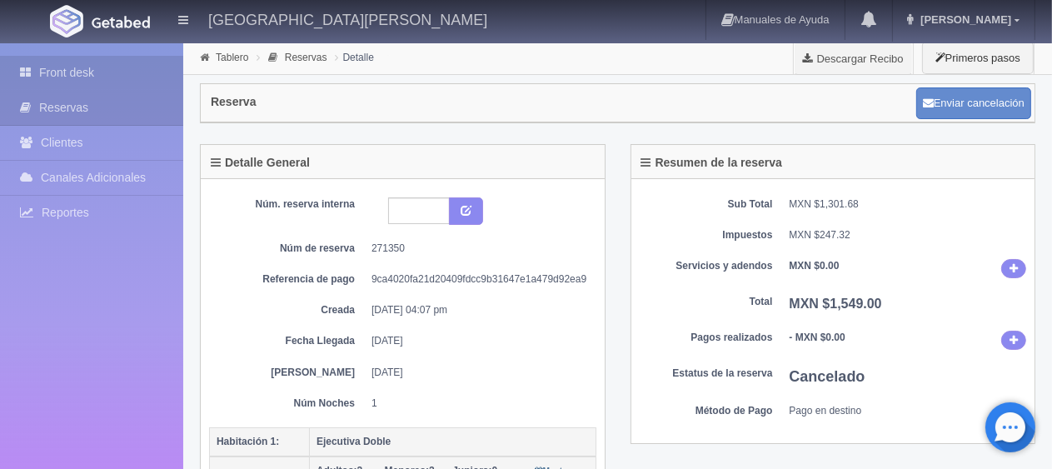
click at [70, 69] on link "Front desk" at bounding box center [91, 73] width 183 height 34
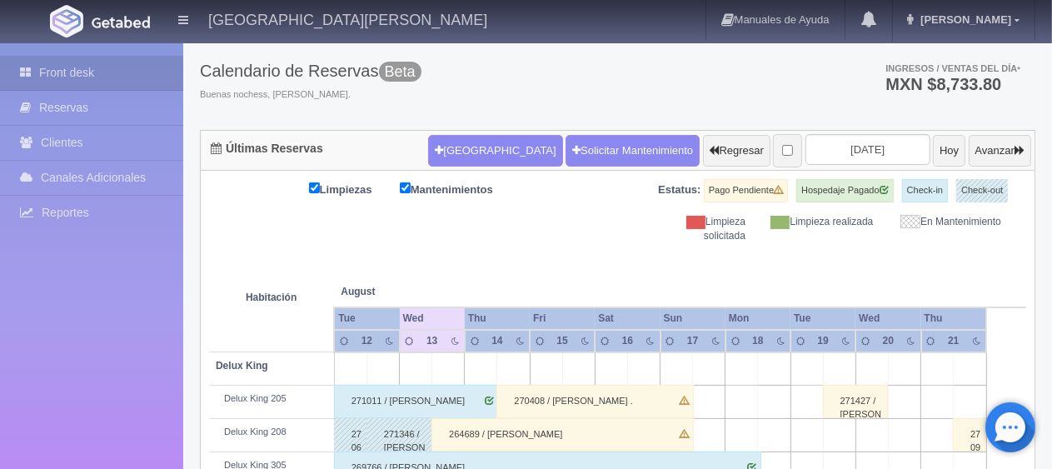
scroll to position [167, 0]
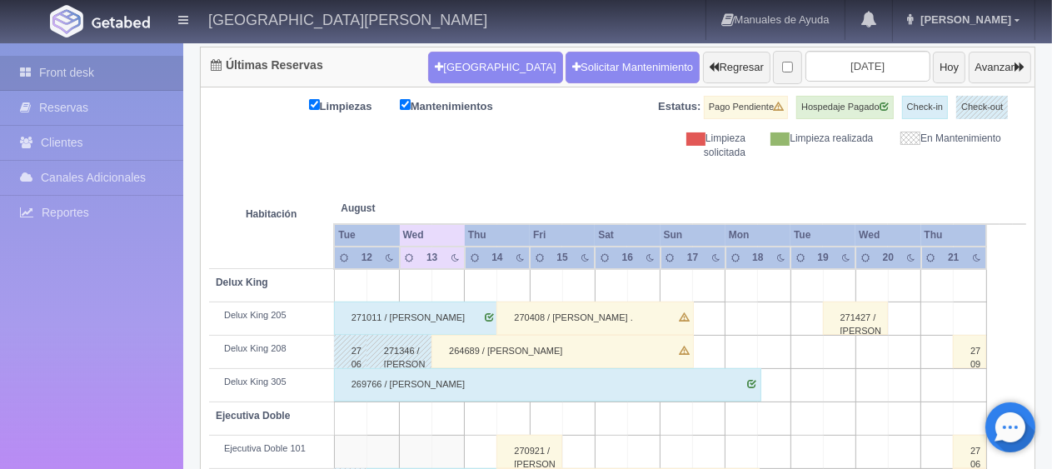
click at [510, 307] on div "270408 / [PERSON_NAME] ." at bounding box center [594, 317] width 196 height 33
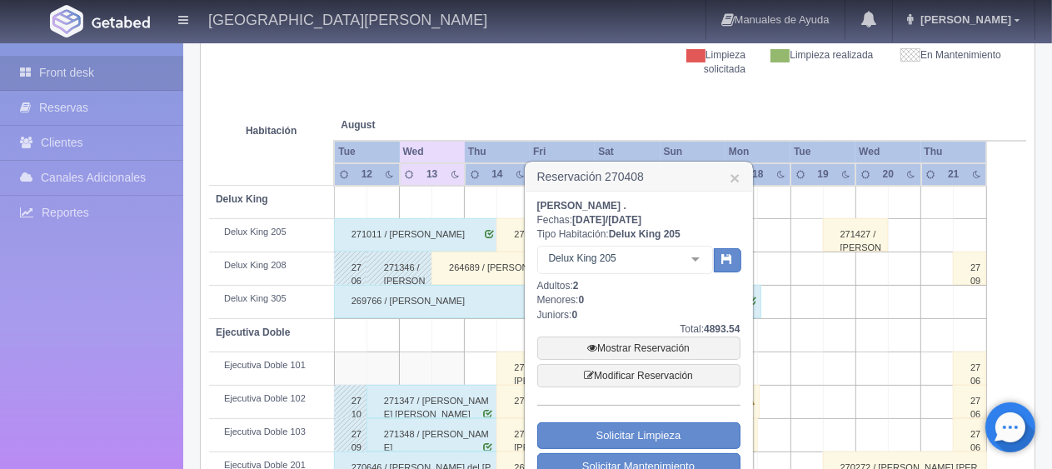
scroll to position [333, 0]
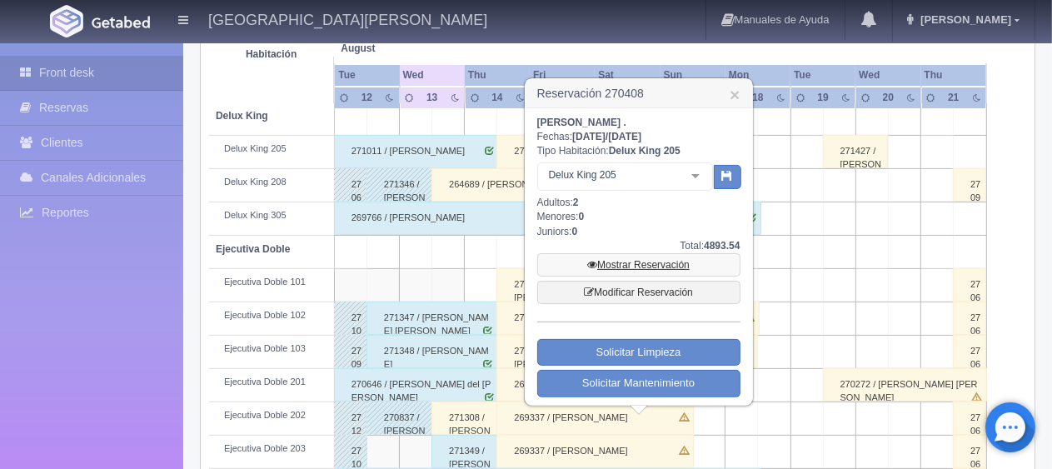
click at [644, 263] on link "Mostrar Reservación" at bounding box center [638, 264] width 203 height 23
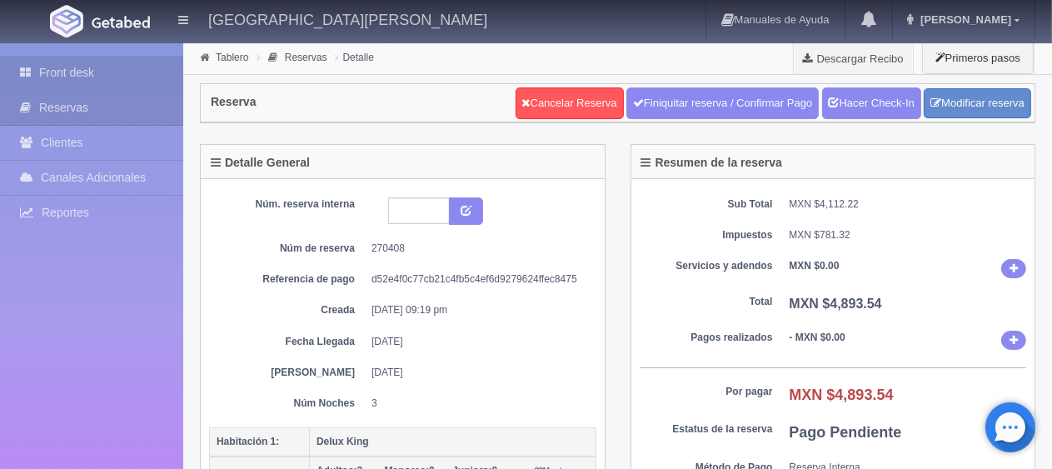
click at [58, 58] on link "Front desk" at bounding box center [91, 73] width 183 height 34
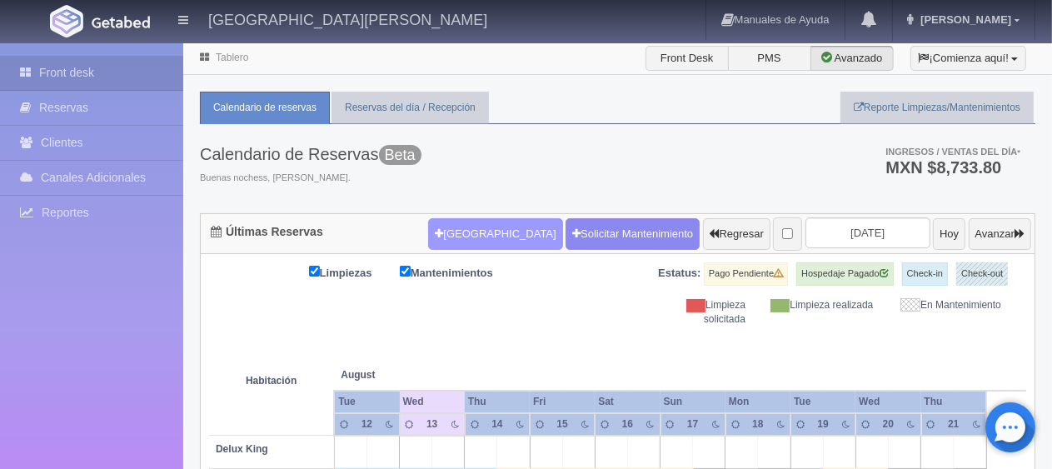
click at [445, 224] on button "[GEOGRAPHIC_DATA]" at bounding box center [495, 234] width 134 height 32
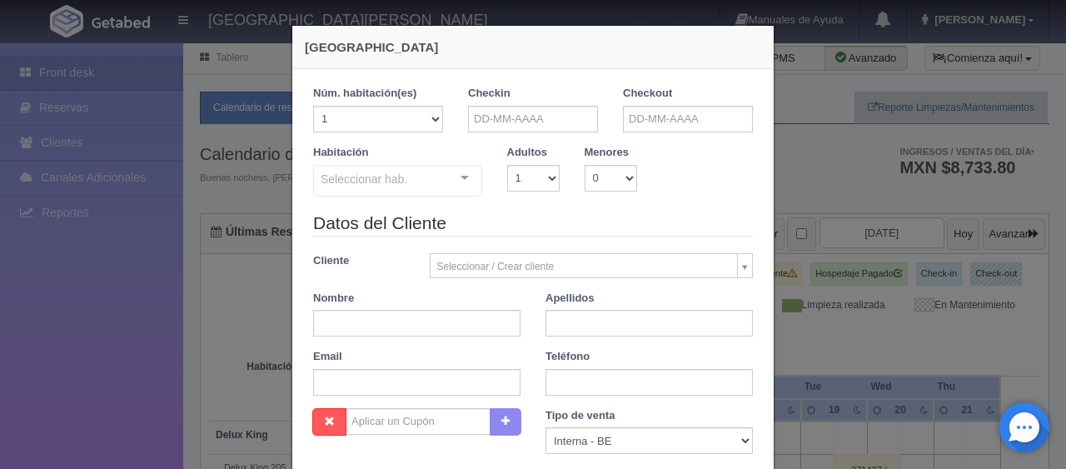
checkbox input "false"
click at [480, 102] on div "Checkin" at bounding box center [533, 109] width 130 height 47
click at [481, 112] on input "text" at bounding box center [533, 119] width 130 height 27
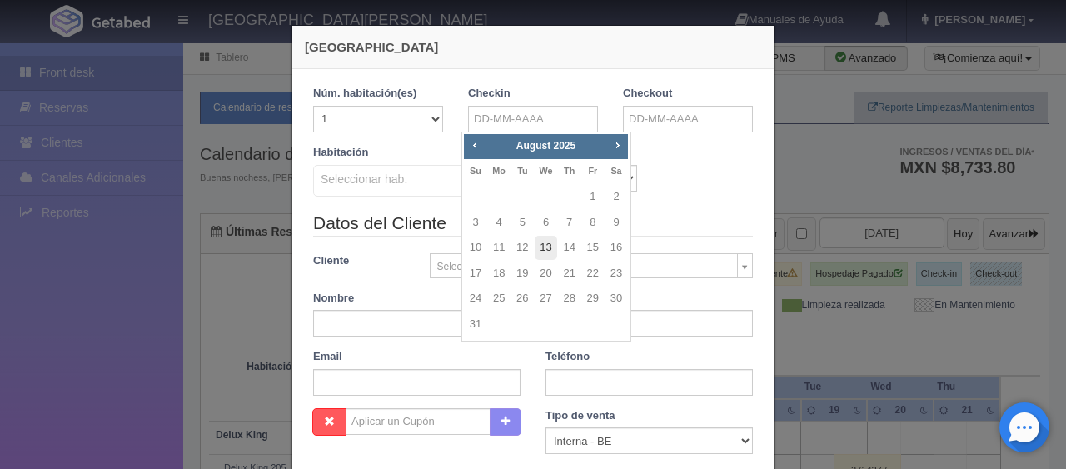
click at [546, 250] on link "13" at bounding box center [546, 248] width 22 height 24
type input "13-08-2025"
checkbox input "false"
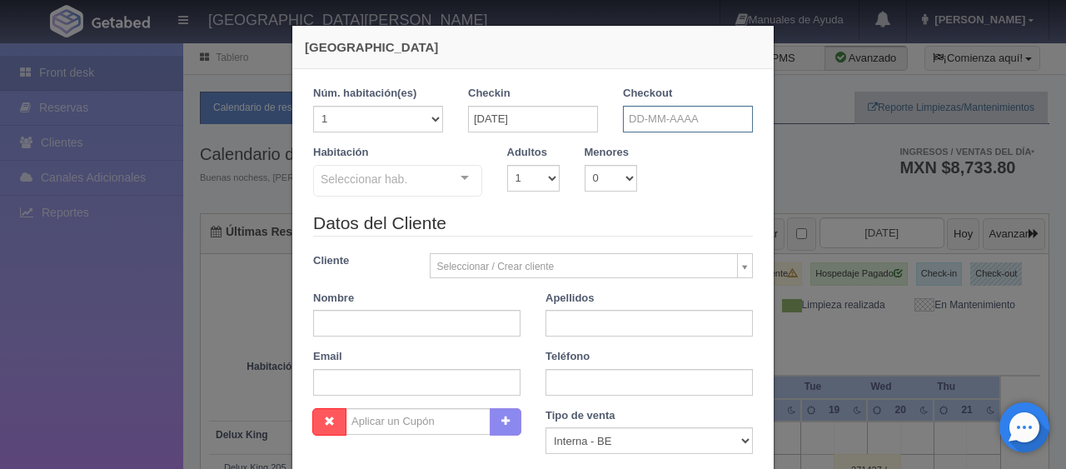
click at [629, 128] on input "text" at bounding box center [688, 119] width 130 height 27
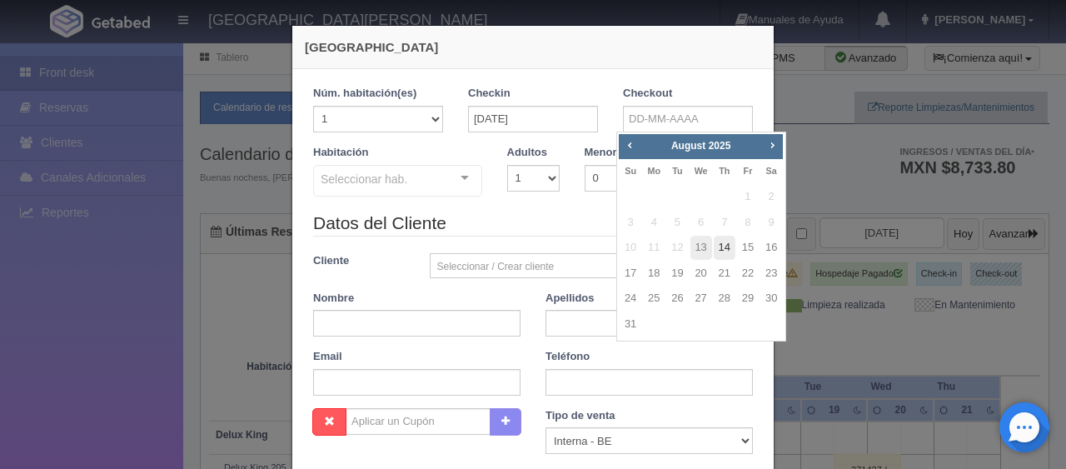
click at [721, 251] on link "14" at bounding box center [725, 248] width 22 height 24
type input "14-08-2025"
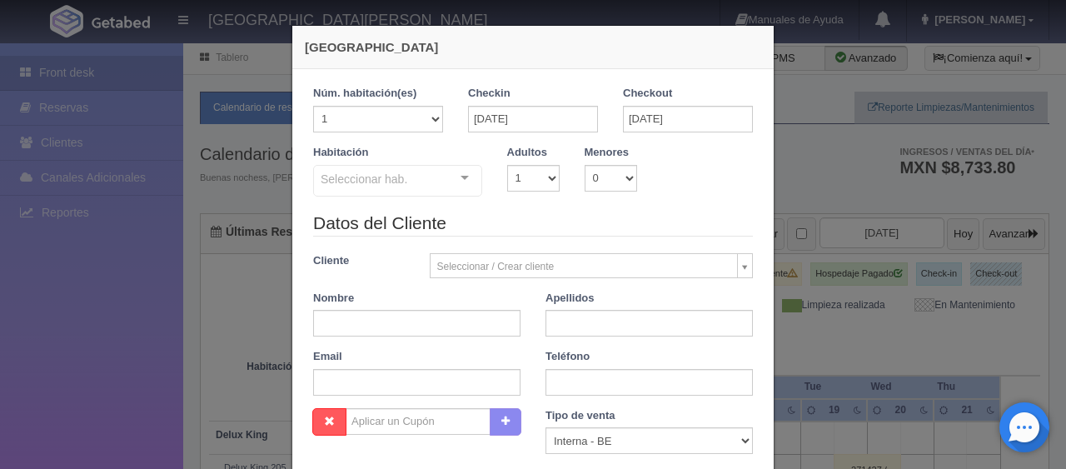
checkbox input "false"
click at [532, 183] on select "1 2 3 4 5 6 7 8 9 10" at bounding box center [533, 178] width 52 height 27
select select "2"
click at [507, 165] on select "1 2 3 4 5 6 7 8 9 10" at bounding box center [533, 178] width 52 height 27
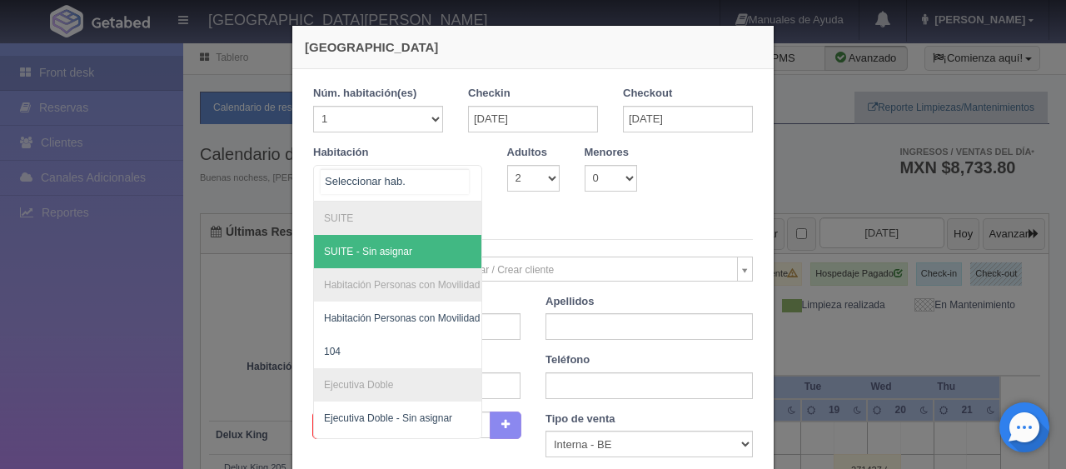
click at [444, 187] on div "SUITE SUITE - Sin asignar Habitación Personas con Movilidad Reducida Habitación…" at bounding box center [397, 183] width 169 height 37
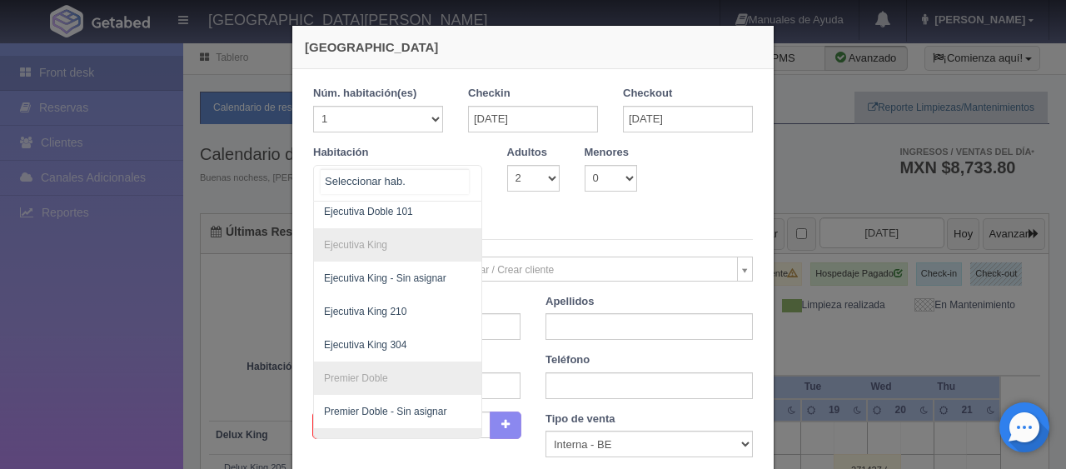
scroll to position [241, 0]
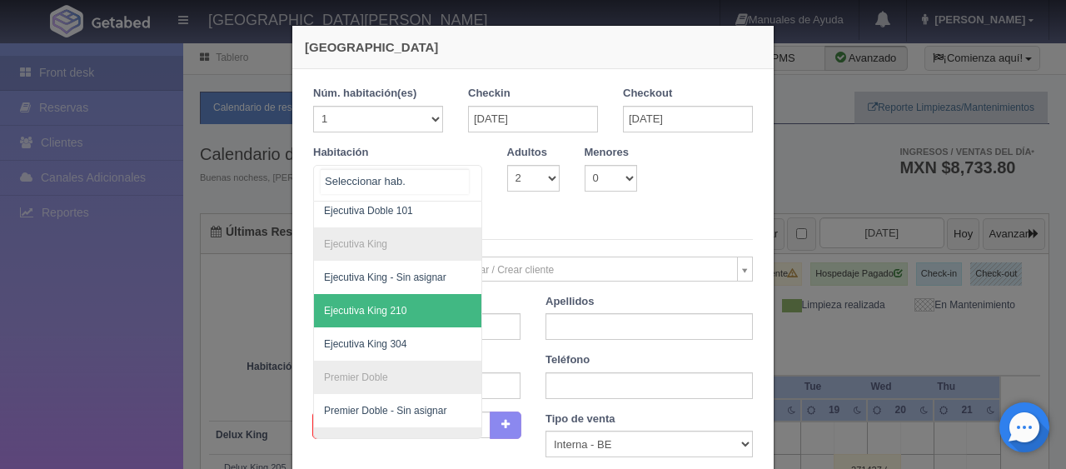
click at [421, 309] on span "Ejecutiva King 210" at bounding box center [454, 310] width 280 height 33
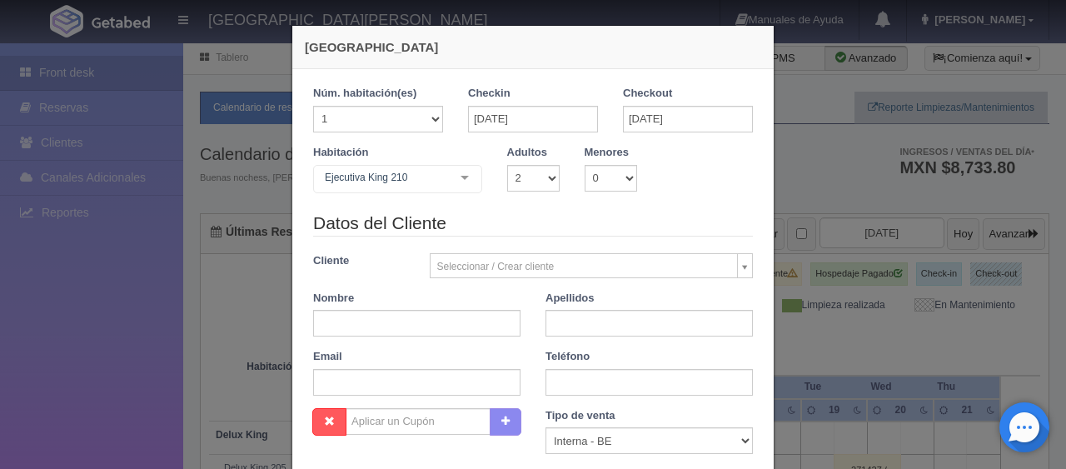
checkbox input "false"
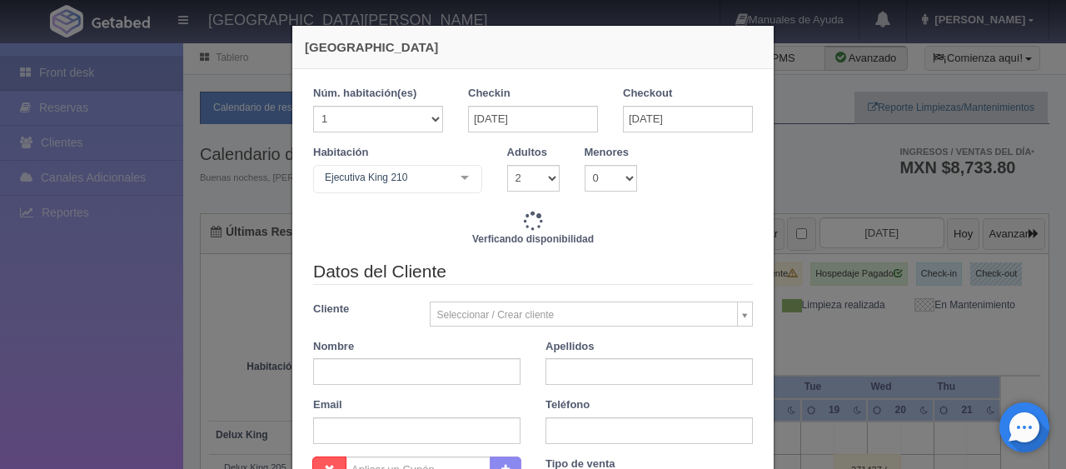
type input "1549.00"
checkbox input "false"
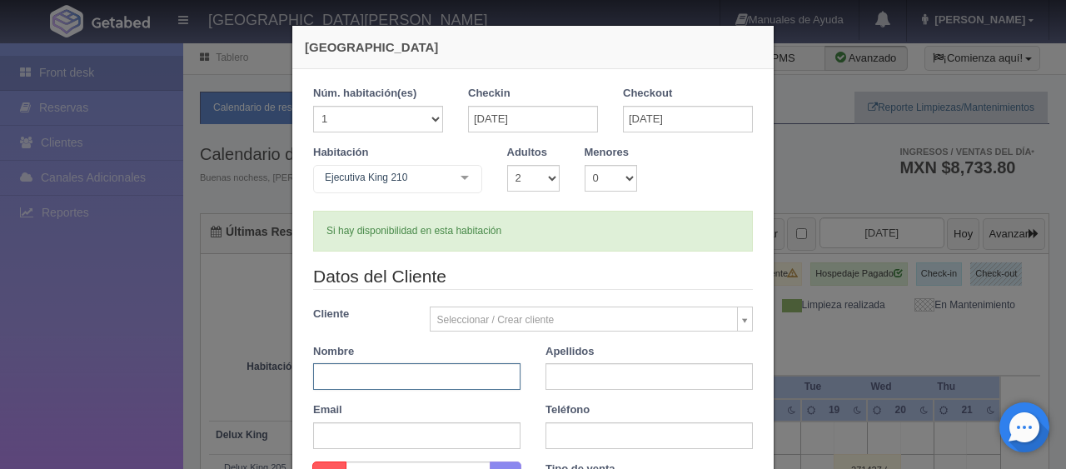
click at [442, 366] on input "text" at bounding box center [416, 376] width 207 height 27
type input "Julio Cesar"
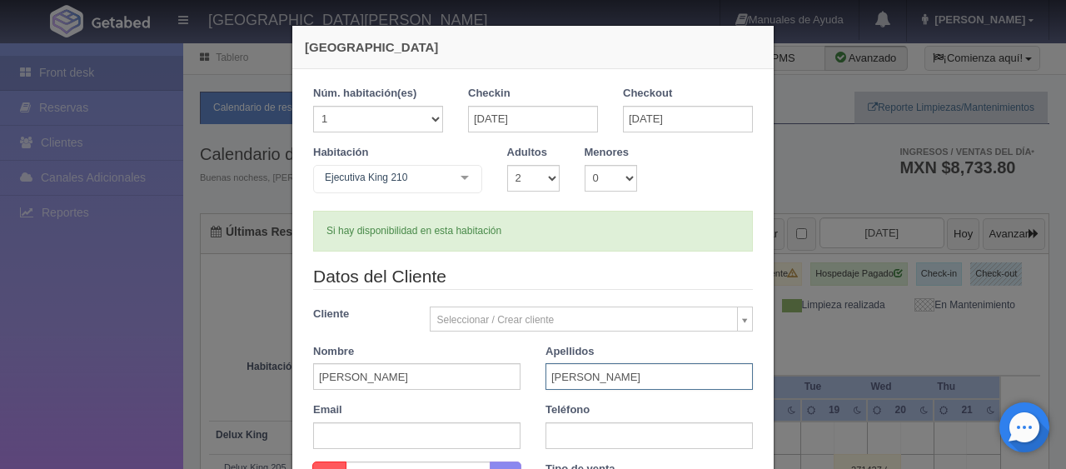
type input "Ruíz"
click at [576, 432] on input "text" at bounding box center [648, 435] width 207 height 27
paste input "3319938872"
type input "3319938872"
click at [516, 395] on div "Datos del Cliente Cliente Seleccionar / Crear cliente Nuevo Cliente Adriana Nav…" at bounding box center [533, 362] width 465 height 197
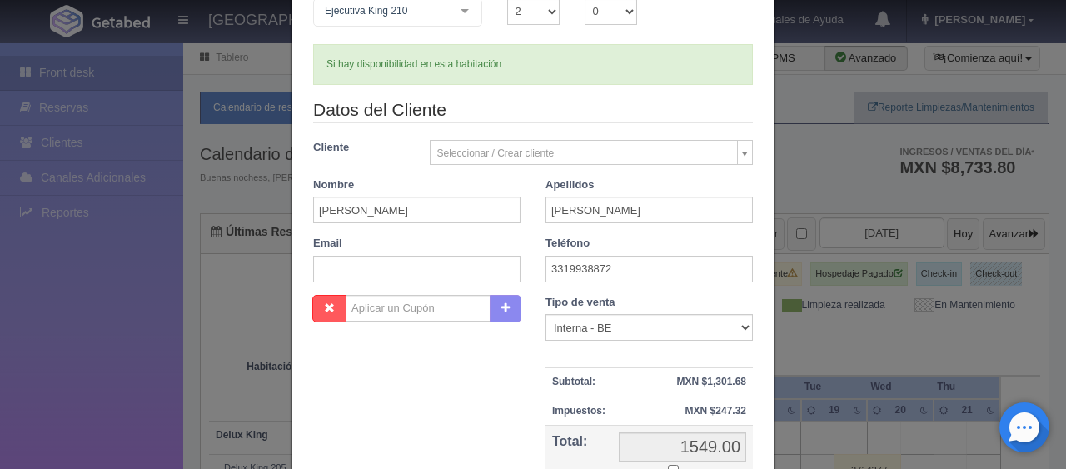
scroll to position [250, 0]
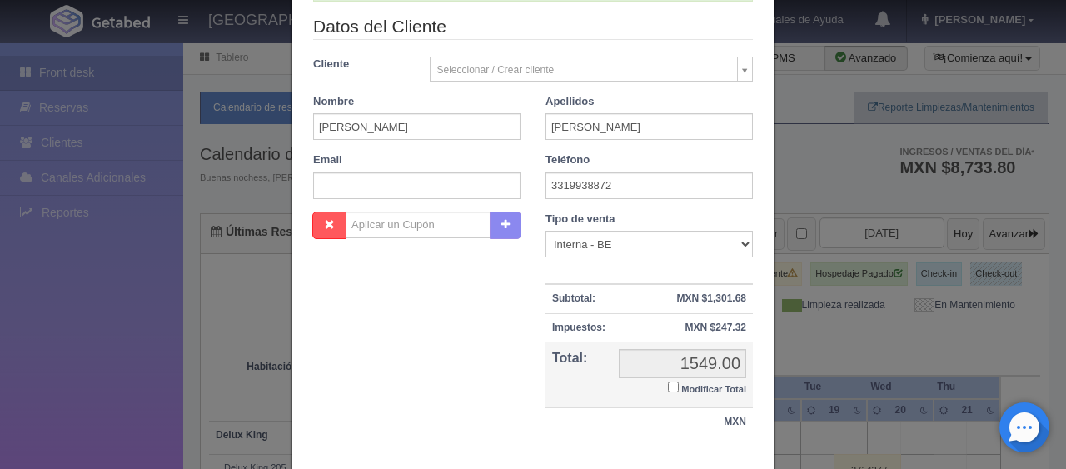
click at [668, 385] on input "Modificar Total" at bounding box center [673, 386] width 11 height 11
checkbox input "true"
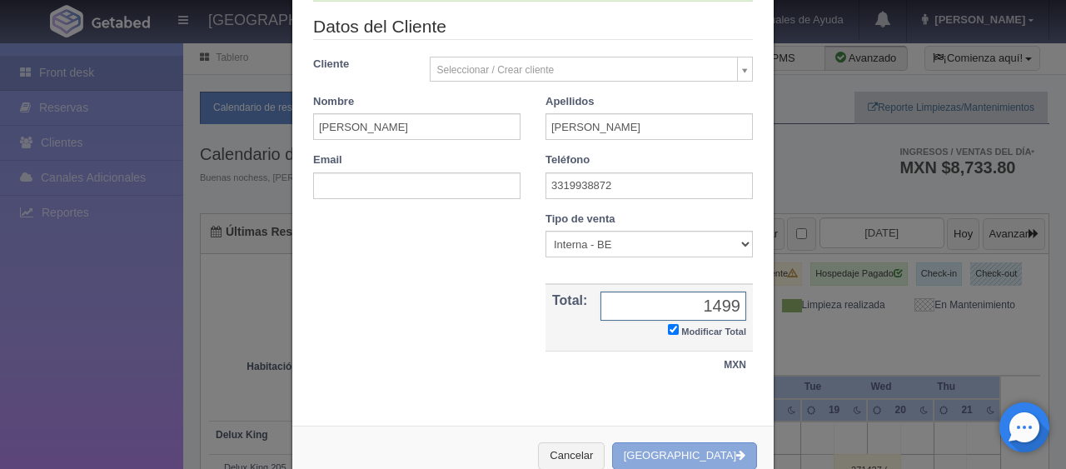
type input "1499"
click at [691, 455] on button "[GEOGRAPHIC_DATA]" at bounding box center [684, 455] width 145 height 27
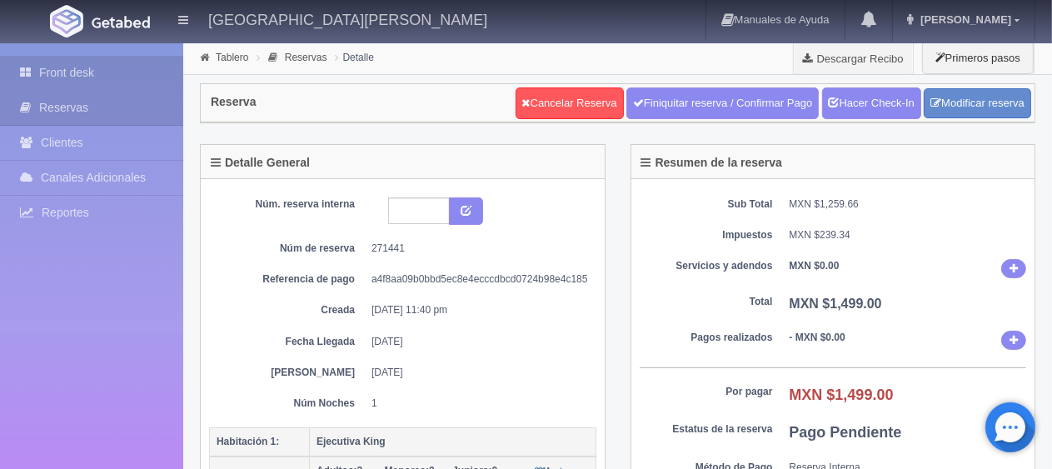
click at [127, 83] on link "Front desk" at bounding box center [91, 73] width 183 height 34
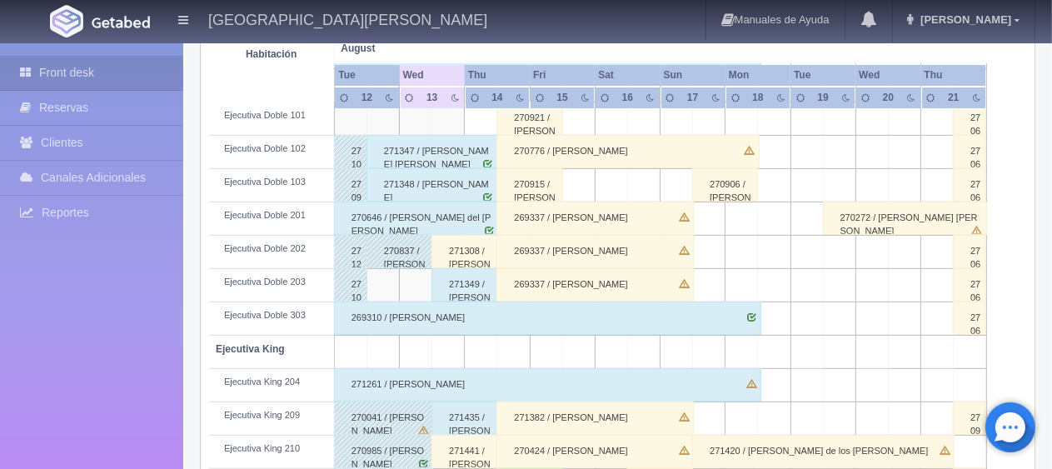
scroll to position [583, 0]
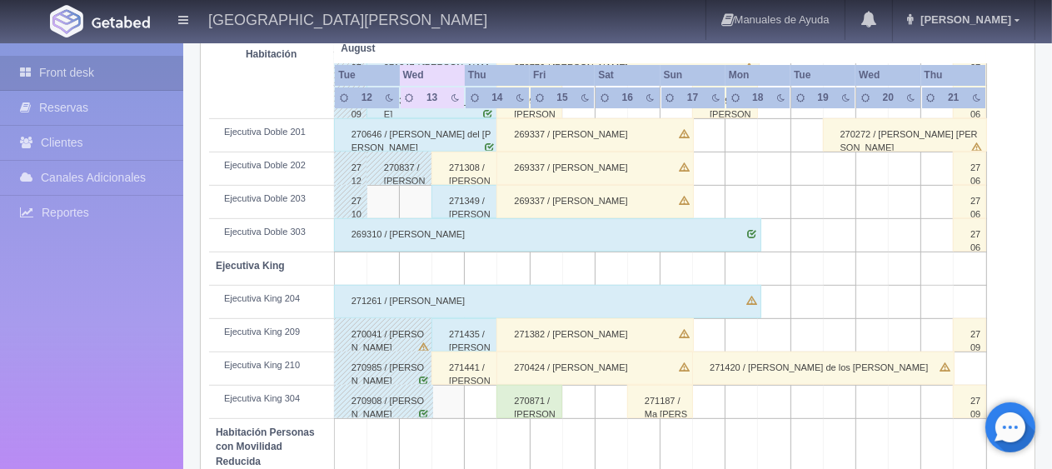
click at [396, 328] on div "270041 / [PERSON_NAME]" at bounding box center [383, 334] width 99 height 33
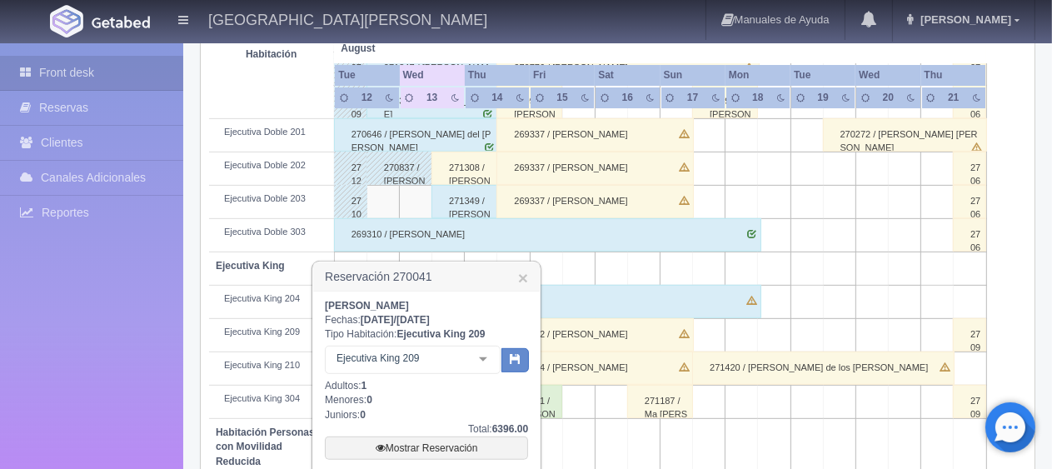
scroll to position [666, 0]
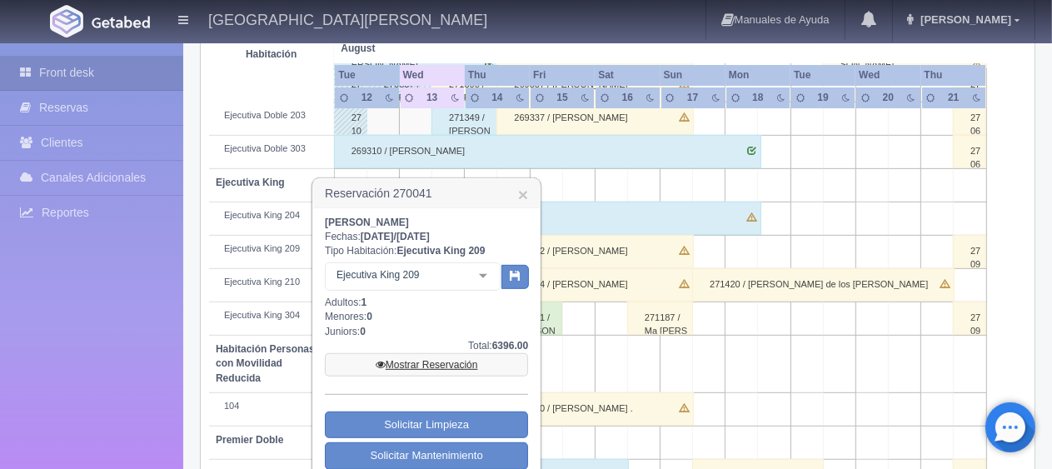
click at [421, 364] on link "Mostrar Reservación" at bounding box center [426, 364] width 203 height 23
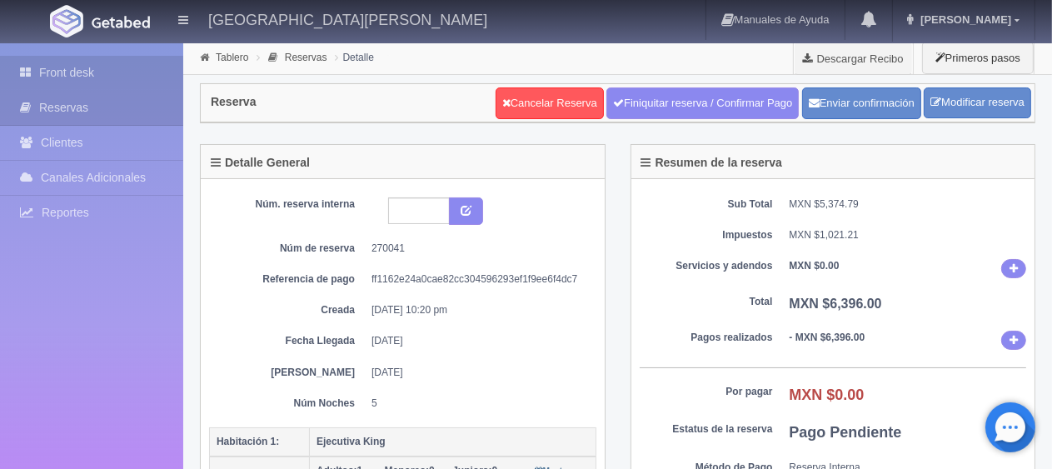
click at [69, 72] on link "Front desk" at bounding box center [91, 73] width 183 height 34
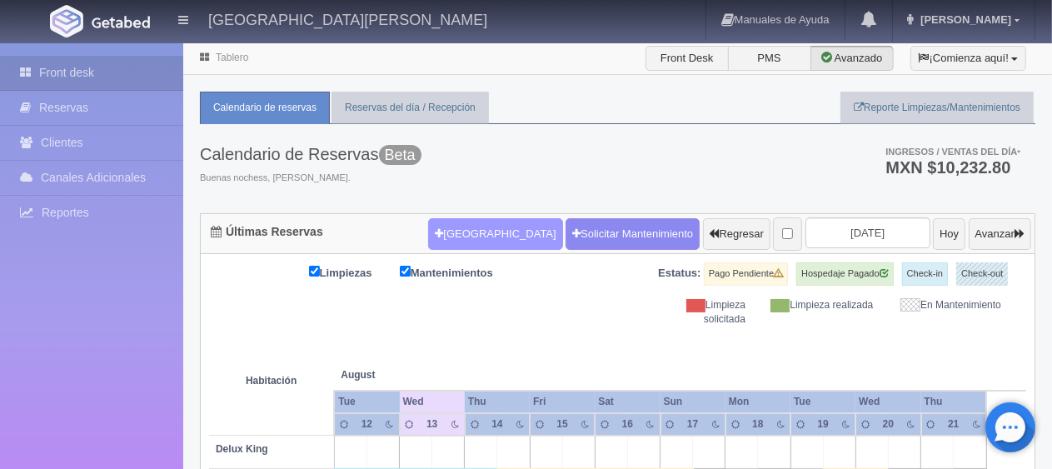
click at [440, 229] on button "[GEOGRAPHIC_DATA]" at bounding box center [495, 234] width 134 height 32
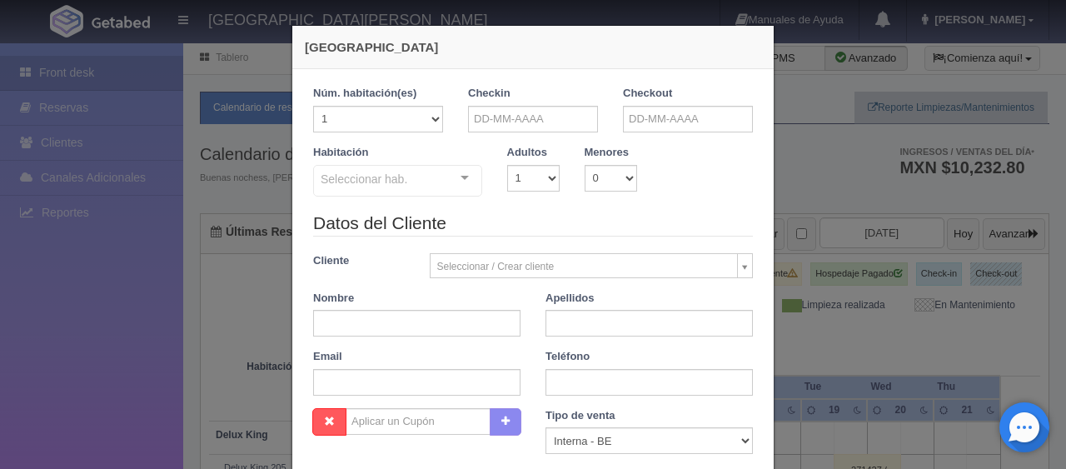
checkbox input "false"
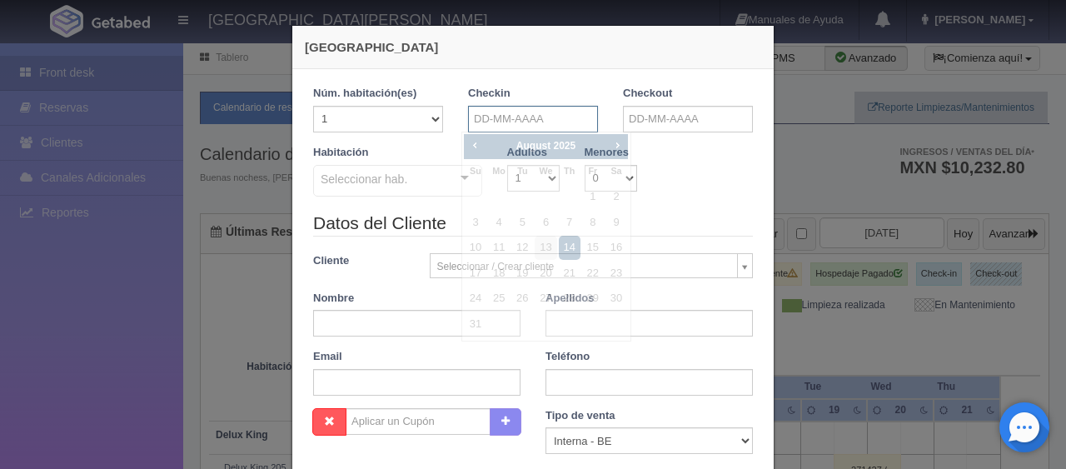
click at [523, 122] on input "text" at bounding box center [533, 119] width 130 height 27
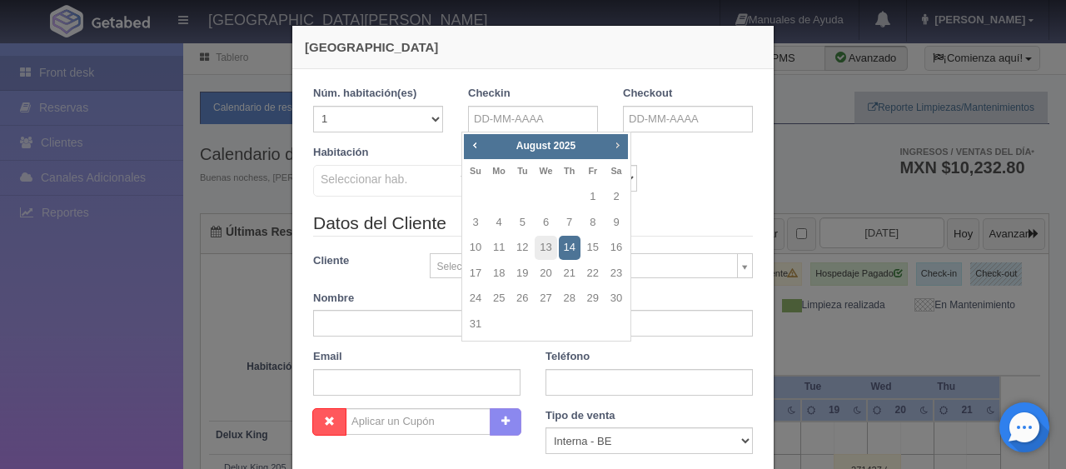
click at [613, 147] on span "Next" at bounding box center [616, 144] width 13 height 13
click at [613, 192] on link "1" at bounding box center [616, 197] width 22 height 24
type input "[DATE]"
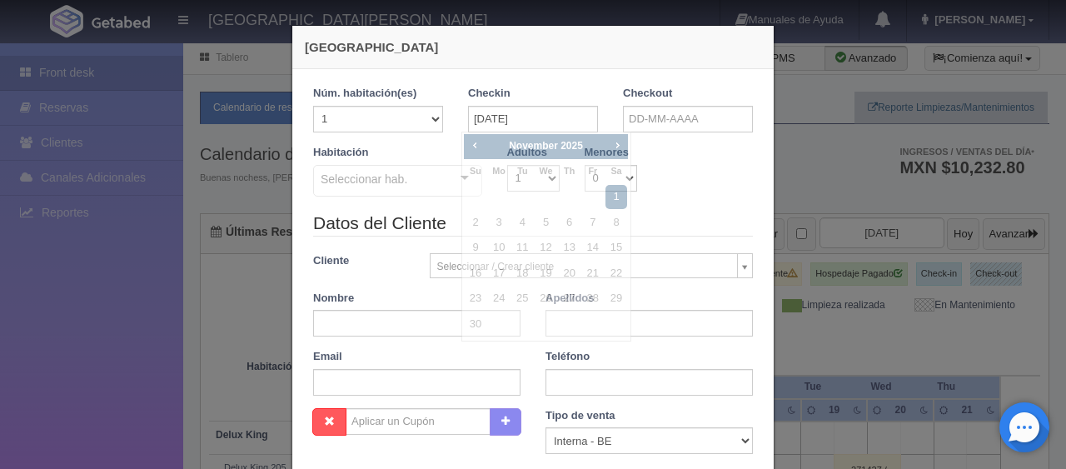
checkbox input "false"
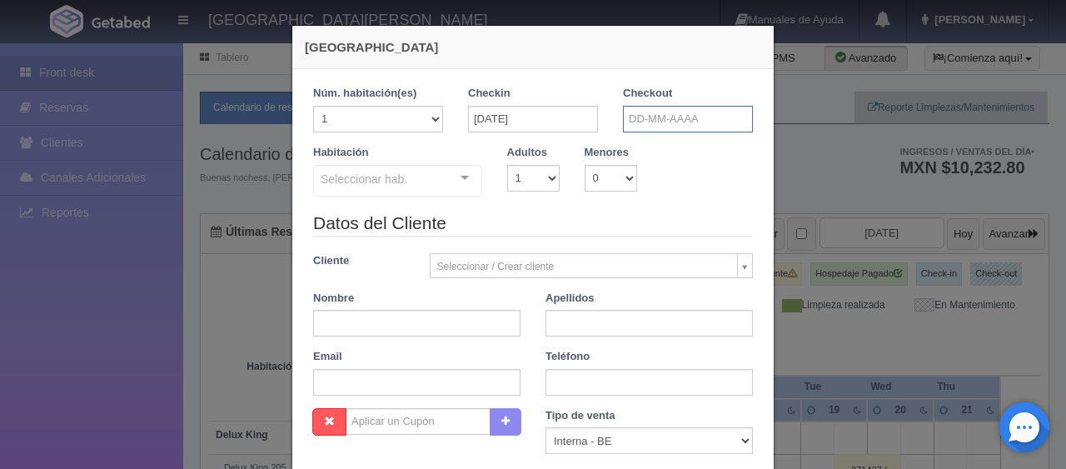
click at [649, 124] on input "text" at bounding box center [688, 119] width 130 height 27
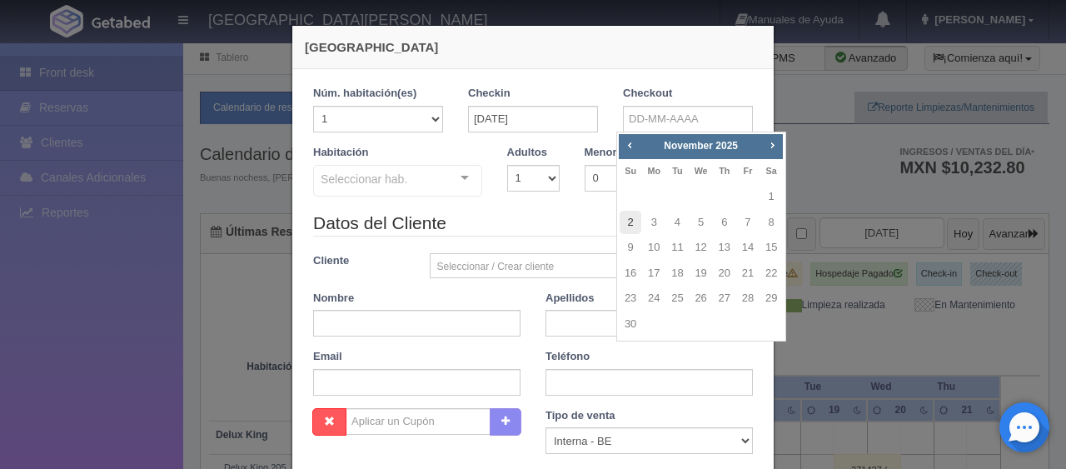
click at [633, 225] on link "2" at bounding box center [630, 223] width 22 height 24
type input "[DATE]"
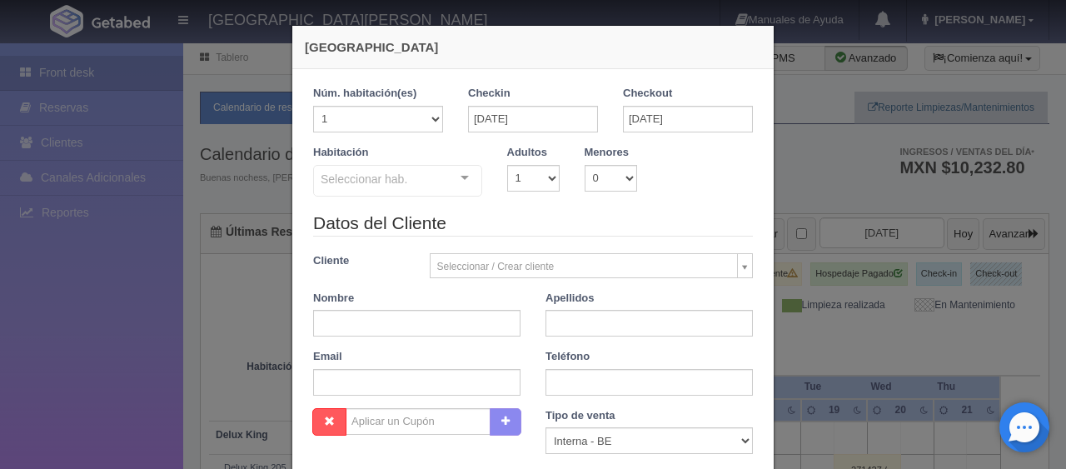
checkbox input "false"
click at [528, 178] on select "1 2 3 4 5 6 7 8 9 10" at bounding box center [533, 178] width 52 height 27
select select "2"
click at [507, 165] on select "1 2 3 4 5 6 7 8 9 10" at bounding box center [533, 178] width 52 height 27
checkbox input "false"
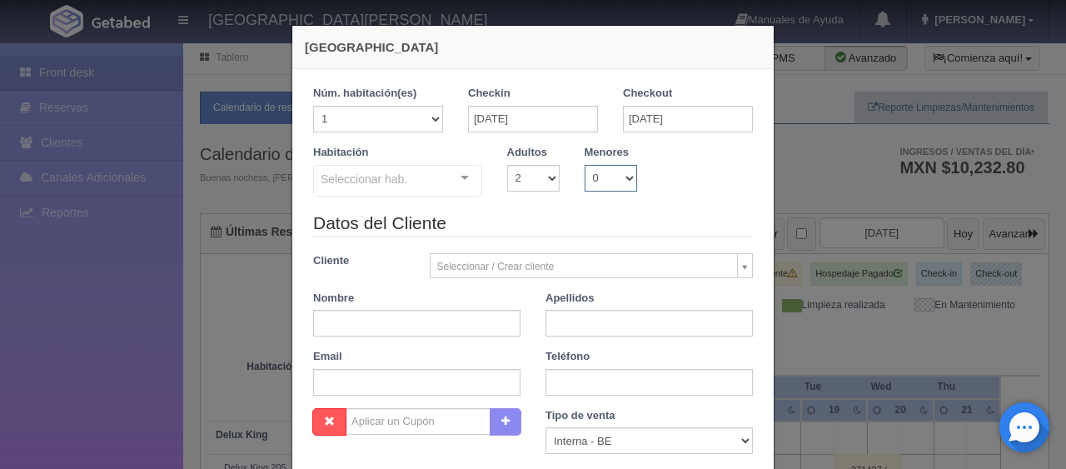
click at [584, 182] on select "0 1 2 3 4 5 6 7 8 9 10" at bounding box center [610, 178] width 52 height 27
select select "2"
click at [584, 165] on select "0 1 2 3 4 5 6 7 8 9 10" at bounding box center [610, 178] width 52 height 27
checkbox input "false"
click at [673, 167] on div "0 1 2 3 4 5 6 7 8 9 10 11 12 13 14 15 16 17 18" at bounding box center [668, 178] width 39 height 27
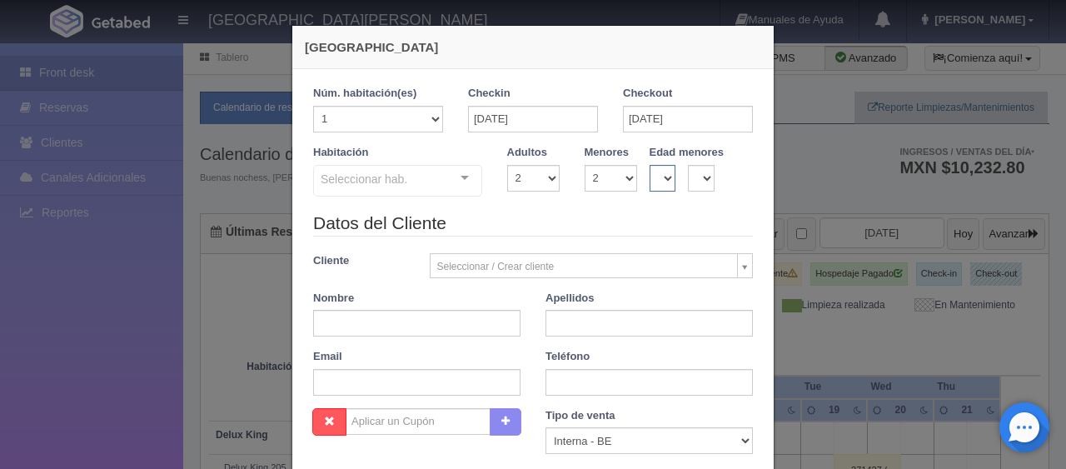
click at [658, 177] on select "0 1 2 3 4 5 6 7 8 9 10 11 12 13 14 15 16 17 18" at bounding box center [662, 178] width 27 height 27
select select "2"
click at [649, 165] on select "0 1 2 3 4 5 6 7 8 9 10 11 12 13 14 15 16 17 18" at bounding box center [662, 178] width 27 height 27
checkbox input "false"
click at [694, 176] on select "0 1 2 3 4 5 6 7 8 9 10 11 12 13 14 15 16 17 18" at bounding box center [701, 178] width 27 height 27
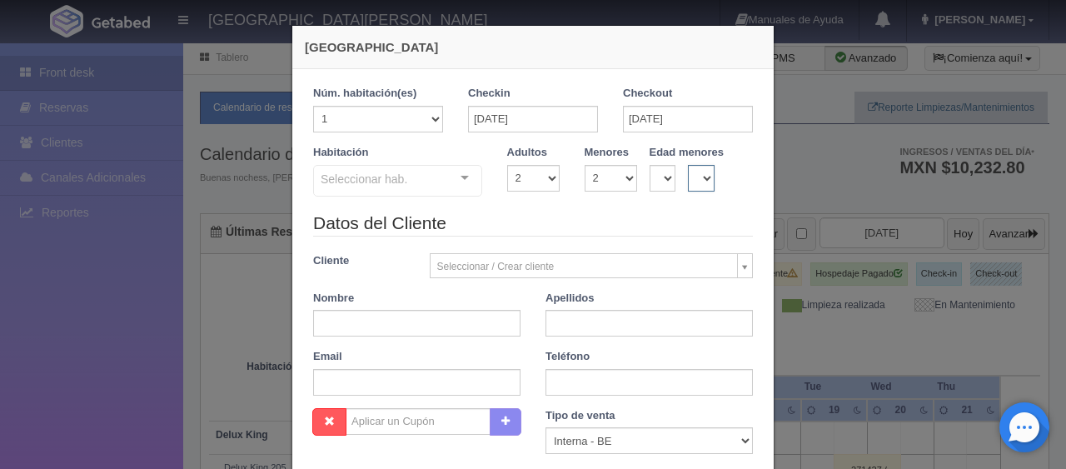
select select "9"
click at [688, 165] on select "0 1 2 3 4 5 6 7 8 9 10 11 12 13 14 15 16 17 18" at bounding box center [701, 178] width 27 height 27
click at [457, 178] on div at bounding box center [464, 178] width 33 height 25
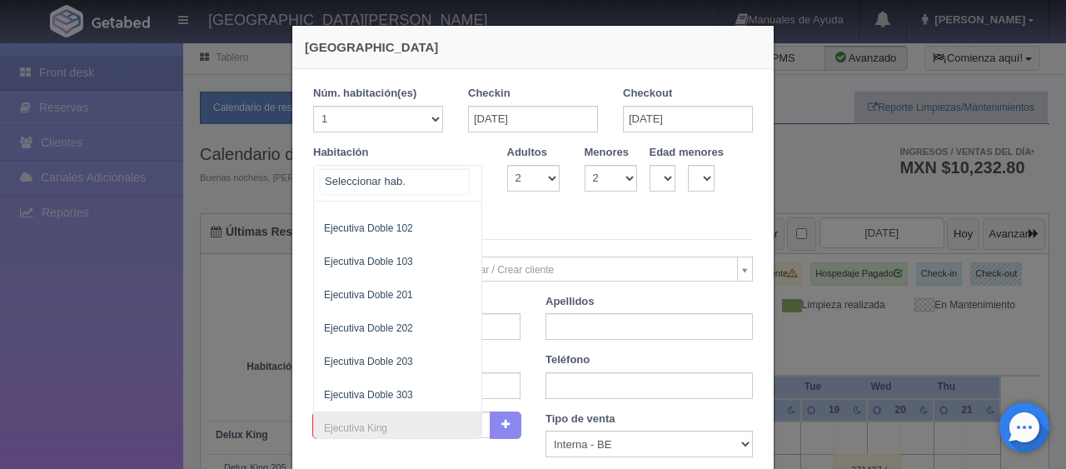
scroll to position [220, 0]
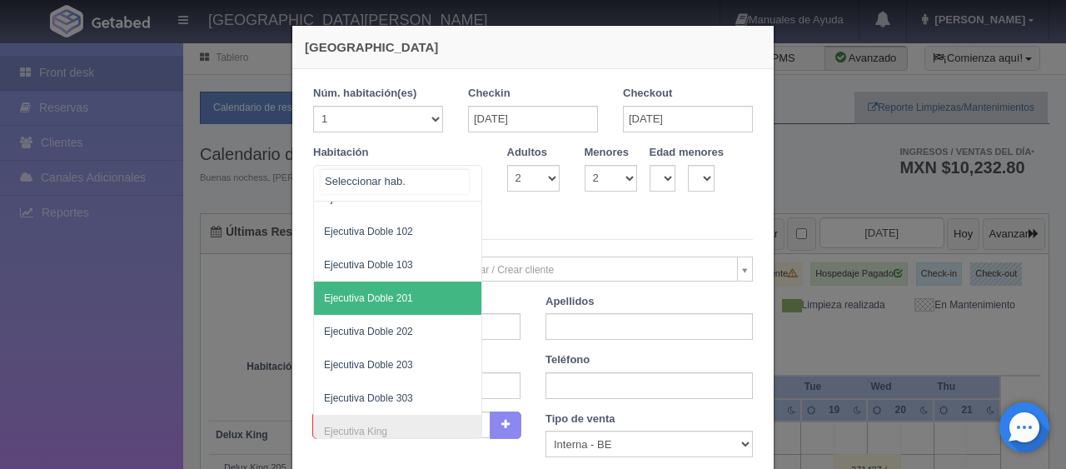
click at [397, 294] on span "Ejecutiva Doble 201" at bounding box center [368, 298] width 89 height 12
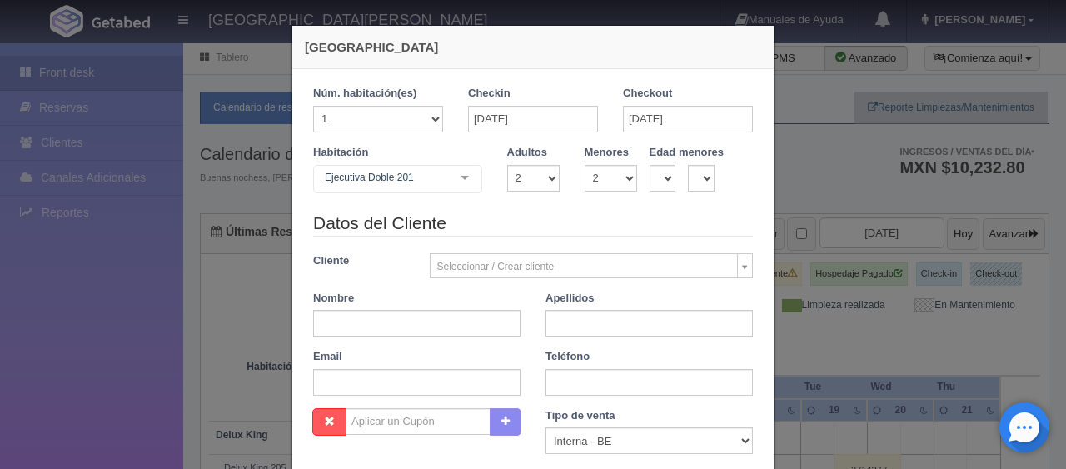
checkbox input "false"
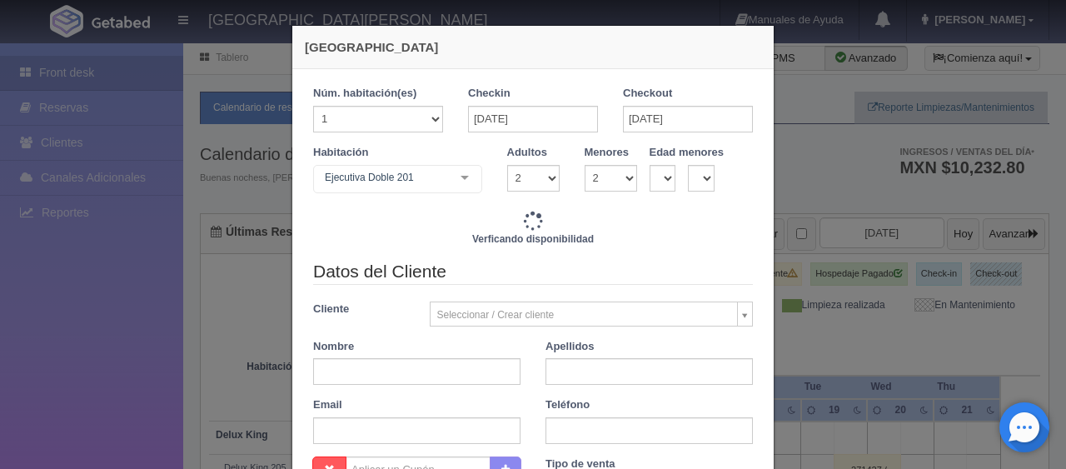
type input "1549.00"
checkbox input "false"
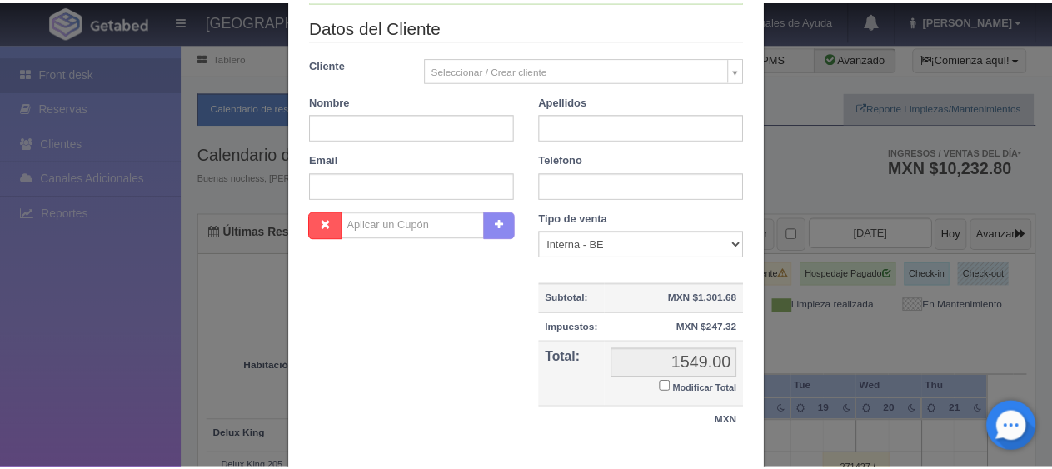
scroll to position [346, 0]
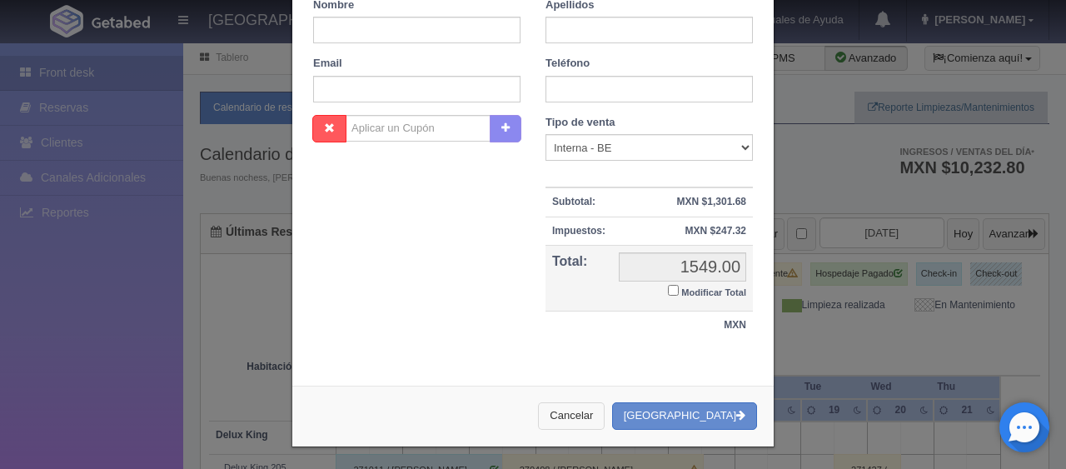
click at [603, 416] on button "Cancelar" at bounding box center [571, 415] width 67 height 27
